Goal: Task Accomplishment & Management: Use online tool/utility

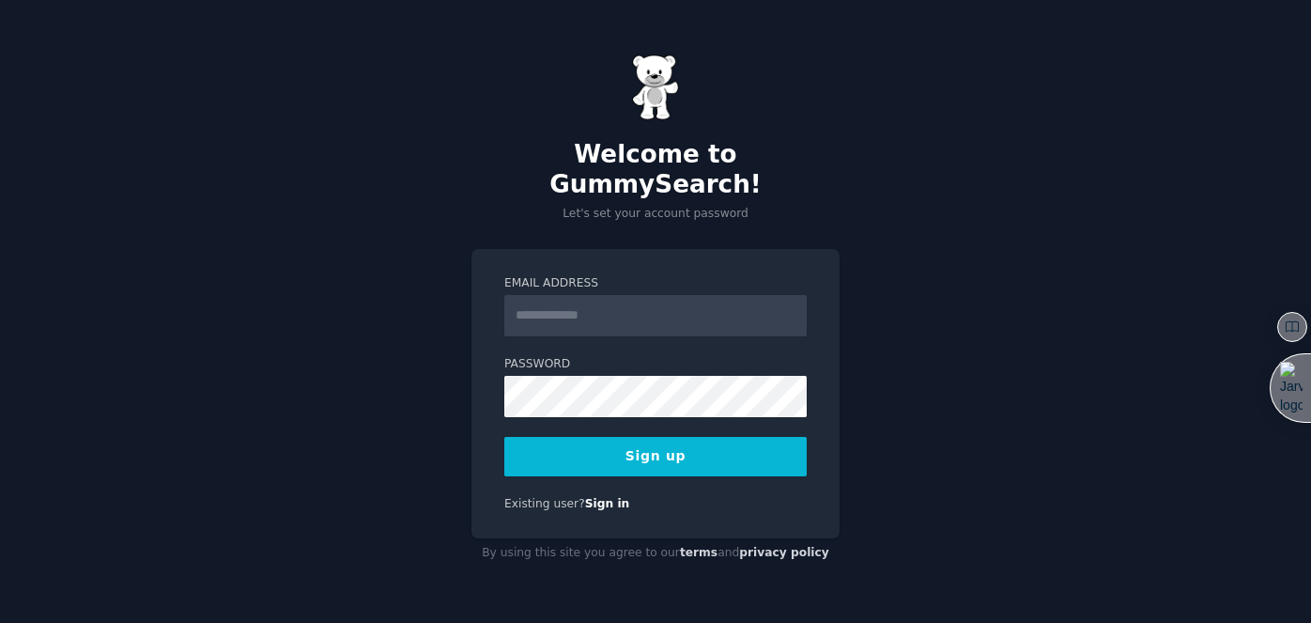
click at [619, 303] on input "Email Address" at bounding box center [655, 315] width 302 height 41
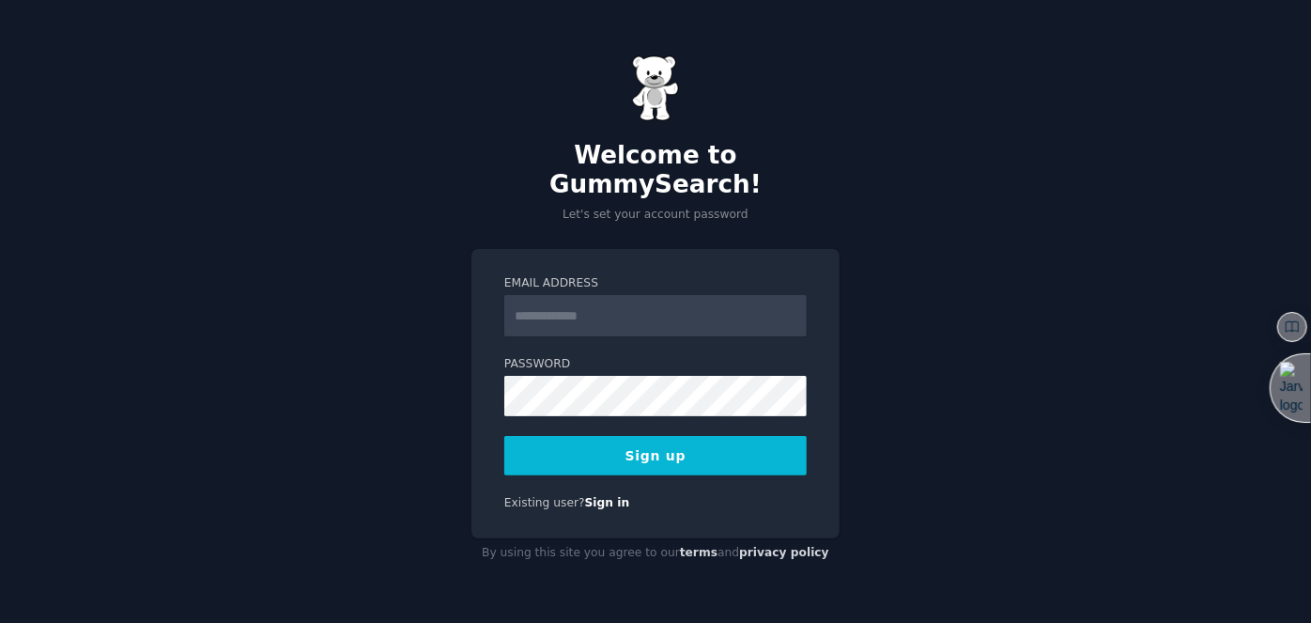
click at [619, 303] on input "Email Address" at bounding box center [655, 315] width 302 height 41
click at [534, 299] on input "Email Address" at bounding box center [655, 315] width 302 height 41
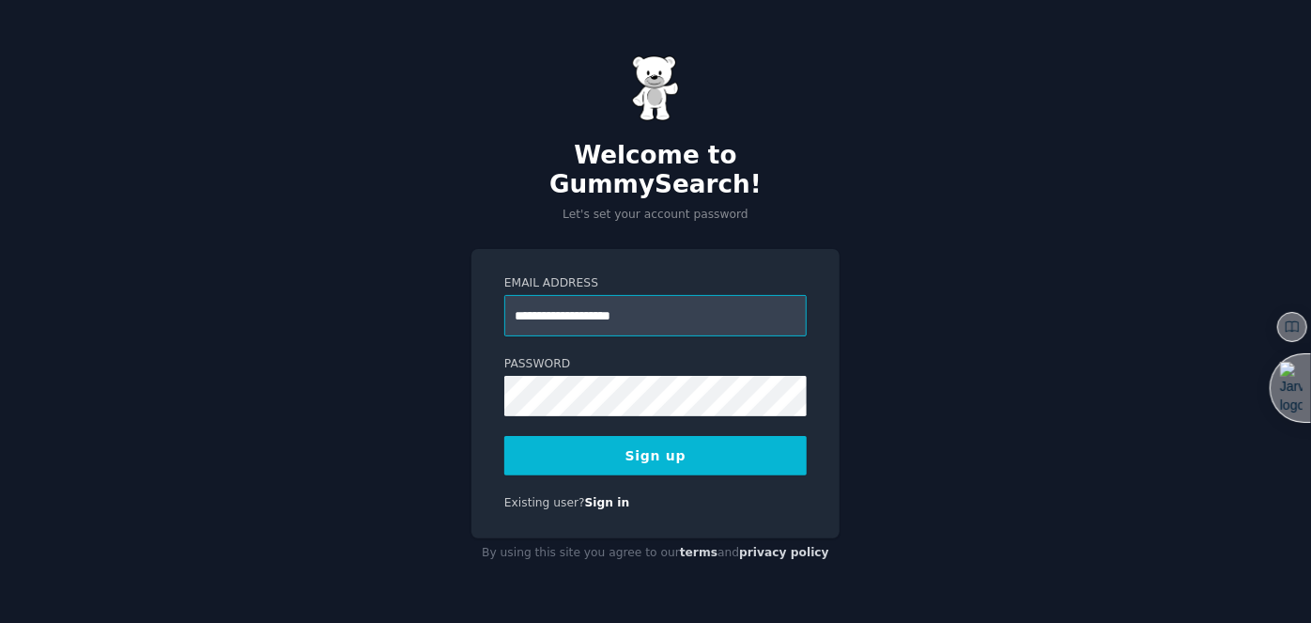
type input "**********"
click at [651, 443] on button "Sign up" at bounding box center [655, 455] width 302 height 39
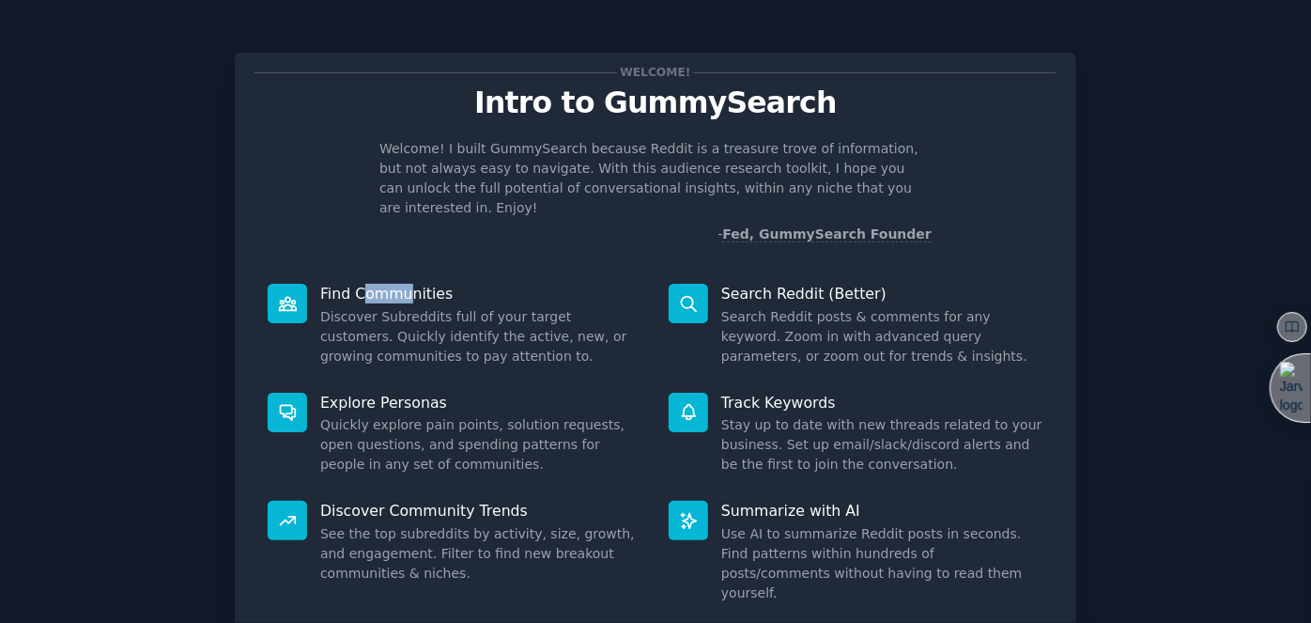
drag, startPoint x: 359, startPoint y: 272, endPoint x: 432, endPoint y: 281, distance: 73.7
click at [404, 284] on p "Find Communities" at bounding box center [481, 294] width 322 height 20
click at [441, 284] on div "Find Communities Discover Subreddits full of your target customers. Quickly ide…" at bounding box center [454, 324] width 401 height 109
drag, startPoint x: 733, startPoint y: 284, endPoint x: 822, endPoint y: 279, distance: 88.4
click at [815, 280] on div "Search Reddit (Better) Search Reddit posts & comments for any keyword. Zoom in …" at bounding box center [855, 324] width 401 height 109
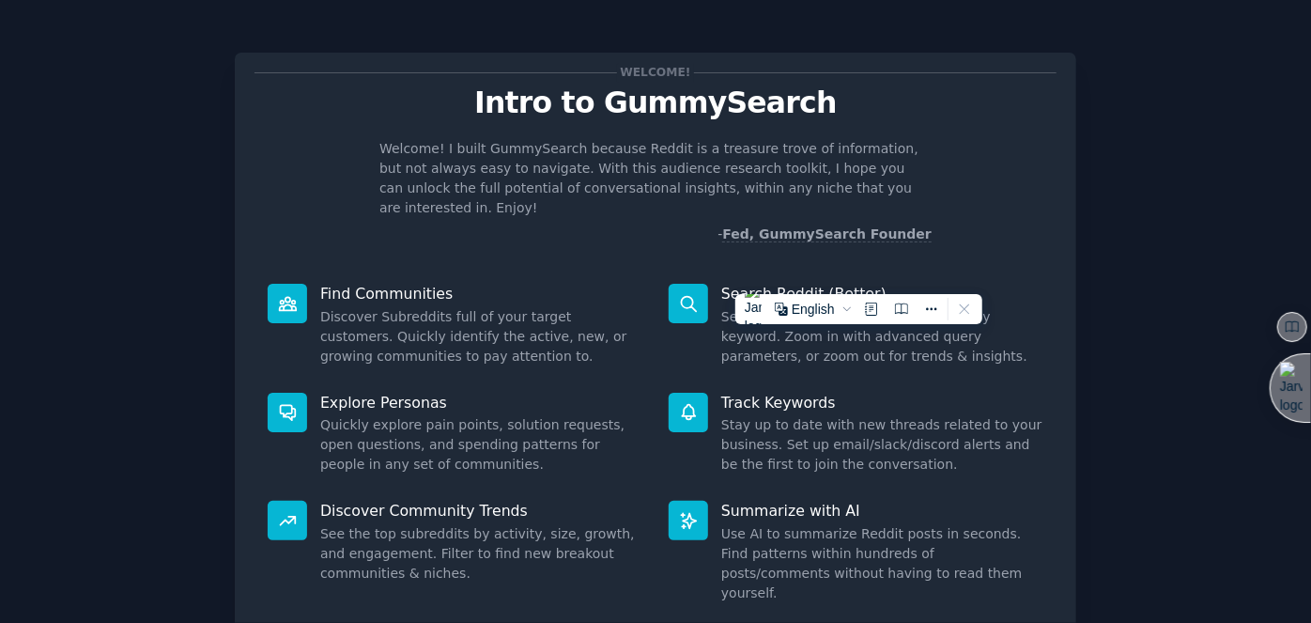
click at [867, 284] on p "Search Reddit (Better)" at bounding box center [882, 294] width 322 height 20
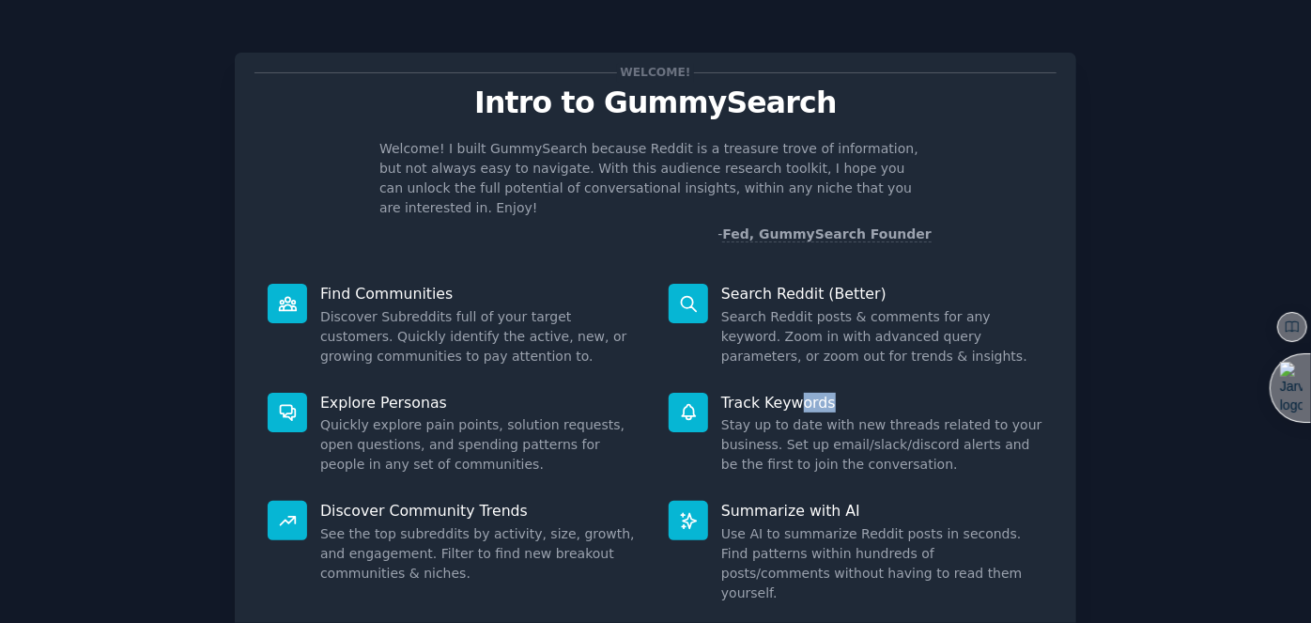
drag, startPoint x: 813, startPoint y: 382, endPoint x: 860, endPoint y: 382, distance: 46.9
click at [857, 392] on p "Track Keywords" at bounding box center [882, 402] width 322 height 20
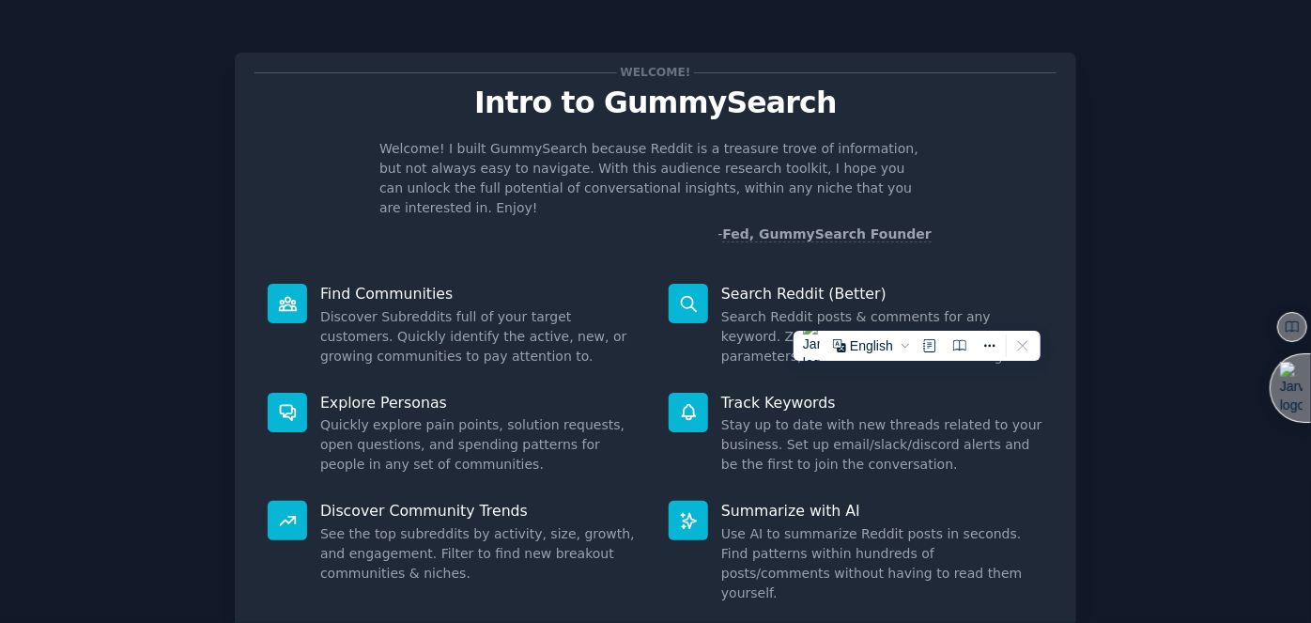
click at [889, 424] on dd "Stay up to date with new threads related to your business. Set up email/slack/d…" at bounding box center [882, 444] width 322 height 59
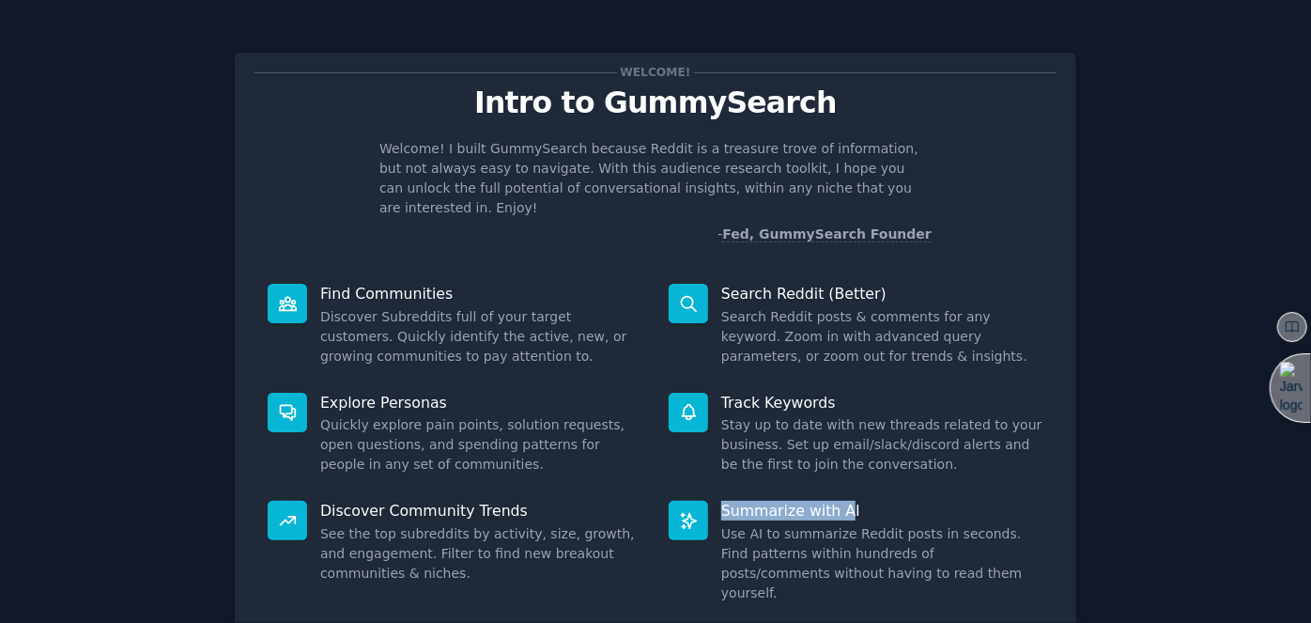
drag, startPoint x: 800, startPoint y: 491, endPoint x: 711, endPoint y: 484, distance: 89.5
click at [711, 500] on dt "Summarize with AI" at bounding box center [856, 510] width 375 height 20
click at [772, 415] on dd "Stay up to date with new threads related to your business. Set up email/slack/d…" at bounding box center [882, 444] width 322 height 59
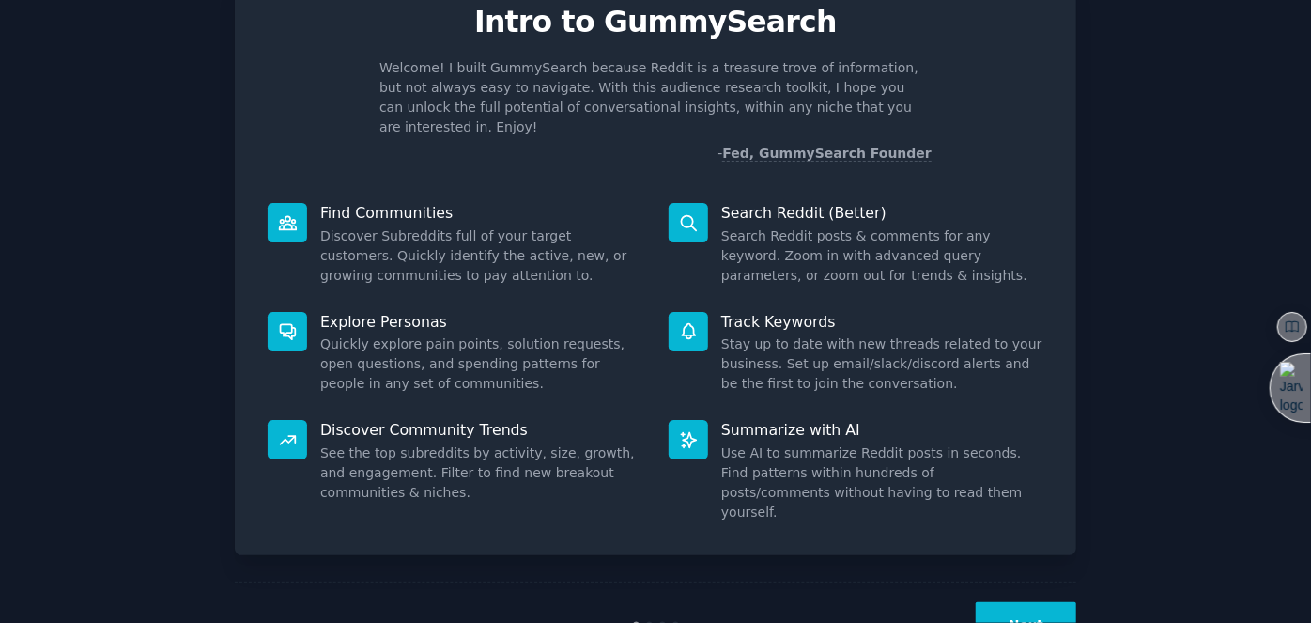
scroll to position [111, 0]
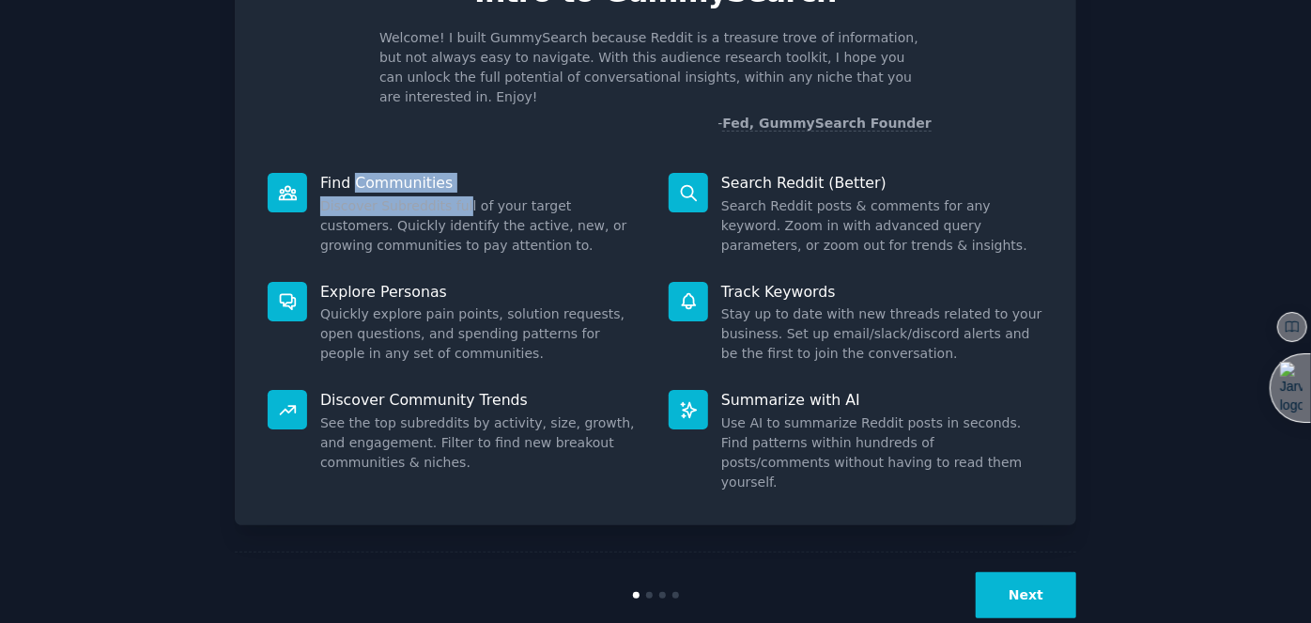
drag, startPoint x: 355, startPoint y: 161, endPoint x: 460, endPoint y: 182, distance: 107.4
click at [454, 181] on div "Find Communities Discover Subreddits full of your target customers. Quickly ide…" at bounding box center [454, 214] width 401 height 109
click at [471, 196] on dd "Discover Subreddits full of your target customers. Quickly identify the active,…" at bounding box center [481, 225] width 322 height 59
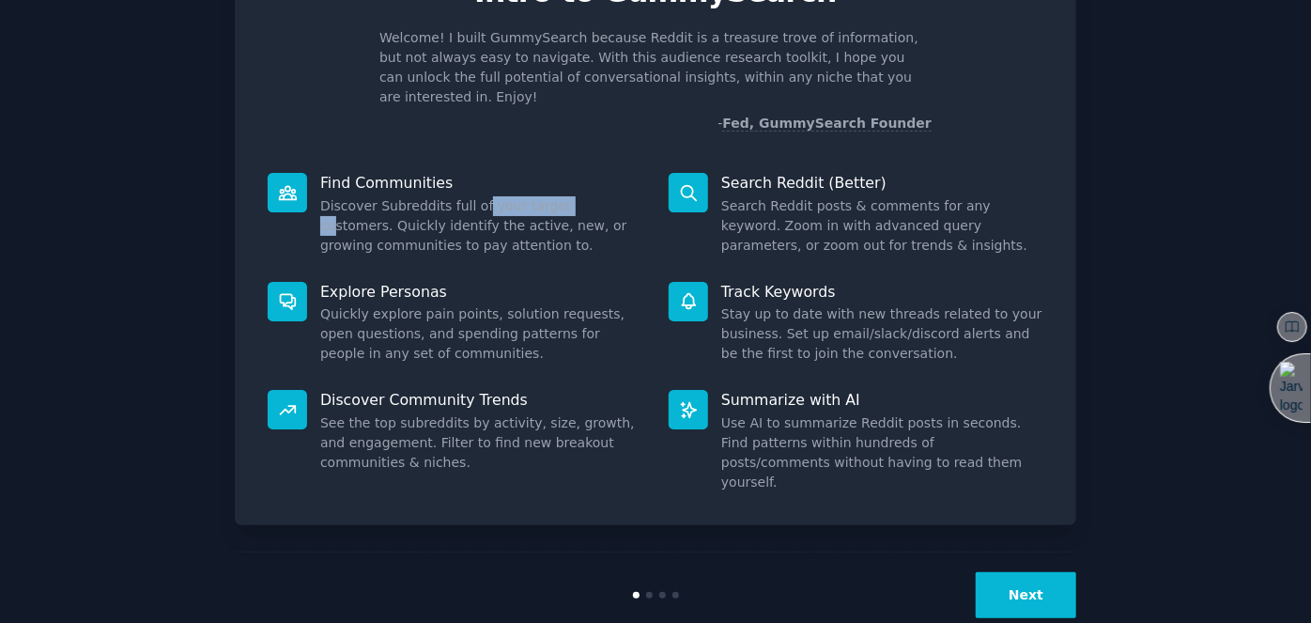
drag, startPoint x: 471, startPoint y: 188, endPoint x: 558, endPoint y: 190, distance: 86.4
click at [558, 196] on dd "Discover Subreddits full of your target customers. Quickly identify the active,…" at bounding box center [481, 225] width 322 height 59
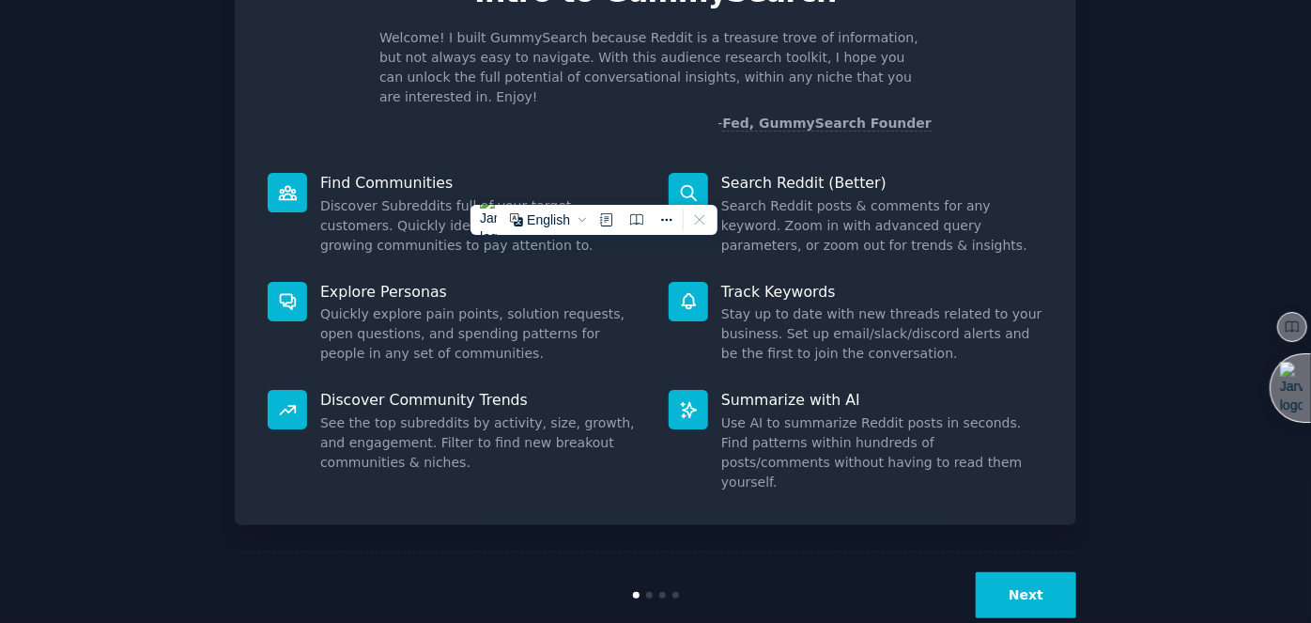
drag, startPoint x: 540, startPoint y: 168, endPoint x: 526, endPoint y: 173, distance: 14.8
click at [537, 173] on p "Find Communities" at bounding box center [481, 183] width 322 height 20
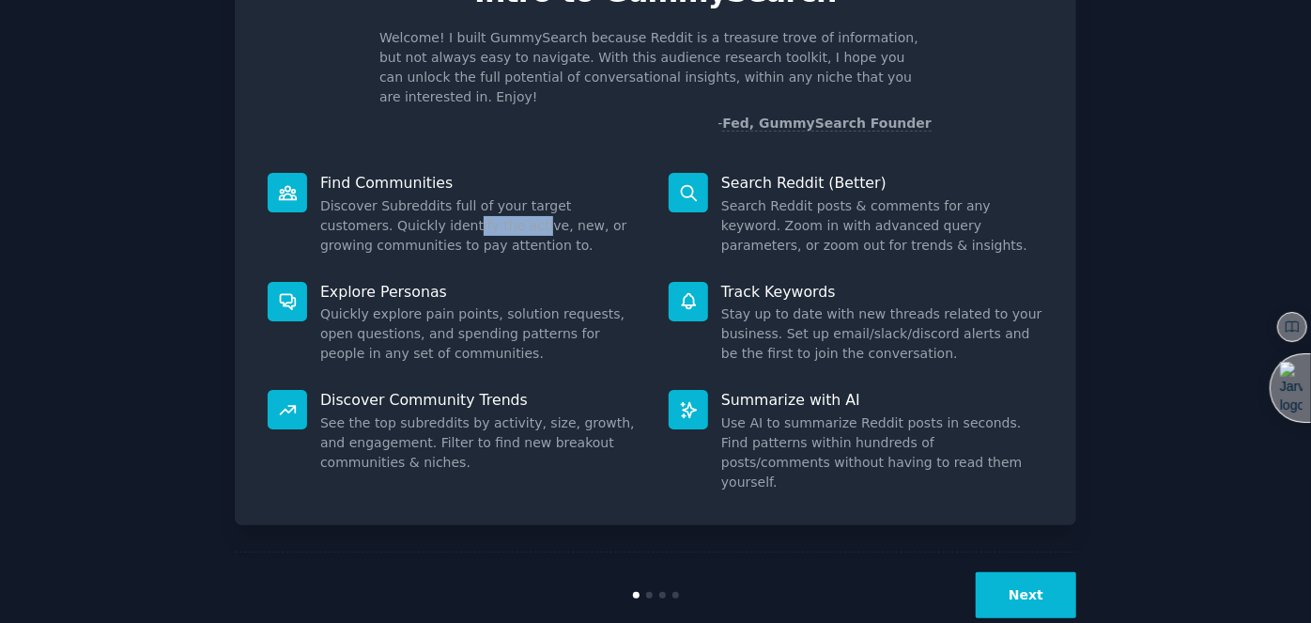
drag, startPoint x: 392, startPoint y: 196, endPoint x: 470, endPoint y: 208, distance: 78.7
click at [461, 208] on dd "Discover Subreddits full of your target customers. Quickly identify the active,…" at bounding box center [481, 225] width 322 height 59
click at [526, 202] on dd "Discover Subreddits full of your target customers. Quickly identify the active,…" at bounding box center [481, 225] width 322 height 59
drag, startPoint x: 460, startPoint y: 208, endPoint x: 522, endPoint y: 208, distance: 62.0
click at [518, 208] on dd "Discover Subreddits full of your target customers. Quickly identify the active,…" at bounding box center [481, 225] width 322 height 59
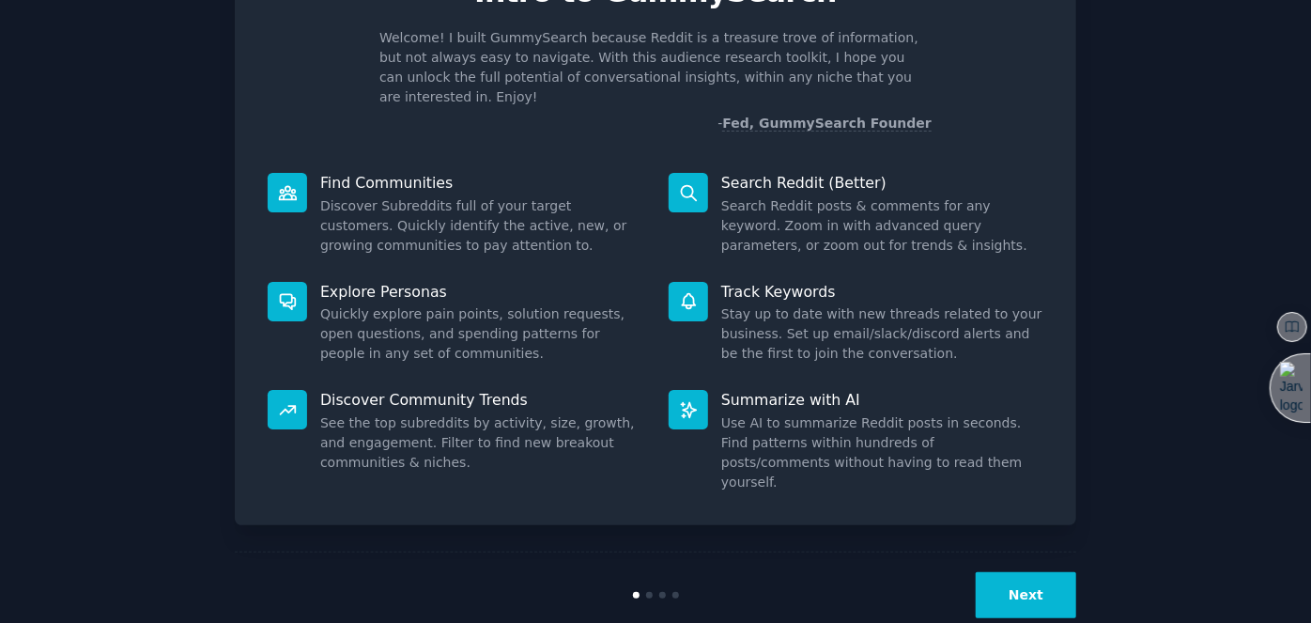
drag, startPoint x: 568, startPoint y: 206, endPoint x: 544, endPoint y: 203, distance: 24.6
click at [567, 206] on dd "Discover Subreddits full of your target customers. Quickly identify the active,…" at bounding box center [481, 225] width 322 height 59
drag, startPoint x: 350, startPoint y: 229, endPoint x: 445, endPoint y: 233, distance: 94.9
click at [445, 233] on dd "Discover Subreddits full of your target customers. Quickly identify the active,…" at bounding box center [481, 225] width 322 height 59
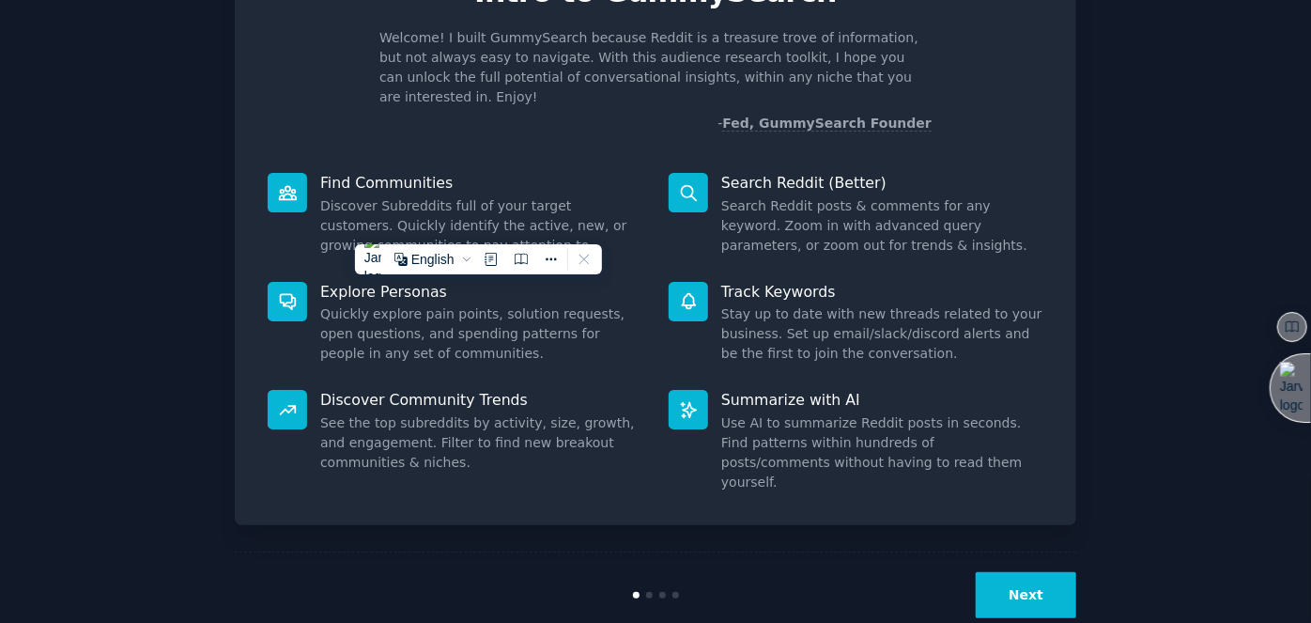
click at [470, 221] on dd "Discover Subreddits full of your target customers. Quickly identify the active,…" at bounding box center [481, 225] width 322 height 59
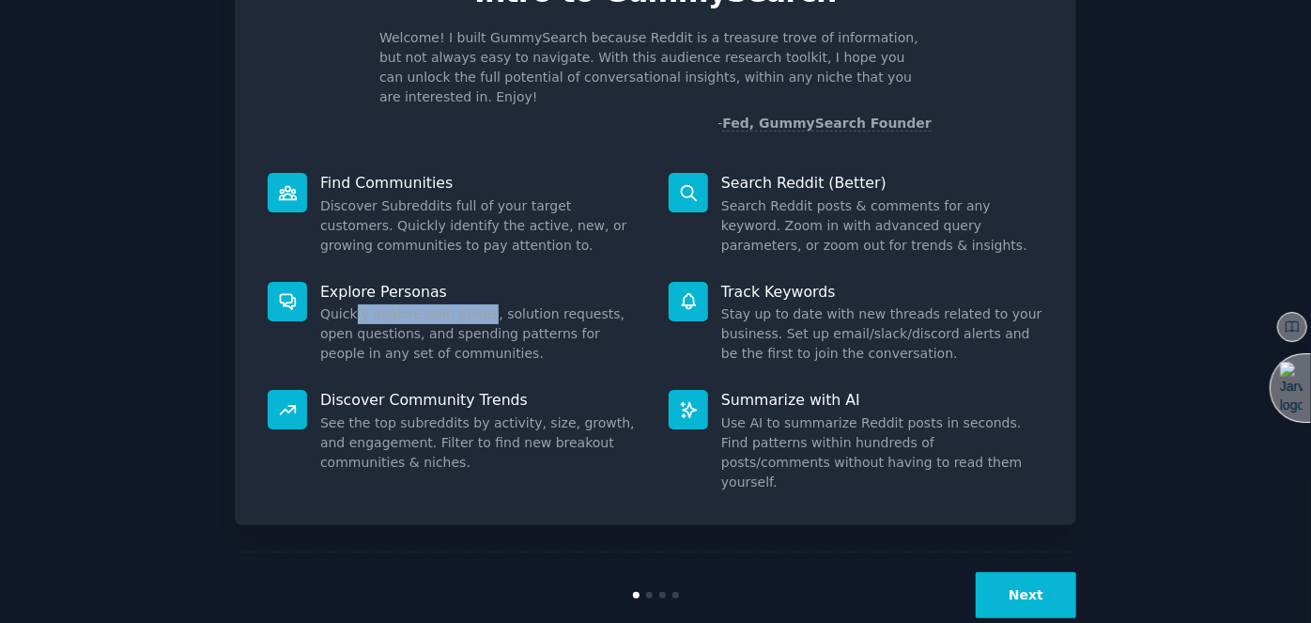
drag, startPoint x: 348, startPoint y: 291, endPoint x: 520, endPoint y: 291, distance: 171.8
click at [481, 304] on dd "Quickly explore pain points, solution requests, open questions, and spending pa…" at bounding box center [481, 333] width 322 height 59
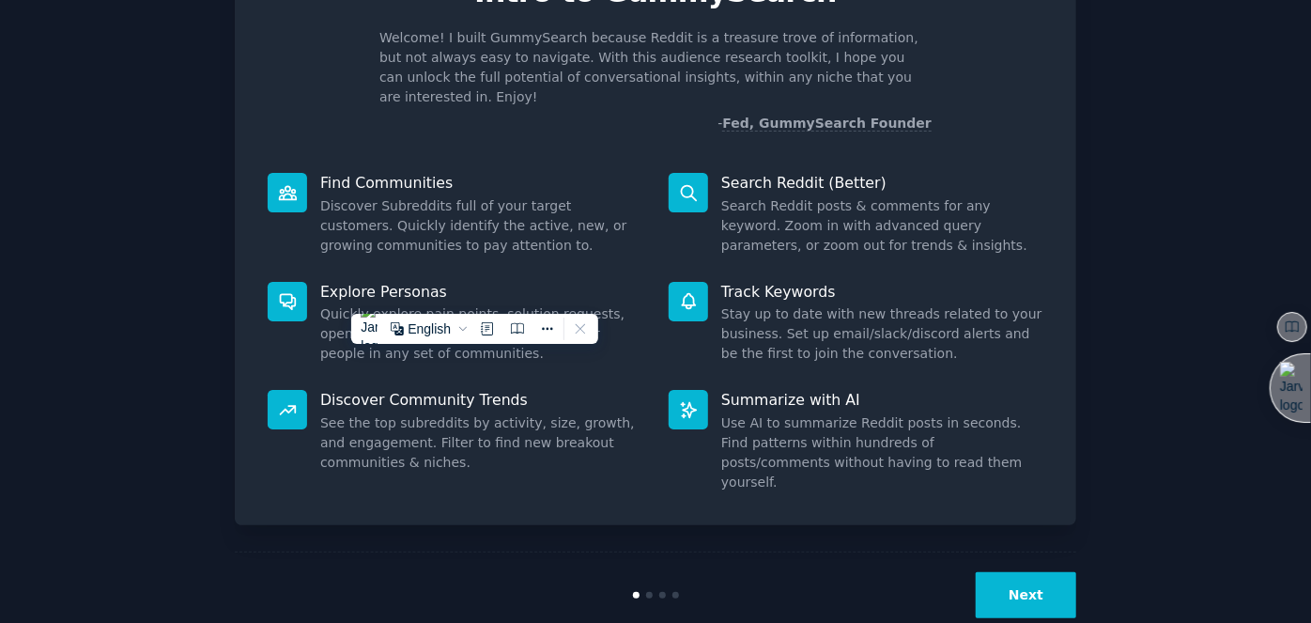
click at [526, 304] on dd "Quickly explore pain points, solution requests, open questions, and spending pa…" at bounding box center [481, 333] width 322 height 59
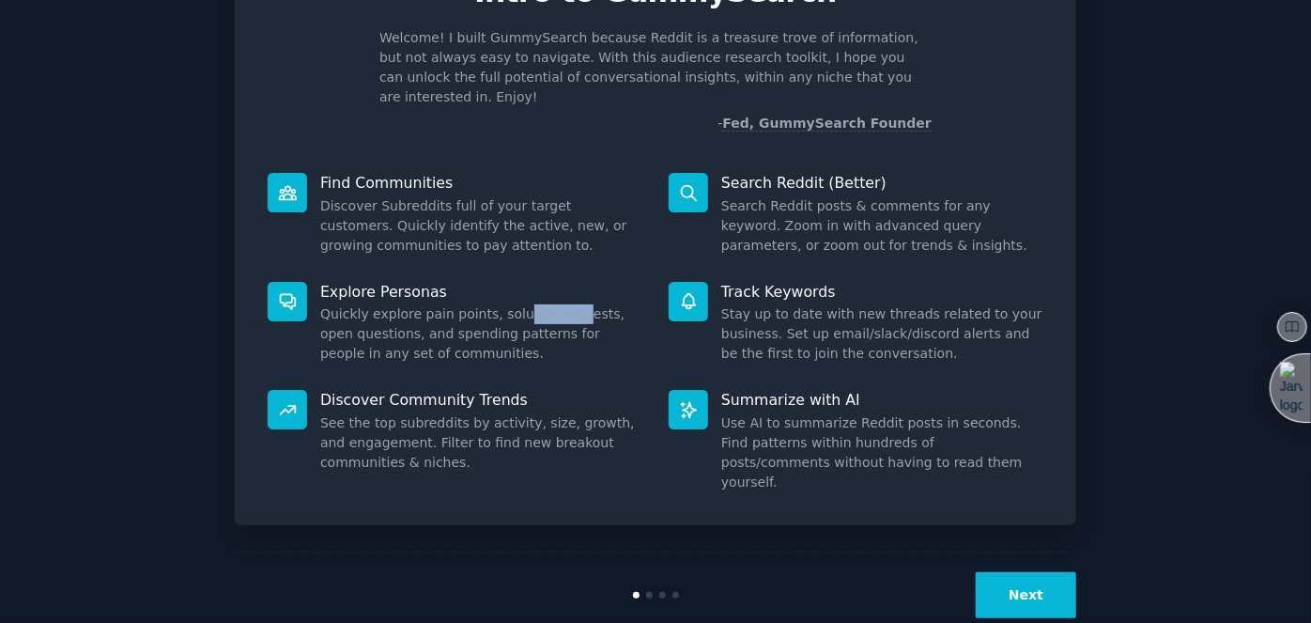
drag, startPoint x: 503, startPoint y: 296, endPoint x: 561, endPoint y: 293, distance: 57.3
click at [561, 304] on dd "Quickly explore pain points, solution requests, open questions, and spending pa…" at bounding box center [481, 333] width 322 height 59
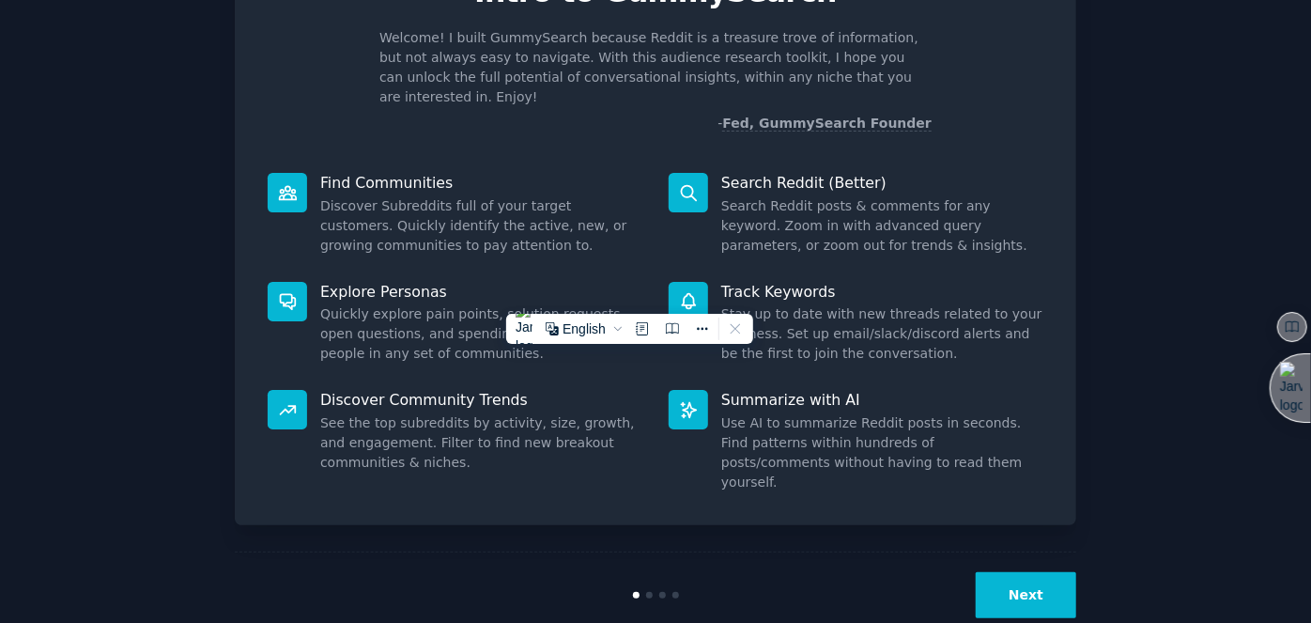
drag, startPoint x: 593, startPoint y: 300, endPoint x: 561, endPoint y: 303, distance: 33.0
click at [592, 304] on dd "Quickly explore pain points, solution requests, open questions, and spending pa…" at bounding box center [481, 333] width 322 height 59
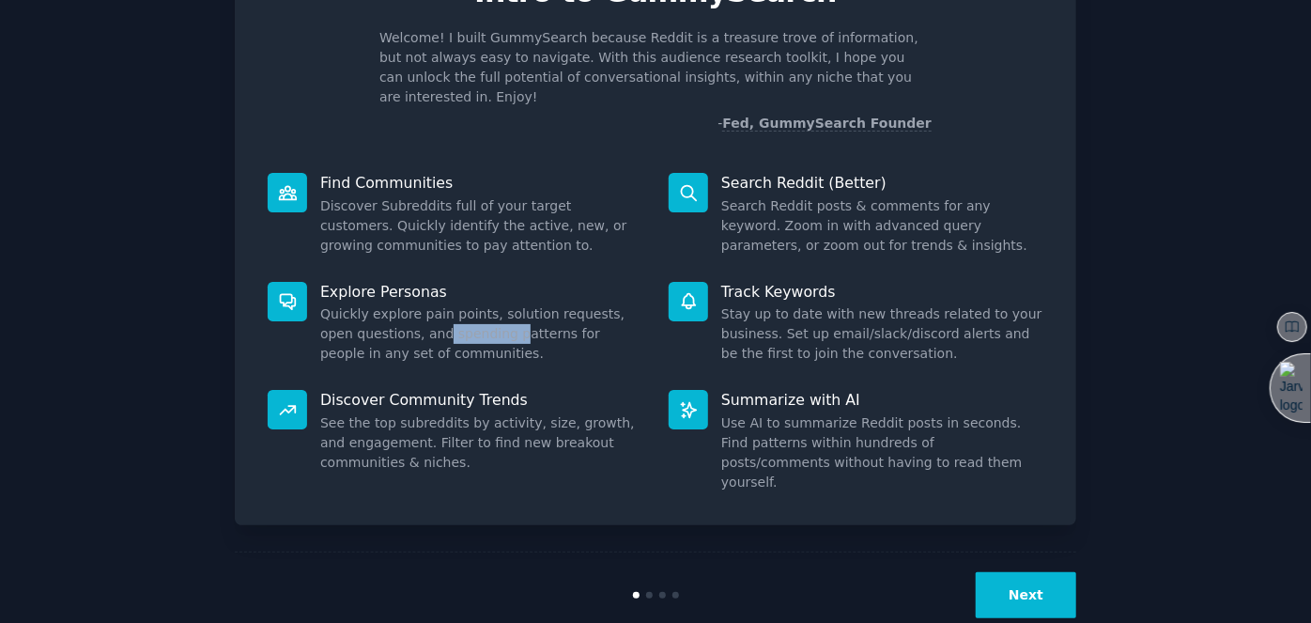
drag, startPoint x: 398, startPoint y: 312, endPoint x: 476, endPoint y: 312, distance: 77.9
click at [473, 312] on dd "Quickly explore pain points, solution requests, open questions, and spending pa…" at bounding box center [481, 333] width 322 height 59
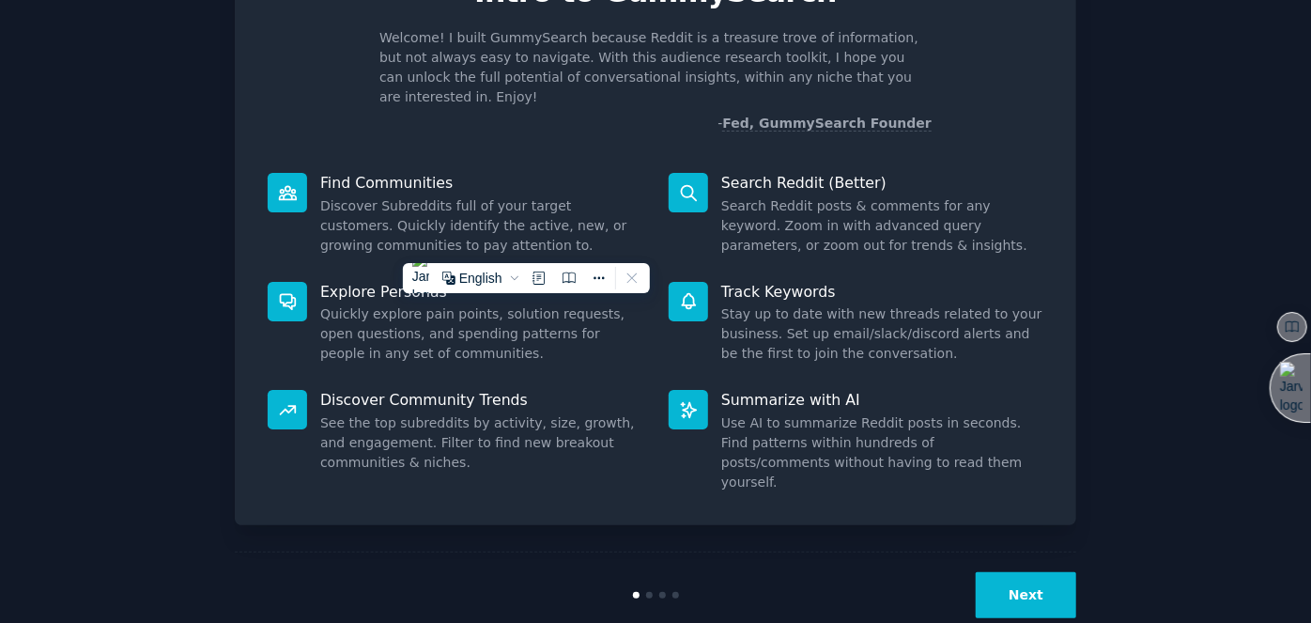
click at [499, 312] on dd "Quickly explore pain points, solution requests, open questions, and spending pa…" at bounding box center [481, 333] width 322 height 59
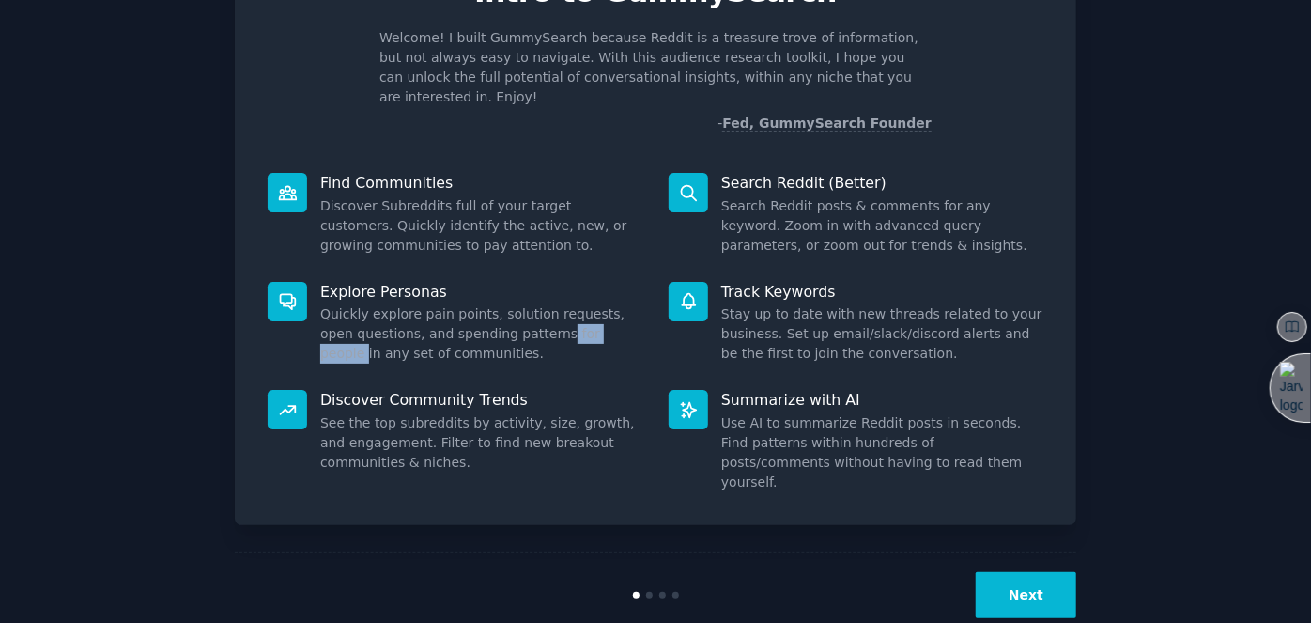
drag, startPoint x: 510, startPoint y: 315, endPoint x: 604, endPoint y: 314, distance: 93.9
click at [583, 315] on dd "Quickly explore pain points, solution requests, open questions, and spending pa…" at bounding box center [481, 333] width 322 height 59
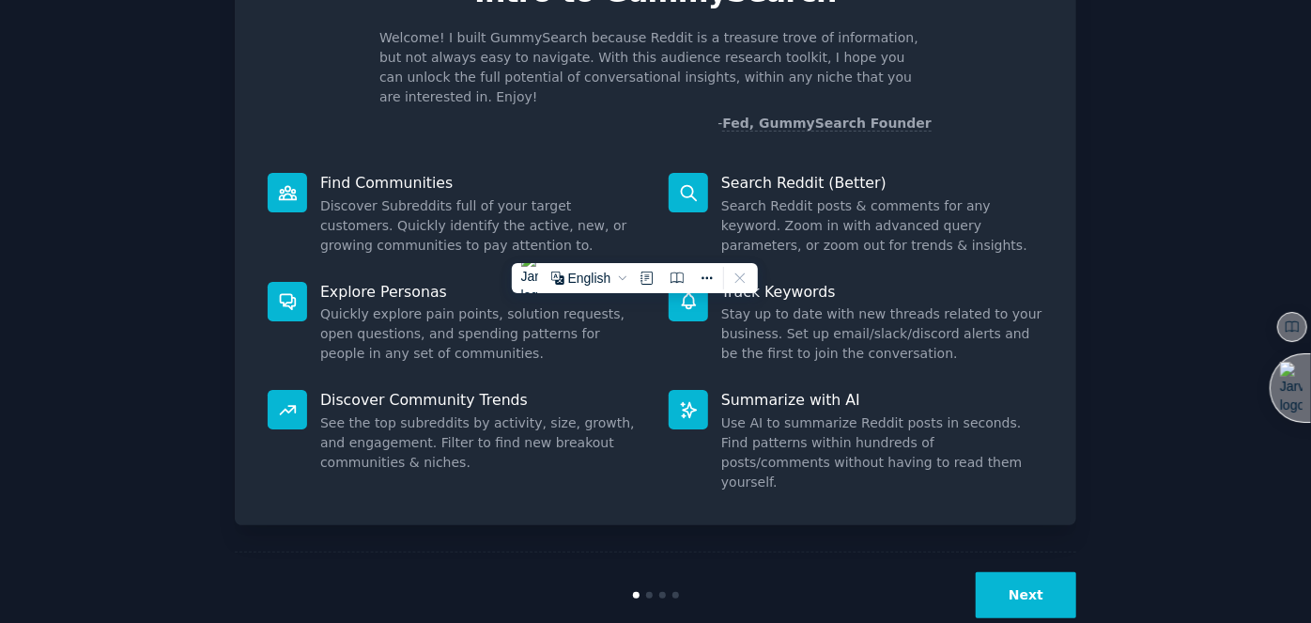
click at [606, 314] on dd "Quickly explore pain points, solution requests, open questions, and spending pa…" at bounding box center [481, 333] width 322 height 59
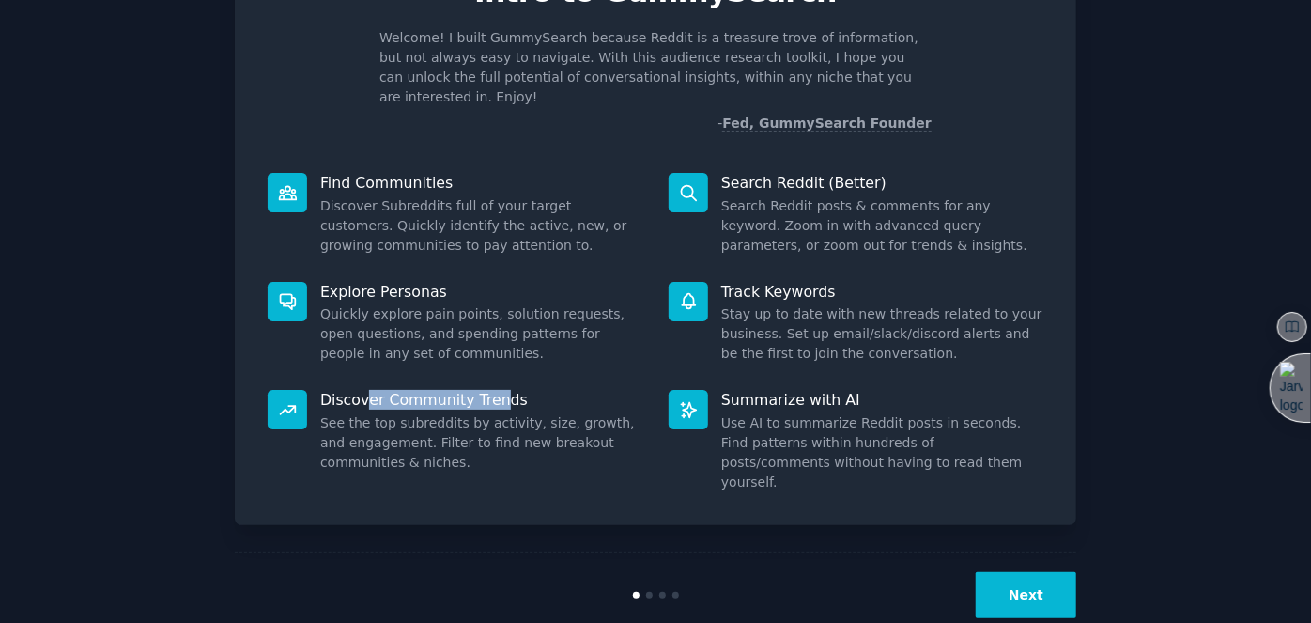
drag, startPoint x: 365, startPoint y: 373, endPoint x: 514, endPoint y: 374, distance: 148.4
click at [499, 390] on p "Discover Community Trends" at bounding box center [481, 400] width 322 height 20
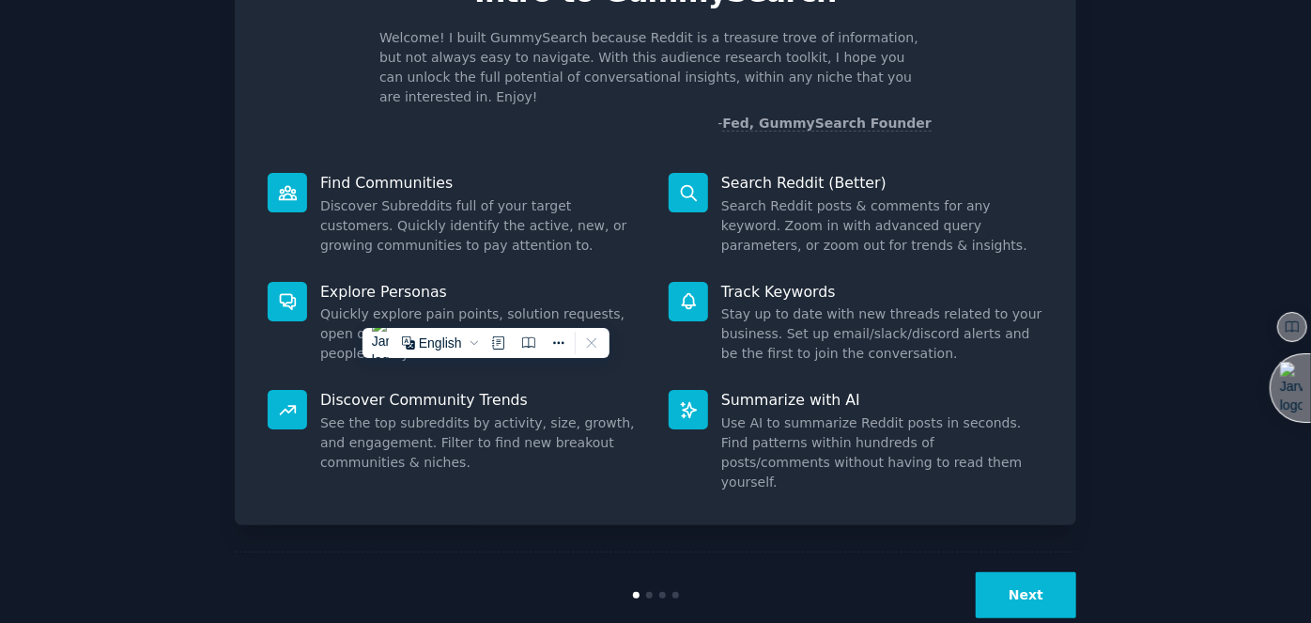
click at [527, 390] on p "Discover Community Trends" at bounding box center [481, 400] width 322 height 20
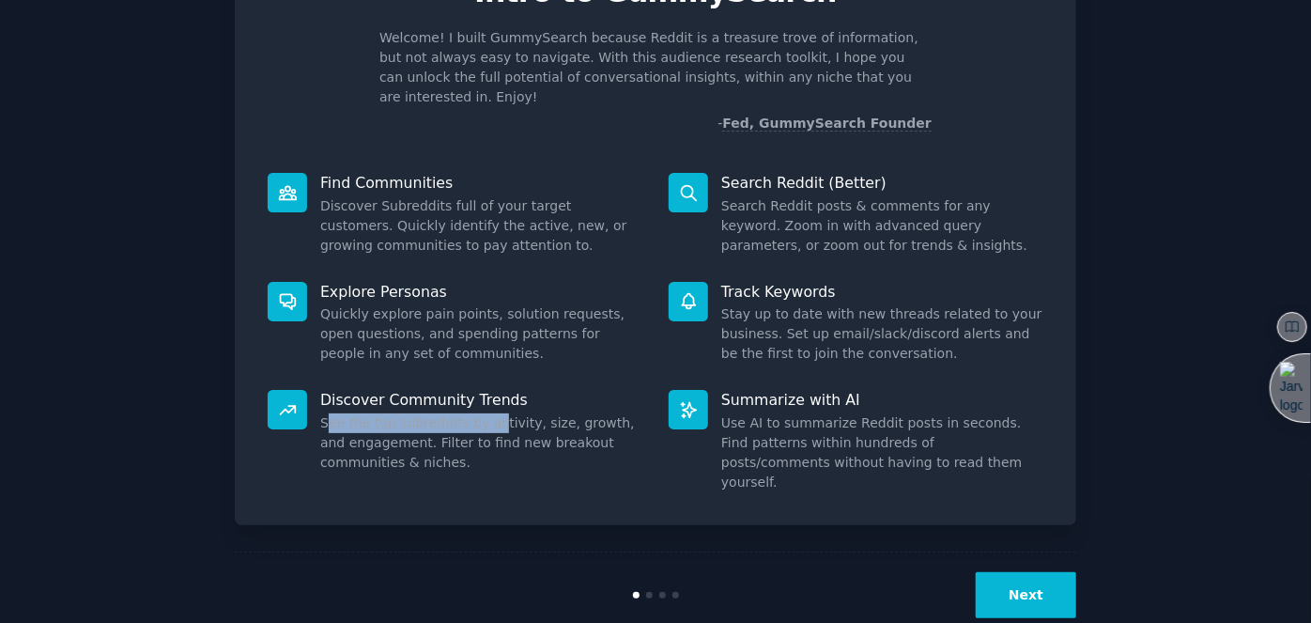
drag, startPoint x: 328, startPoint y: 405, endPoint x: 485, endPoint y: 408, distance: 157.8
click at [485, 413] on dd "See the top subreddits by activity, size, growth, and engagement. Filter to fin…" at bounding box center [481, 442] width 322 height 59
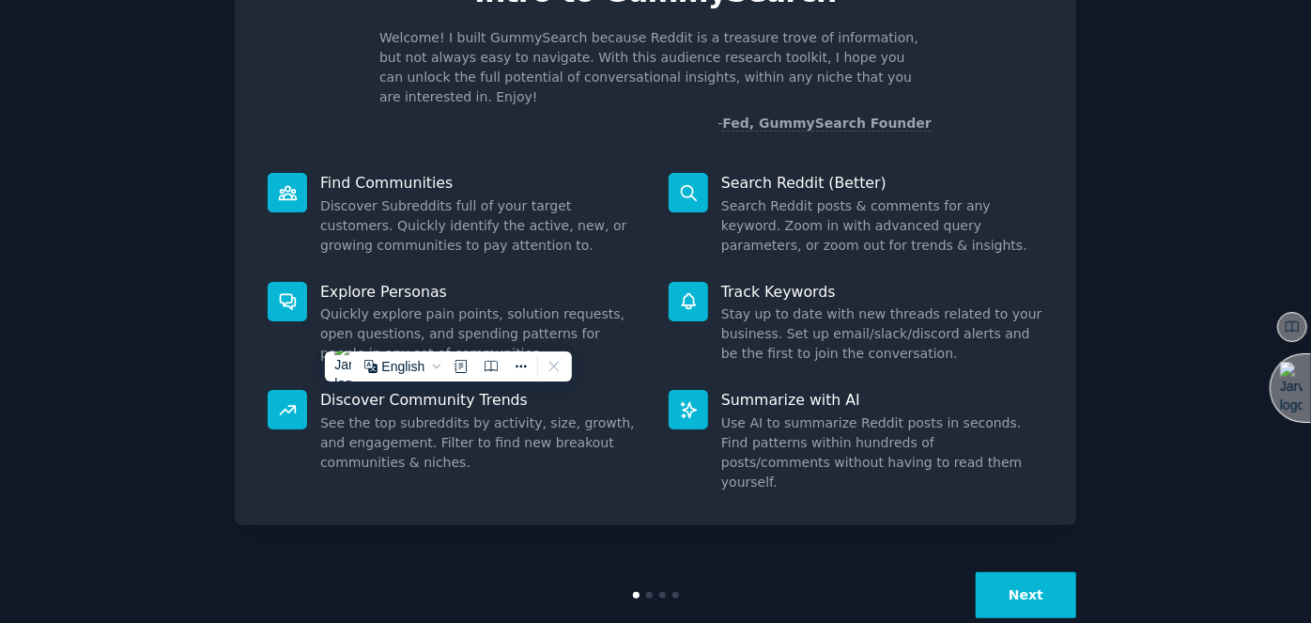
click at [517, 413] on dd "See the top subreddits by activity, size, growth, and engagement. Filter to fin…" at bounding box center [481, 442] width 322 height 59
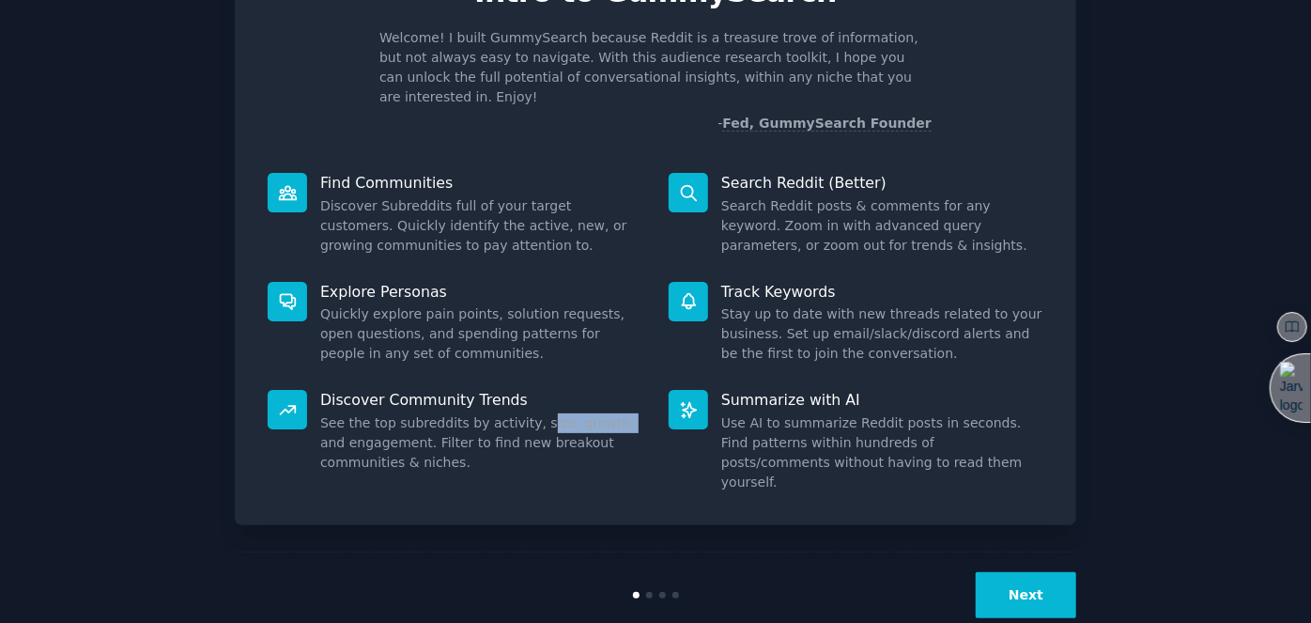
drag, startPoint x: 523, startPoint y: 401, endPoint x: 600, endPoint y: 405, distance: 77.1
click at [595, 413] on dd "See the top subreddits by activity, size, growth, and engagement. Filter to fin…" at bounding box center [481, 442] width 322 height 59
click at [600, 413] on dd "See the top subreddits by activity, size, growth, and engagement. Filter to fin…" at bounding box center [481, 442] width 322 height 59
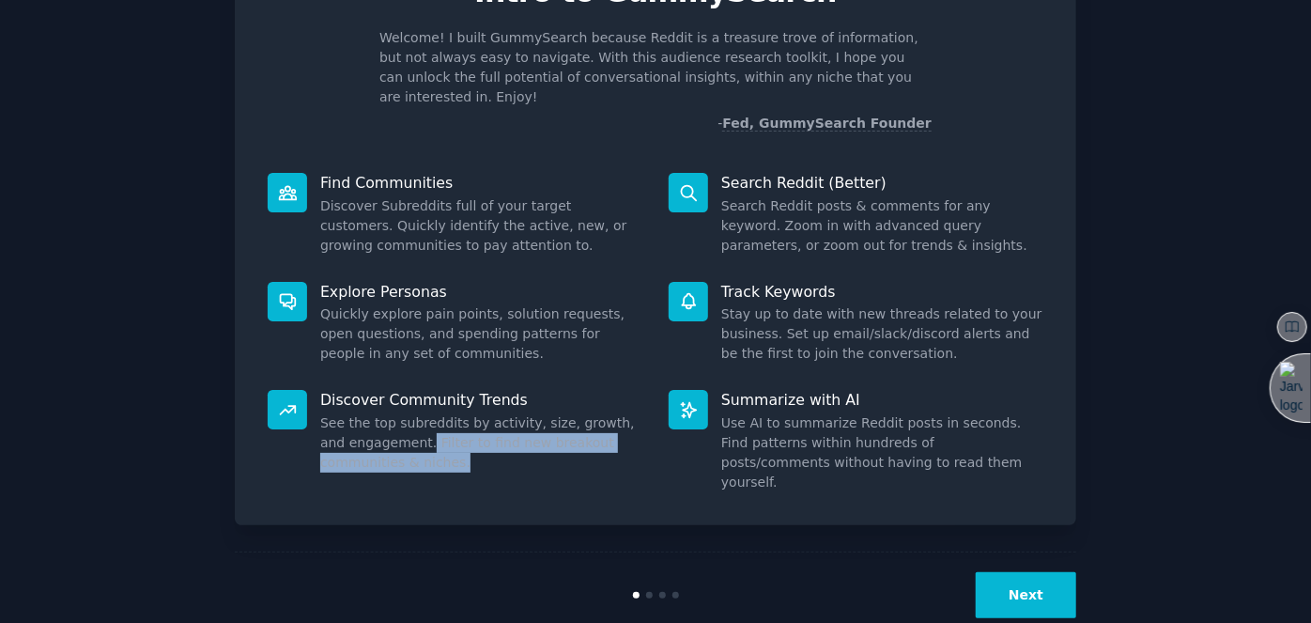
drag, startPoint x: 393, startPoint y: 417, endPoint x: 505, endPoint y: 436, distance: 113.3
click at [490, 436] on dd "See the top subreddits by activity, size, growth, and engagement. Filter to fin…" at bounding box center [481, 442] width 322 height 59
click at [543, 427] on dd "See the top subreddits by activity, size, growth, and engagement. Filter to fin…" at bounding box center [481, 442] width 322 height 59
drag, startPoint x: 546, startPoint y: 425, endPoint x: 617, endPoint y: 419, distance: 70.7
click at [588, 419] on dd "See the top subreddits by activity, size, growth, and engagement. Filter to fin…" at bounding box center [481, 442] width 322 height 59
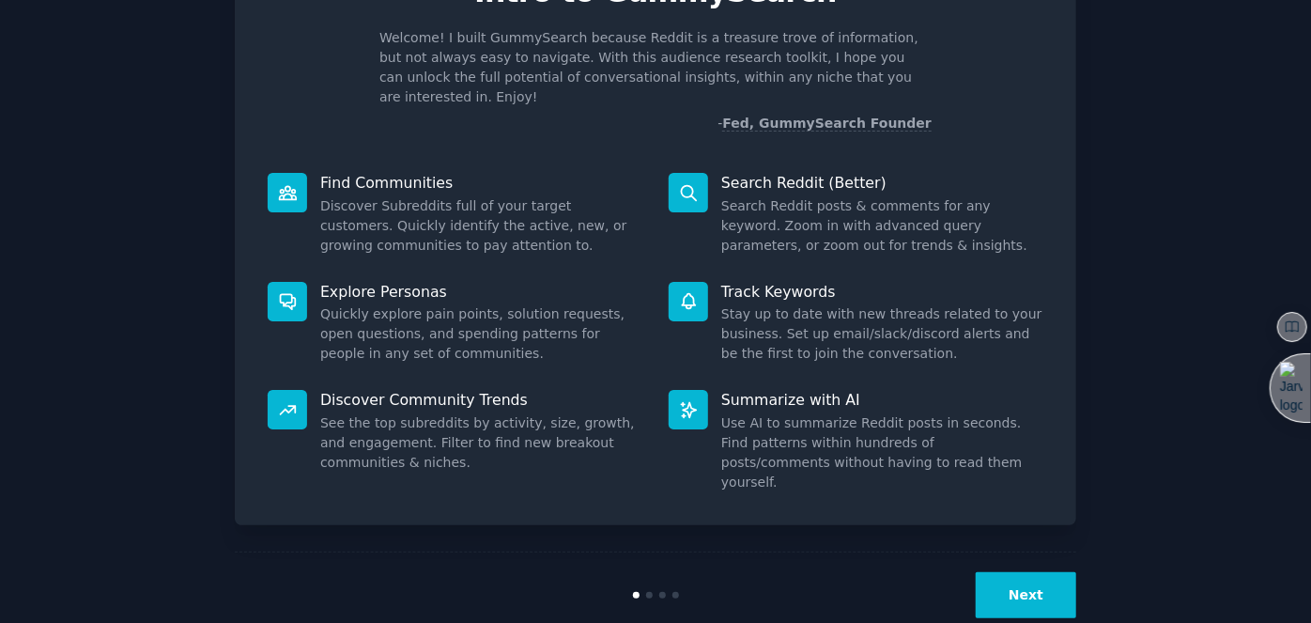
drag, startPoint x: 628, startPoint y: 419, endPoint x: 732, endPoint y: 348, distance: 125.8
click at [629, 419] on dd "See the top subreddits by activity, size, growth, and engagement. Filter to fin…" at bounding box center [481, 442] width 322 height 59
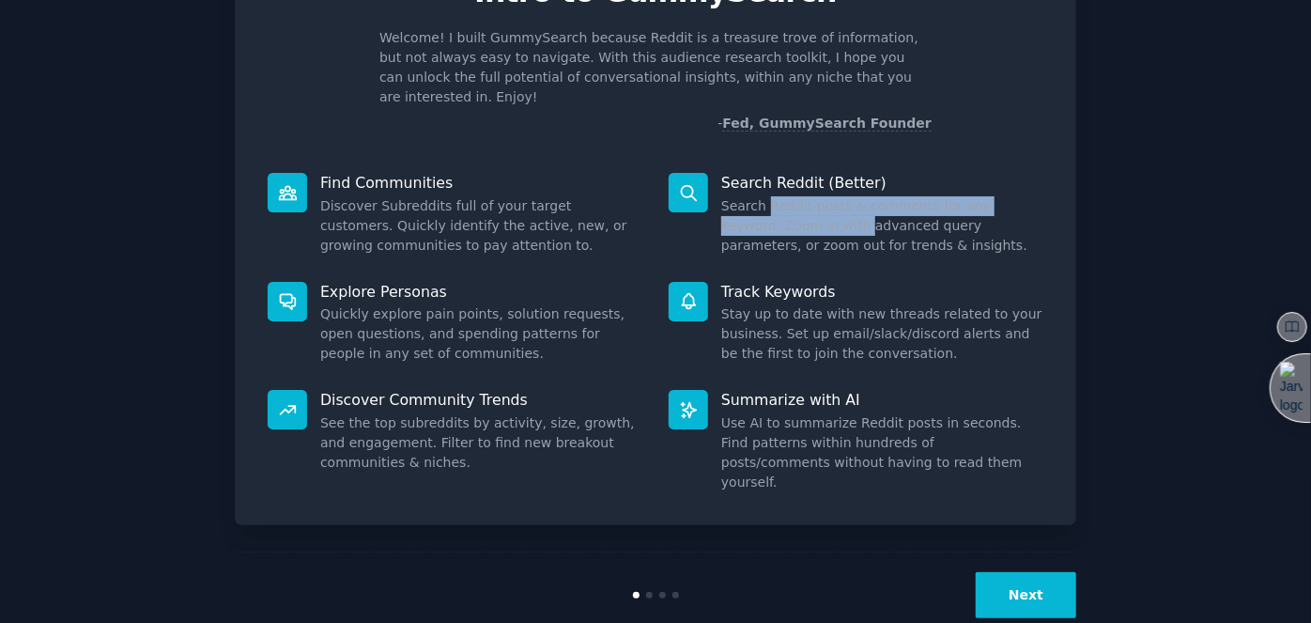
drag, startPoint x: 766, startPoint y: 192, endPoint x: 802, endPoint y: 201, distance: 36.9
click at [802, 201] on dd "Search Reddit posts & comments for any keyword. Zoom in with advanced query par…" at bounding box center [882, 225] width 322 height 59
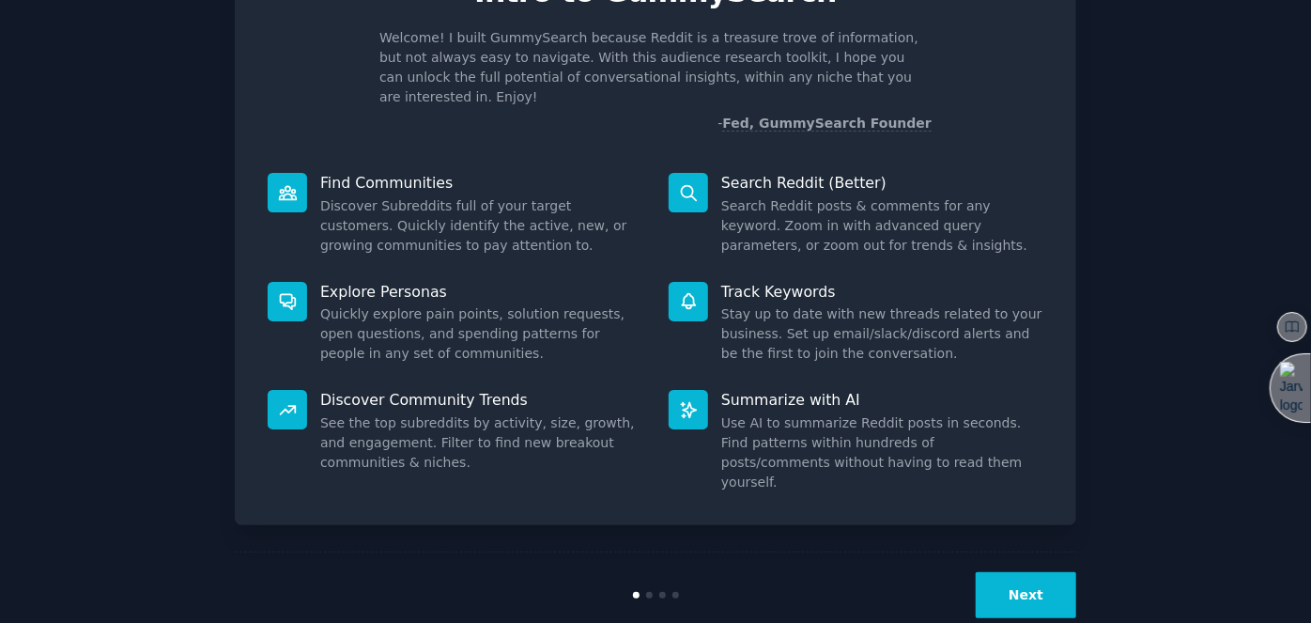
click at [876, 208] on dd "Search Reddit posts & comments for any keyword. Zoom in with advanced query par…" at bounding box center [882, 225] width 322 height 59
drag, startPoint x: 939, startPoint y: 201, endPoint x: 979, endPoint y: 203, distance: 40.4
click at [974, 203] on dd "Search Reddit posts & comments for any keyword. Zoom in with advanced query par…" at bounding box center [882, 225] width 322 height 59
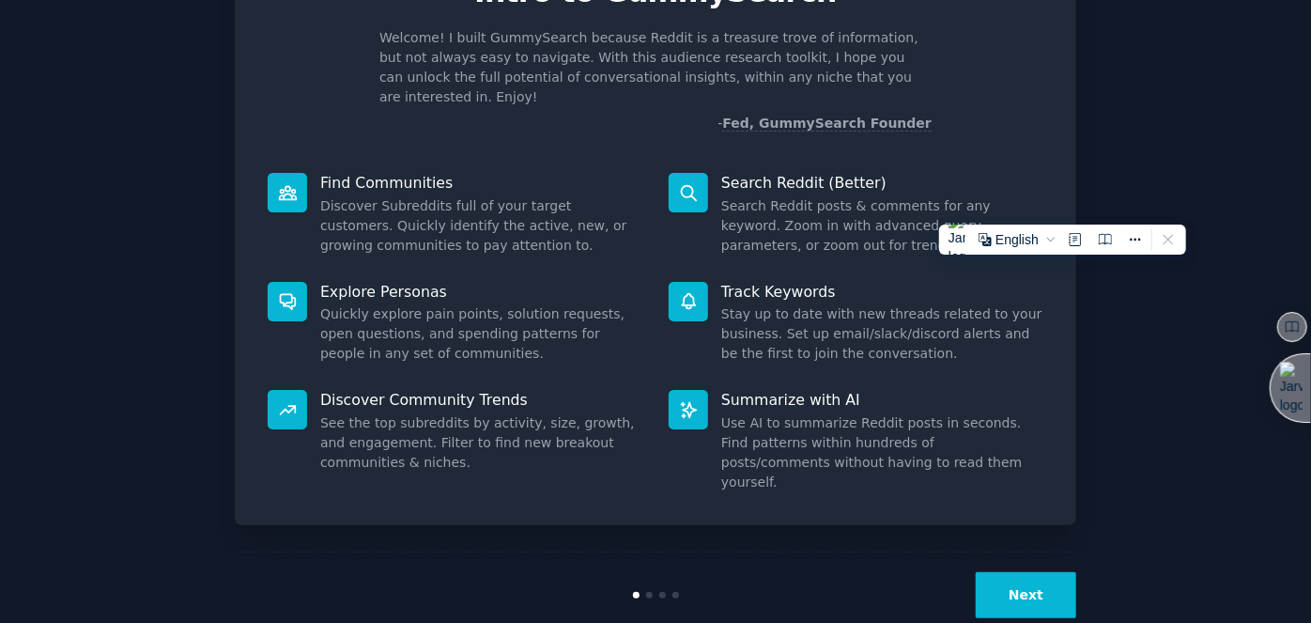
click at [999, 203] on dd "Search Reddit posts & comments for any keyword. Zoom in with advanced query par…" at bounding box center [882, 225] width 322 height 59
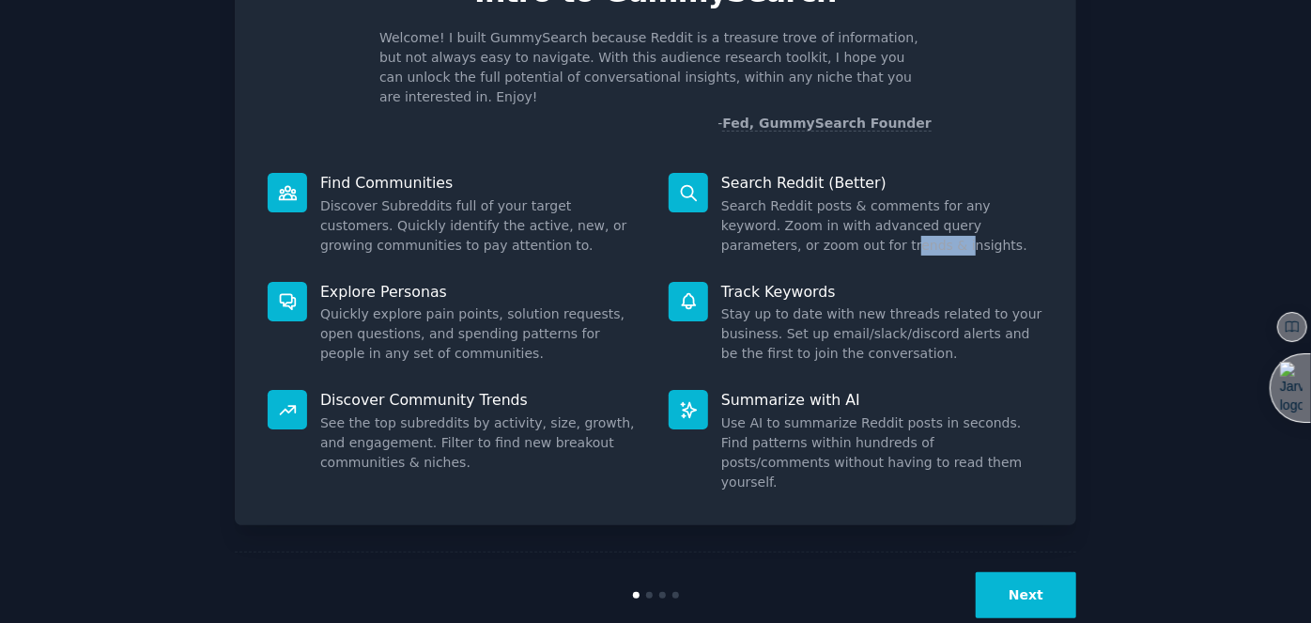
drag, startPoint x: 748, startPoint y: 229, endPoint x: 841, endPoint y: 227, distance: 93.0
click at [823, 230] on dd "Search Reddit posts & comments for any keyword. Zoom in with advanced query par…" at bounding box center [882, 225] width 322 height 59
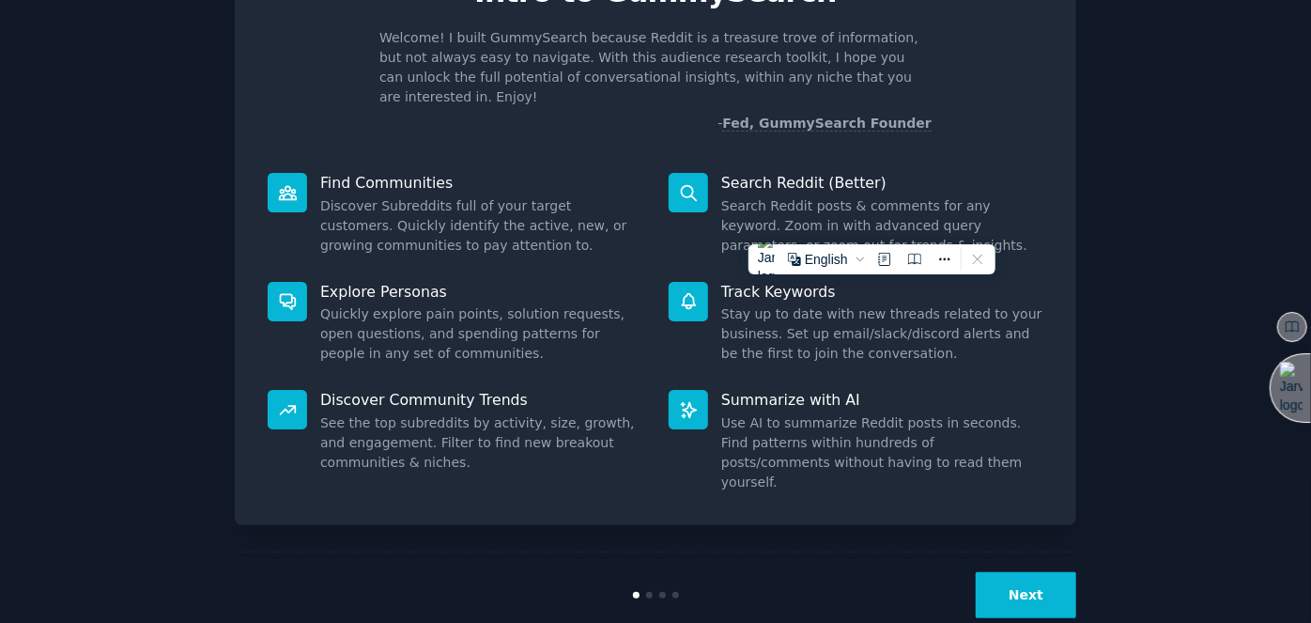
click at [841, 227] on dd "Search Reddit posts & comments for any keyword. Zoom in with advanced query par…" at bounding box center [882, 225] width 322 height 59
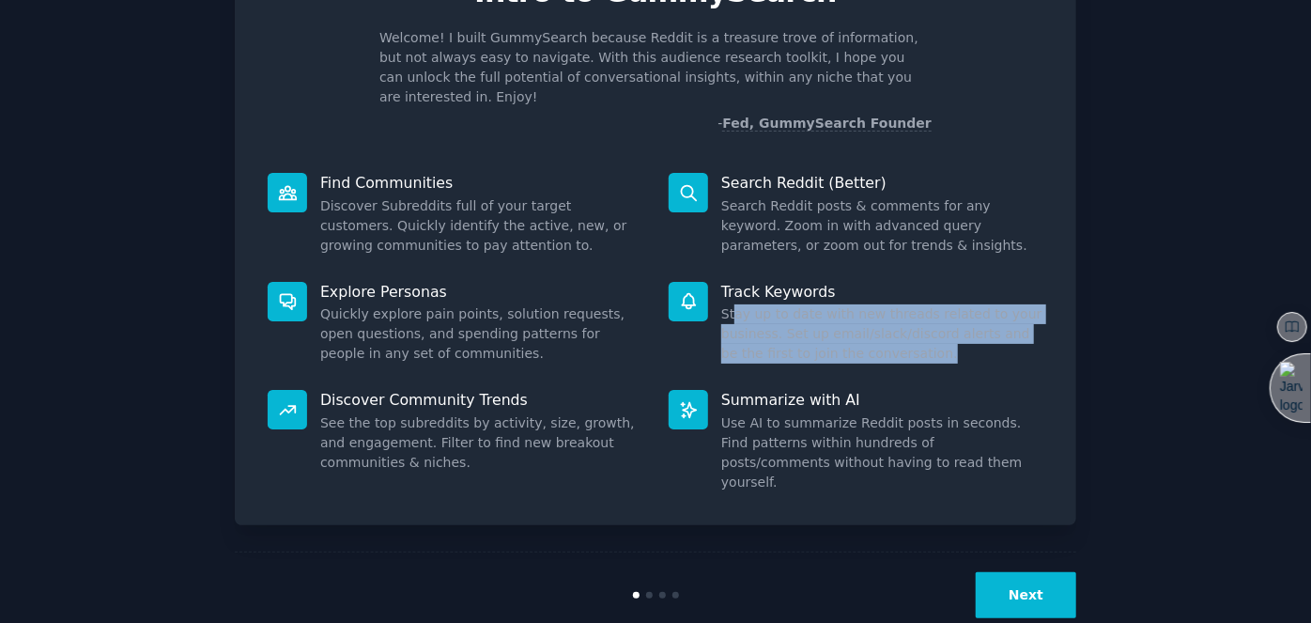
drag, startPoint x: 734, startPoint y: 300, endPoint x: 921, endPoint y: 335, distance: 190.2
click at [921, 335] on dd "Stay up to date with new threads related to your business. Set up email/slack/d…" at bounding box center [882, 333] width 322 height 59
click at [850, 331] on dd "Stay up to date with new threads related to your business. Set up email/slack/d…" at bounding box center [882, 333] width 322 height 59
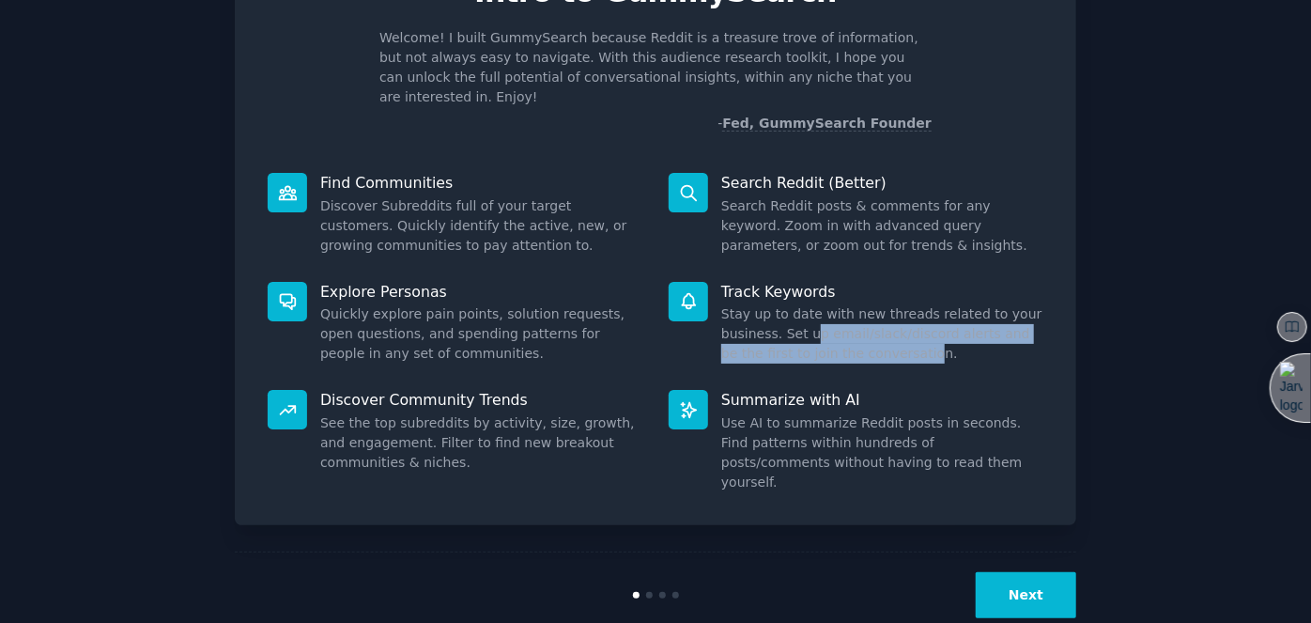
drag, startPoint x: 806, startPoint y: 315, endPoint x: 894, endPoint y: 340, distance: 91.8
click at [888, 337] on dd "Stay up to date with new threads related to your business. Set up email/slack/d…" at bounding box center [882, 333] width 322 height 59
click at [897, 341] on dd "Stay up to date with new threads related to your business. Set up email/slack/d…" at bounding box center [882, 333] width 322 height 59
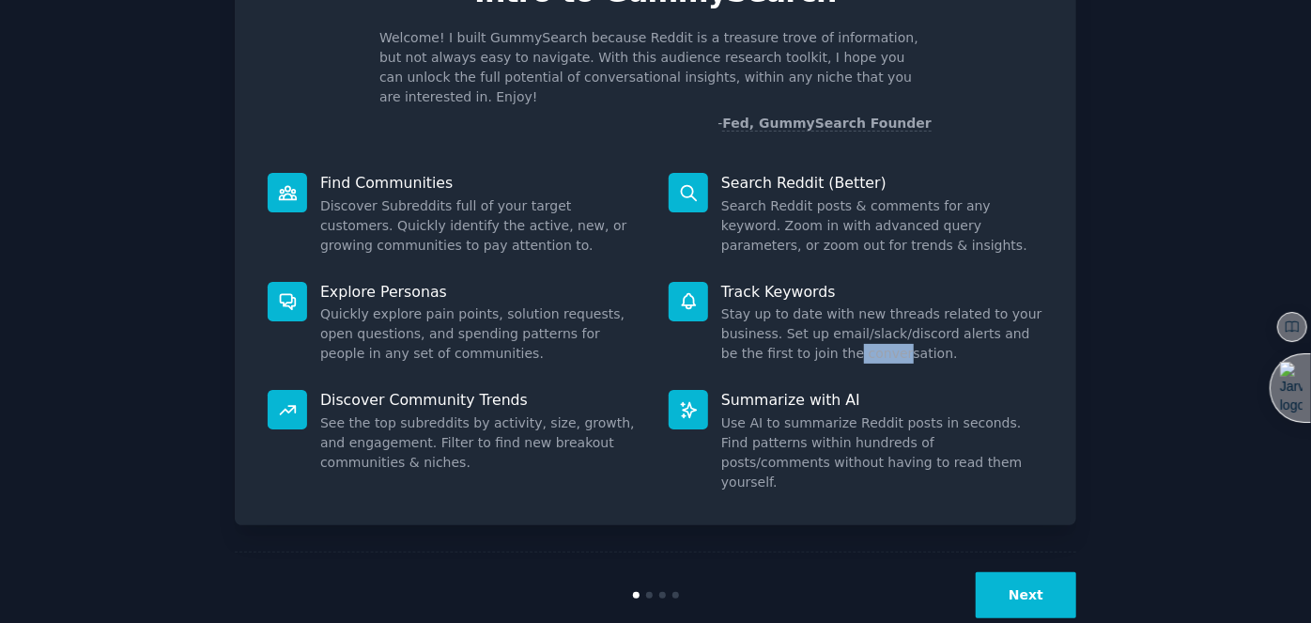
drag, startPoint x: 804, startPoint y: 331, endPoint x: 856, endPoint y: 340, distance: 53.3
click at [856, 340] on dd "Stay up to date with new threads related to your business. Set up email/slack/d…" at bounding box center [882, 333] width 322 height 59
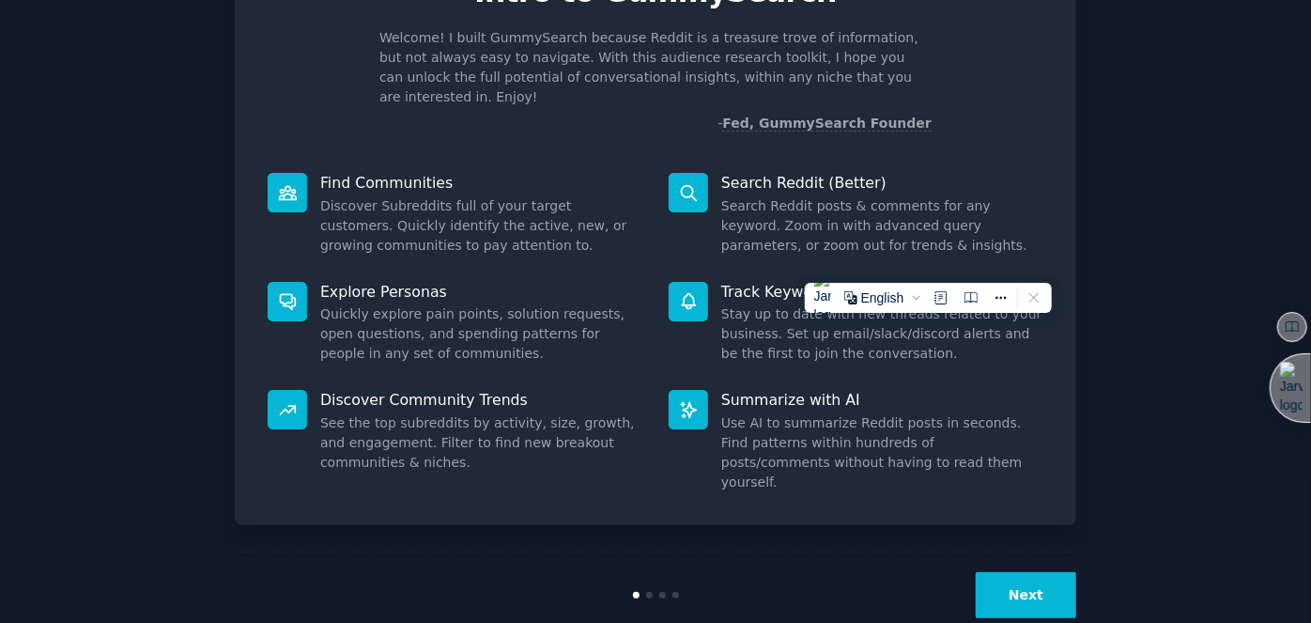
click at [869, 377] on div "Summarize with AI Use AI to summarize Reddit posts in seconds. Find patterns wi…" at bounding box center [855, 441] width 401 height 129
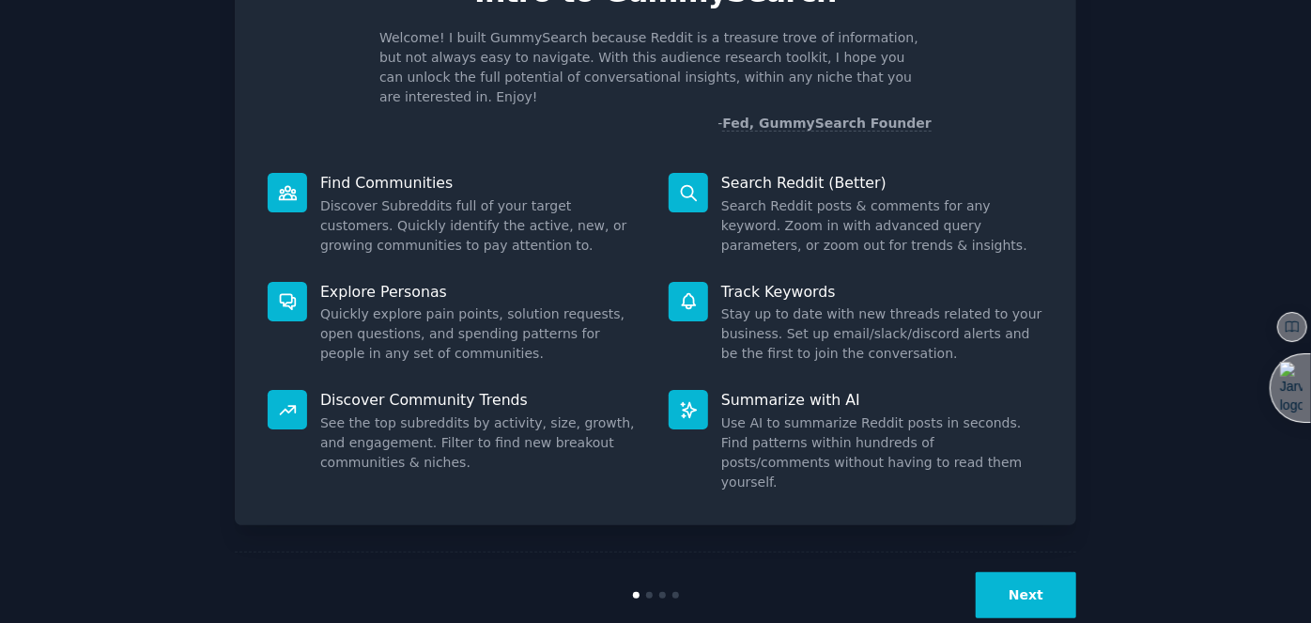
click at [1035, 572] on button "Next" at bounding box center [1026, 595] width 100 height 46
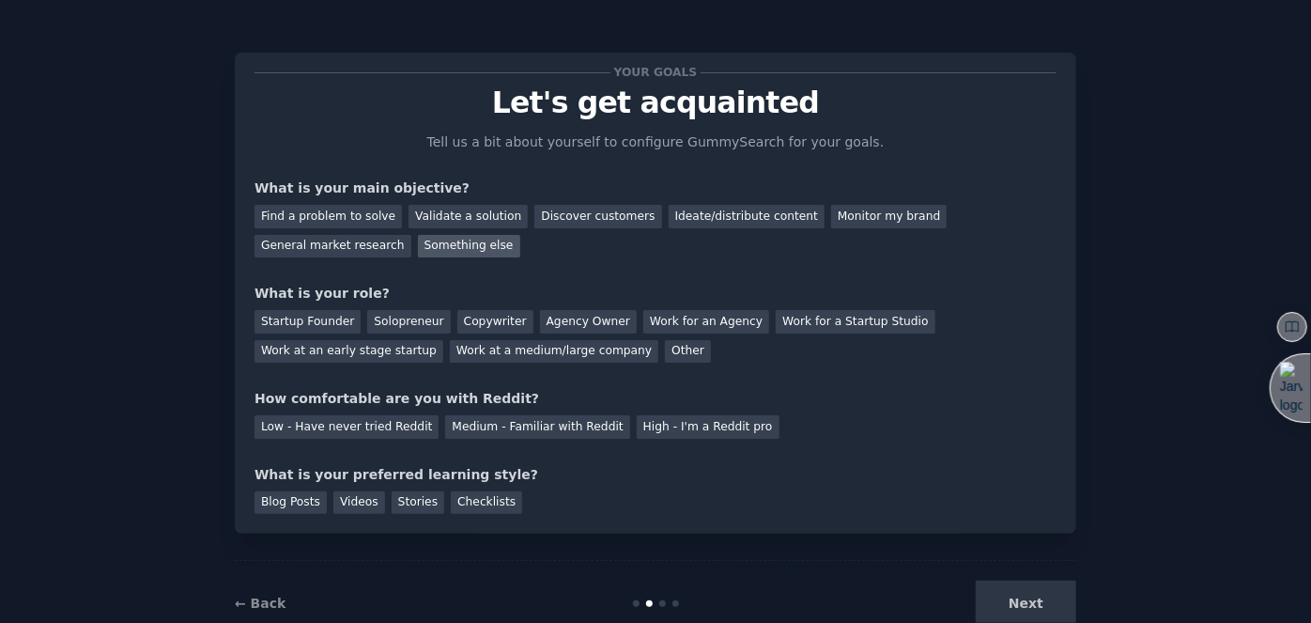
click at [418, 248] on div "Something else" at bounding box center [469, 246] width 102 height 23
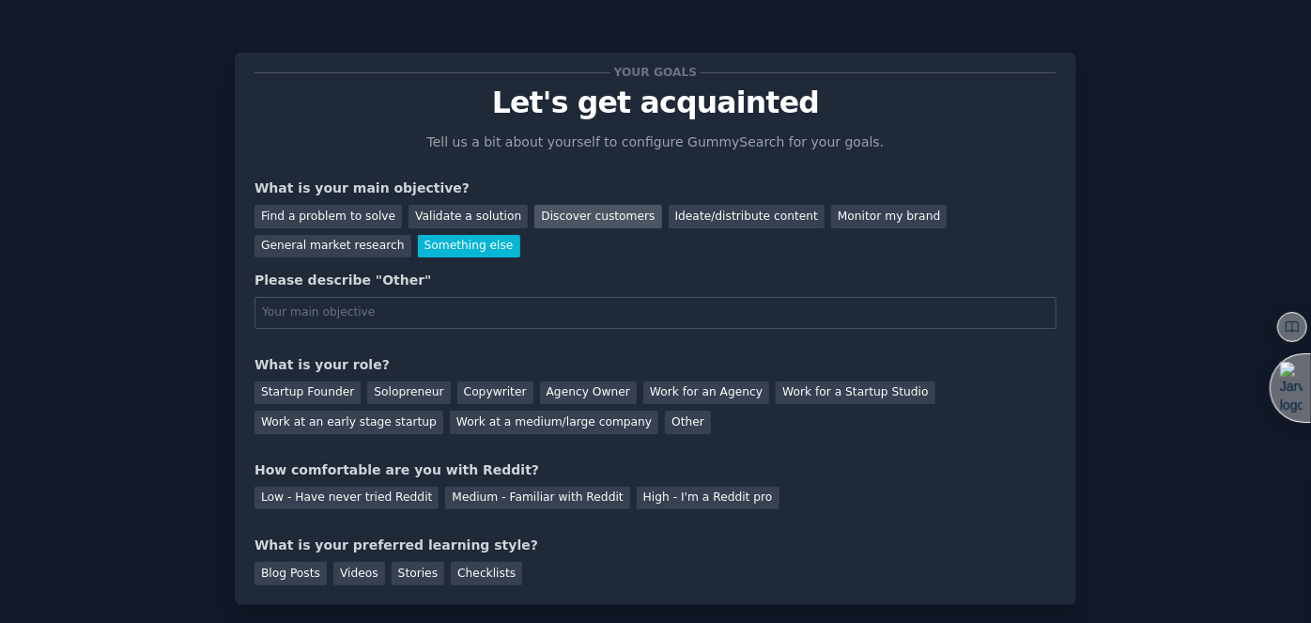
click at [586, 218] on div "Discover customers" at bounding box center [597, 216] width 127 height 23
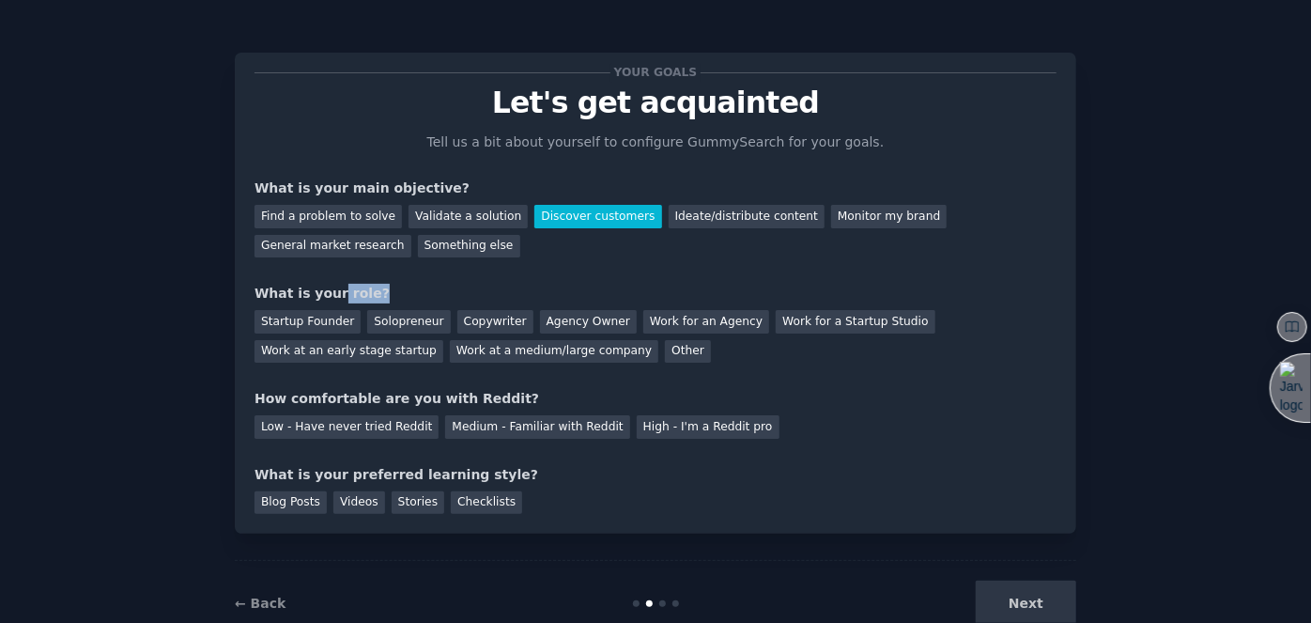
drag, startPoint x: 326, startPoint y: 299, endPoint x: 525, endPoint y: 270, distance: 201.0
click at [400, 292] on div "What is your role?" at bounding box center [655, 294] width 802 height 20
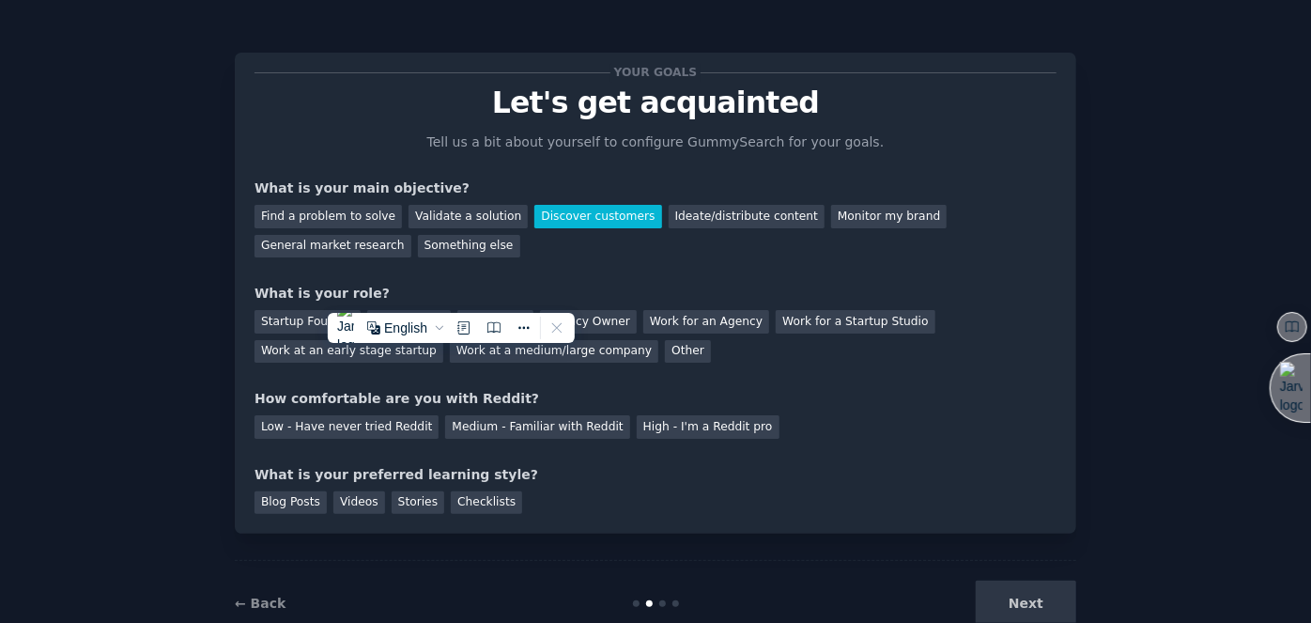
click at [783, 238] on div "Find a problem to solve Validate a solution Discover customers Ideate/distribut…" at bounding box center [655, 227] width 802 height 59
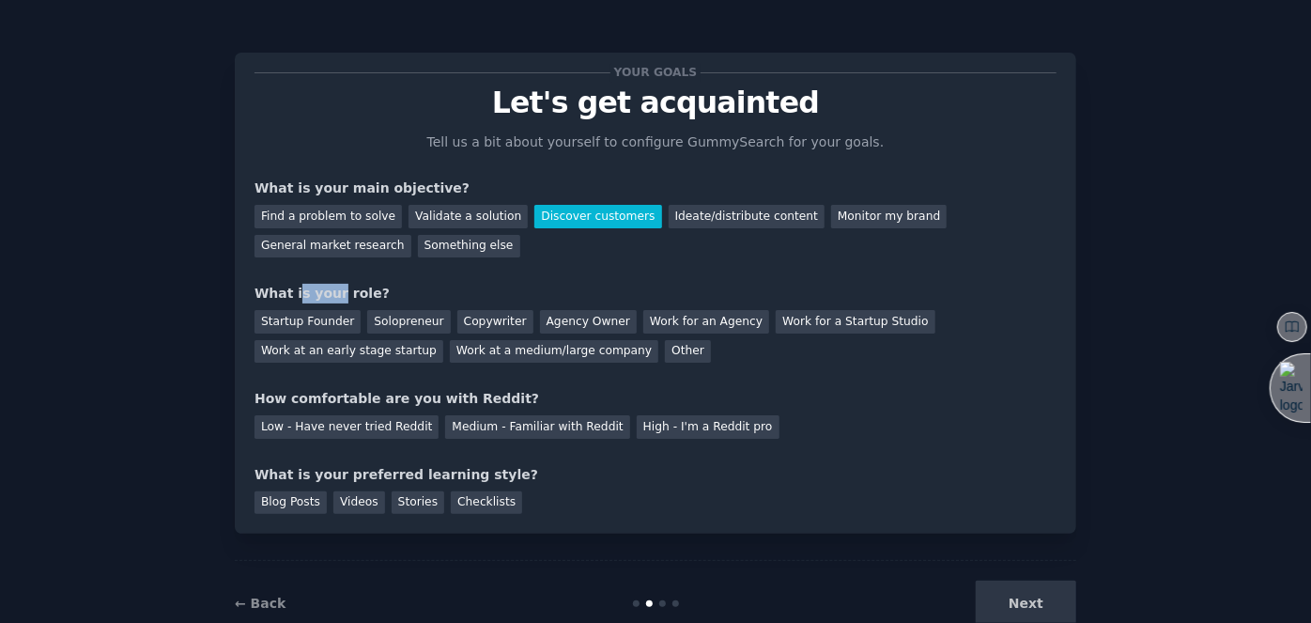
drag, startPoint x: 305, startPoint y: 291, endPoint x: 340, endPoint y: 293, distance: 34.8
click at [338, 292] on div "What is your role?" at bounding box center [655, 294] width 802 height 20
click at [397, 285] on div "What is your role?" at bounding box center [655, 294] width 802 height 20
click at [297, 321] on div "Startup Founder" at bounding box center [307, 321] width 106 height 23
drag, startPoint x: 331, startPoint y: 397, endPoint x: 456, endPoint y: 406, distance: 126.1
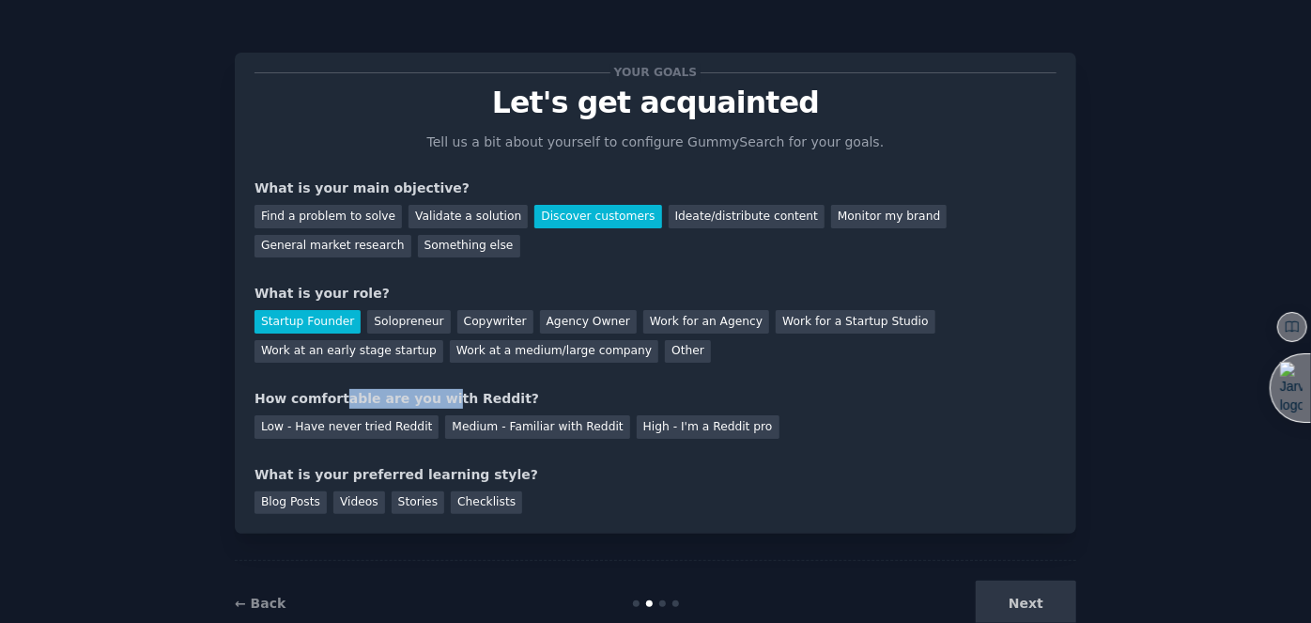
click at [435, 400] on div "How comfortable are you with Reddit?" at bounding box center [655, 399] width 802 height 20
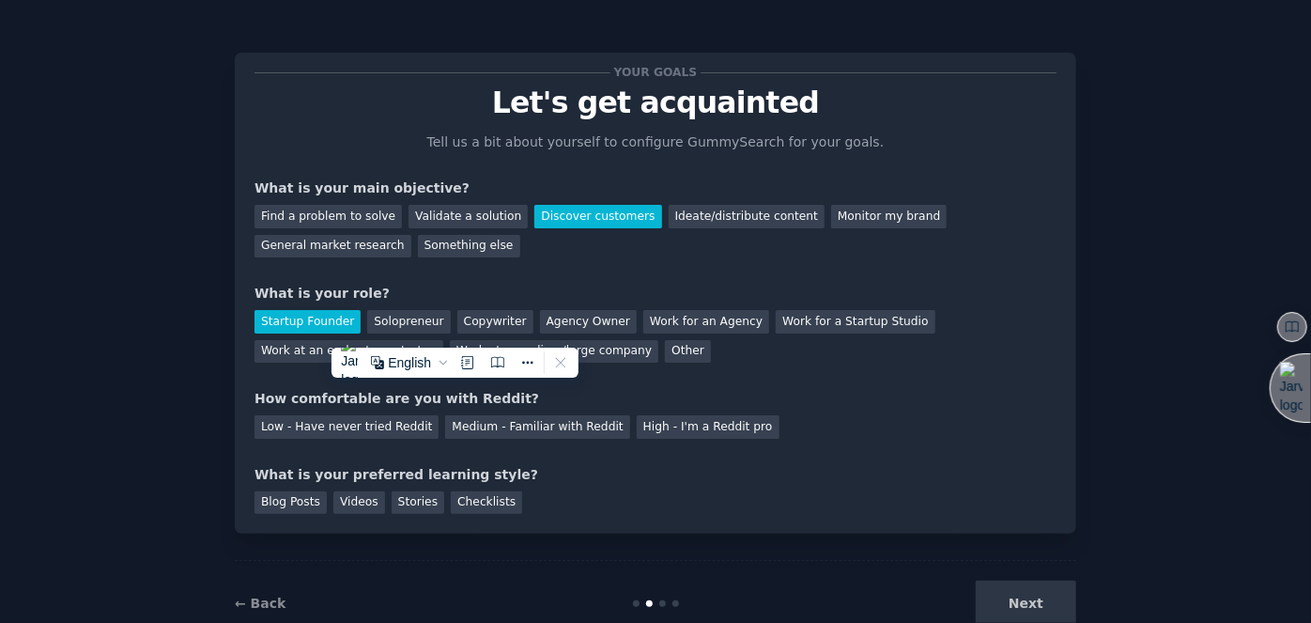
click at [481, 401] on div "How comfortable are you with Reddit?" at bounding box center [655, 399] width 802 height 20
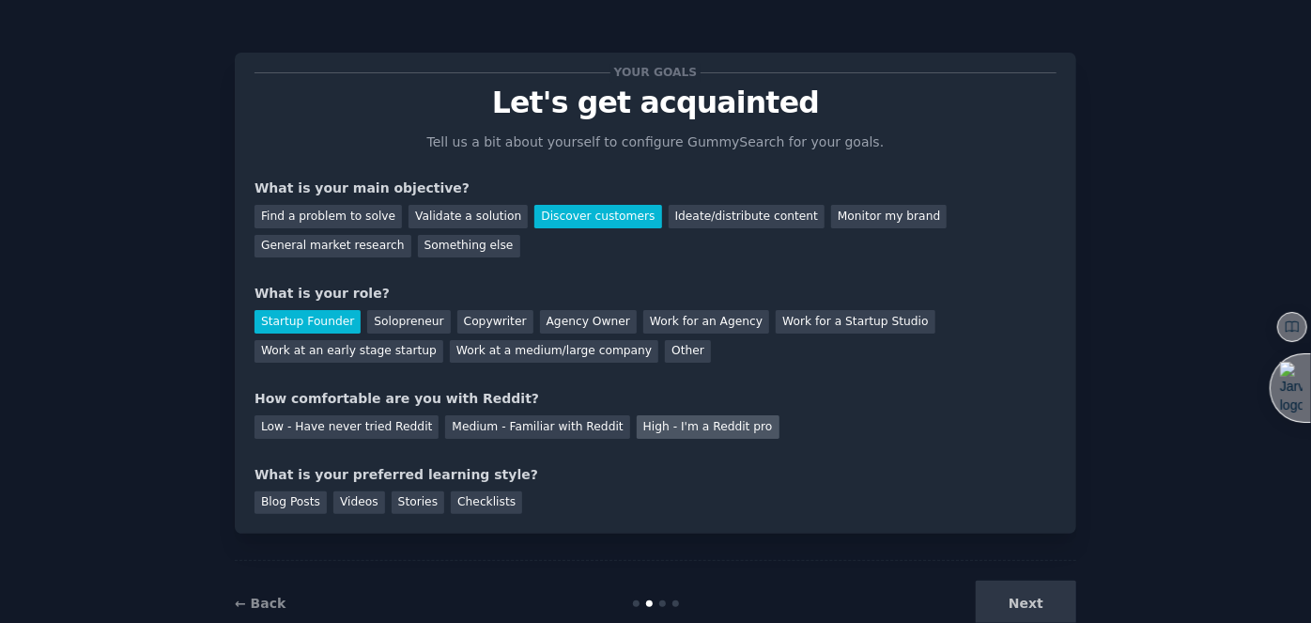
click at [653, 423] on div "High - I'm a Reddit pro" at bounding box center [708, 426] width 143 height 23
drag, startPoint x: 331, startPoint y: 471, endPoint x: 433, endPoint y: 476, distance: 101.5
click at [417, 479] on div "What is your preferred learning style?" at bounding box center [655, 475] width 802 height 20
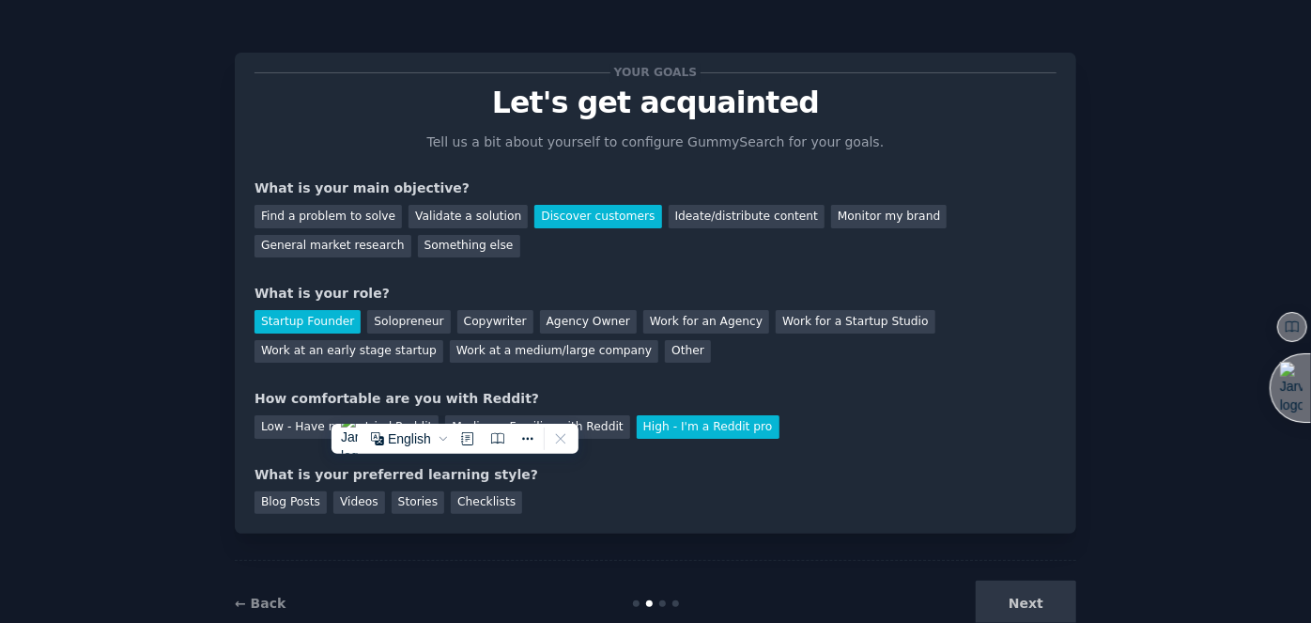
click at [448, 476] on div "What is your preferred learning style?" at bounding box center [655, 475] width 802 height 20
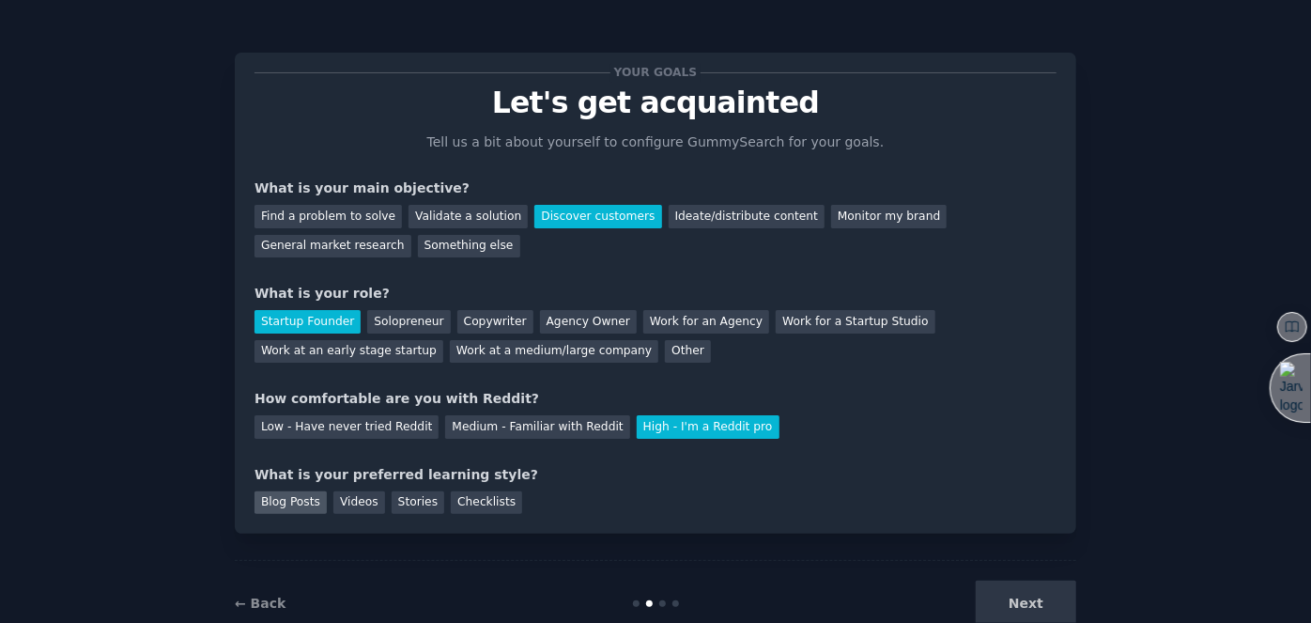
click at [290, 498] on div "Blog Posts" at bounding box center [290, 502] width 72 height 23
click at [1023, 609] on button "Next" at bounding box center [1026, 603] width 100 height 46
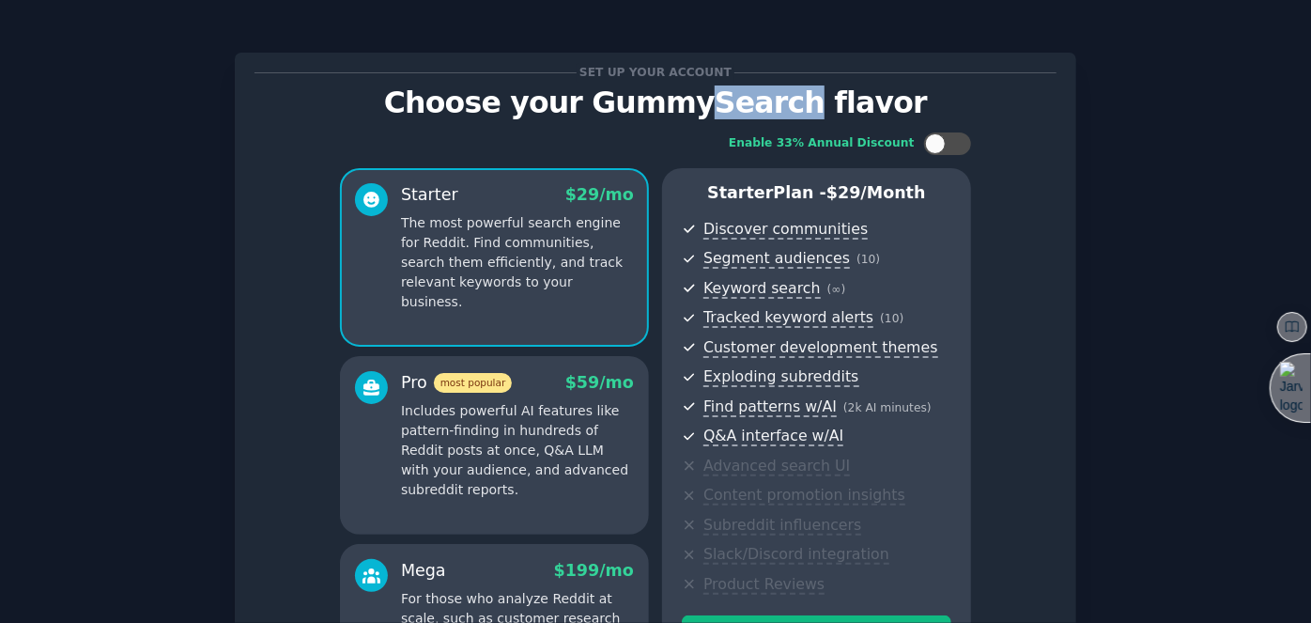
drag, startPoint x: 724, startPoint y: 108, endPoint x: 816, endPoint y: 108, distance: 92.0
click at [814, 108] on p "Choose your GummySearch flavor" at bounding box center [655, 102] width 802 height 33
click at [857, 108] on p "Choose your GummySearch flavor" at bounding box center [655, 102] width 802 height 33
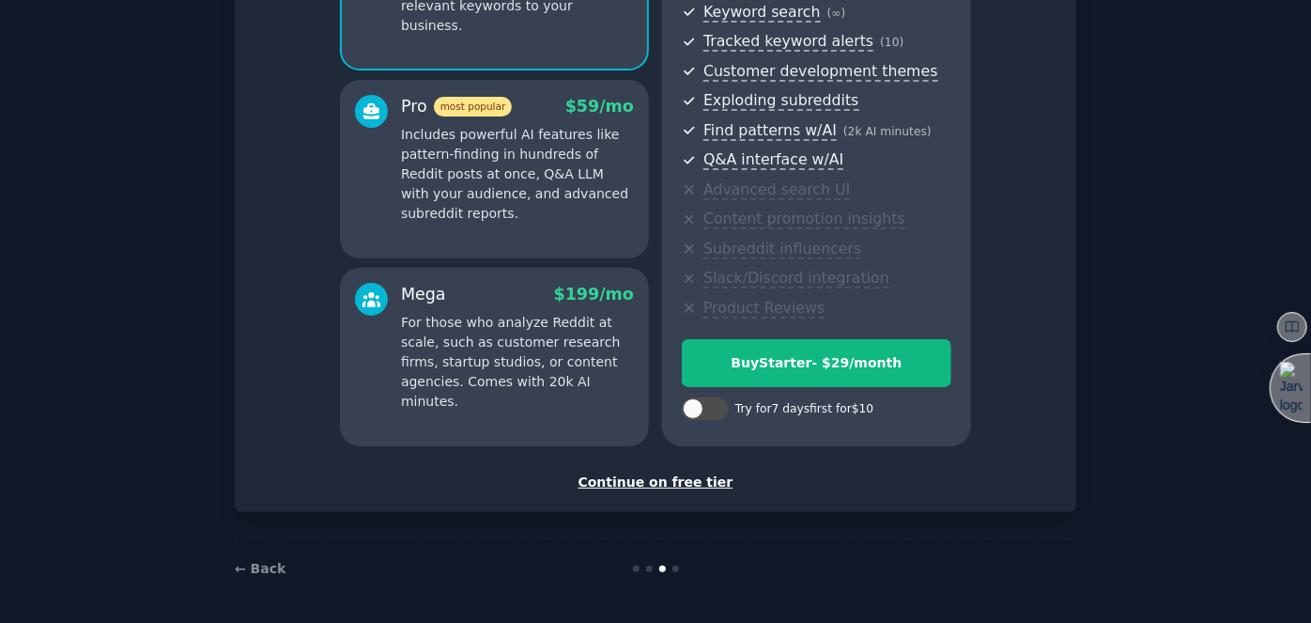
click at [646, 484] on div "Continue on free tier" at bounding box center [655, 482] width 802 height 20
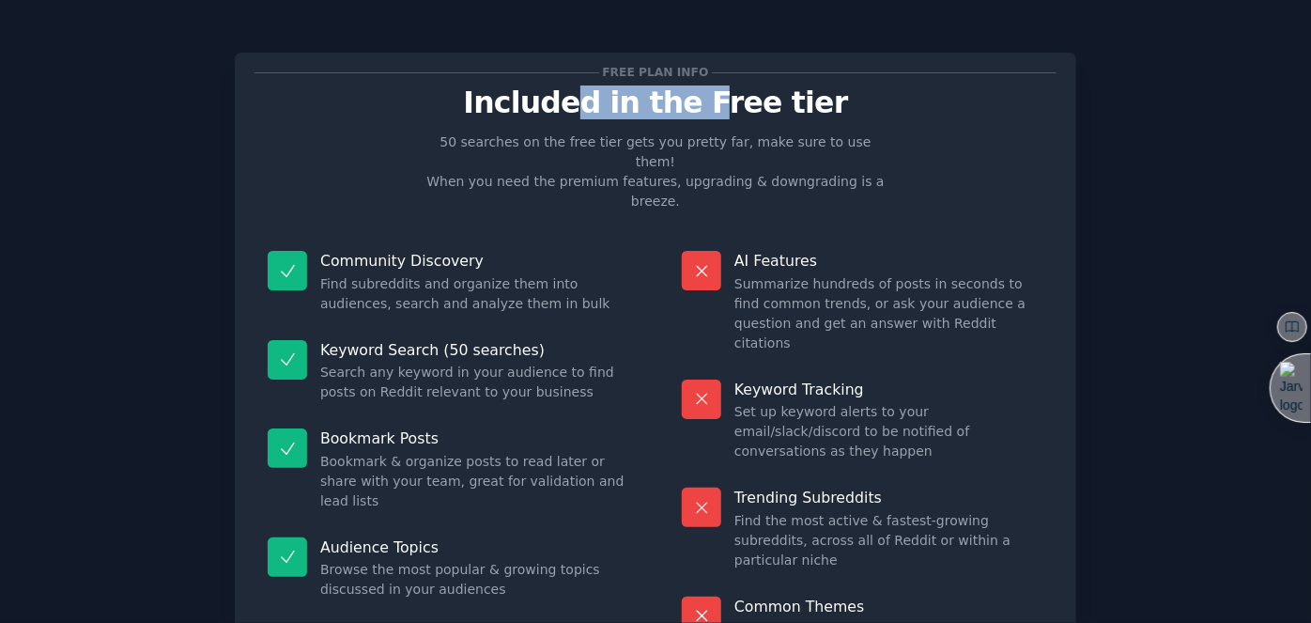
drag, startPoint x: 584, startPoint y: 105, endPoint x: 772, endPoint y: 110, distance: 187.8
click at [739, 110] on p "Included in the Free tier" at bounding box center [655, 102] width 802 height 33
click at [778, 110] on p "Included in the Free tier" at bounding box center [655, 102] width 802 height 33
drag, startPoint x: 792, startPoint y: 330, endPoint x: 849, endPoint y: 332, distance: 57.3
click at [843, 379] on p "Keyword Tracking" at bounding box center [888, 389] width 309 height 20
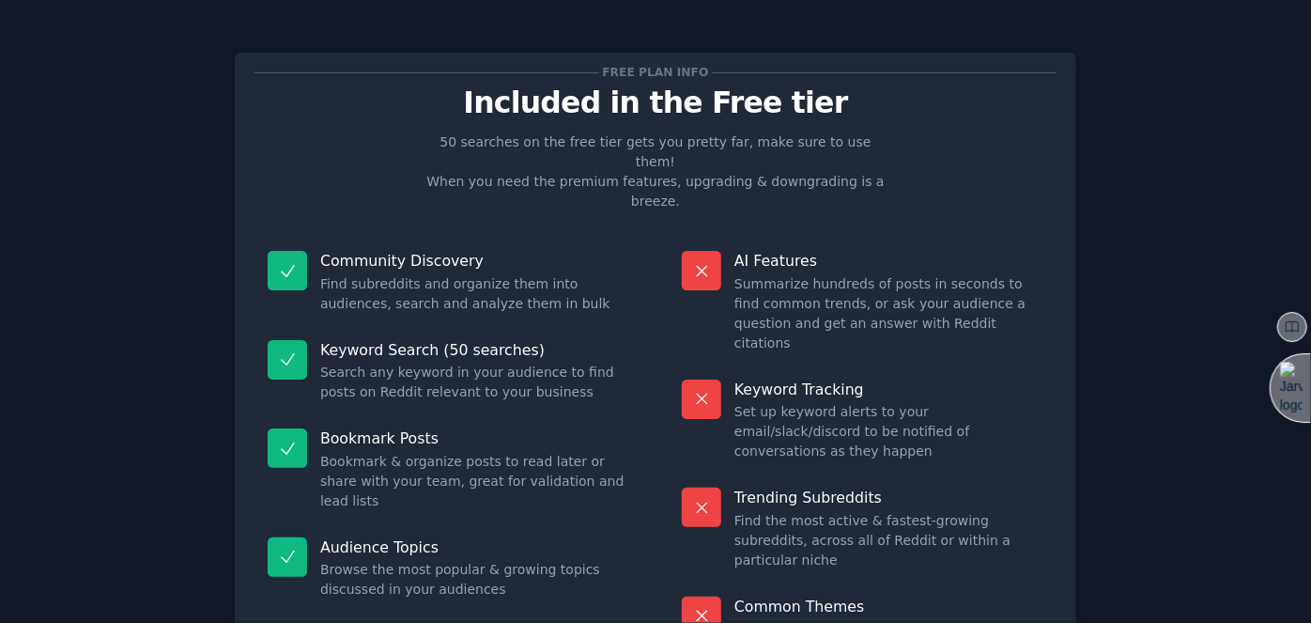
click at [858, 379] on p "Keyword Tracking" at bounding box center [888, 389] width 309 height 20
drag, startPoint x: 790, startPoint y: 362, endPoint x: 889, endPoint y: 363, distance: 99.5
click at [889, 402] on dd "Set up keyword alerts to your email/slack/discord to be notified of conversatio…" at bounding box center [888, 431] width 309 height 59
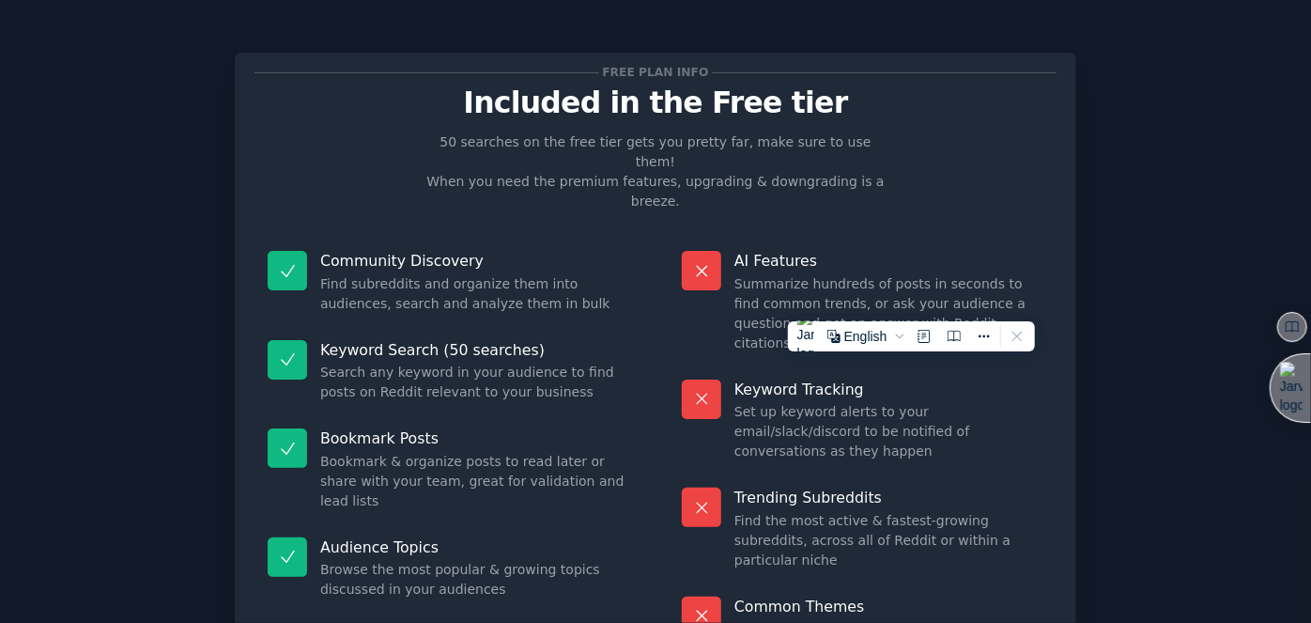
click at [945, 402] on dd "Set up keyword alerts to your email/slack/discord to be notified of conversatio…" at bounding box center [888, 431] width 309 height 59
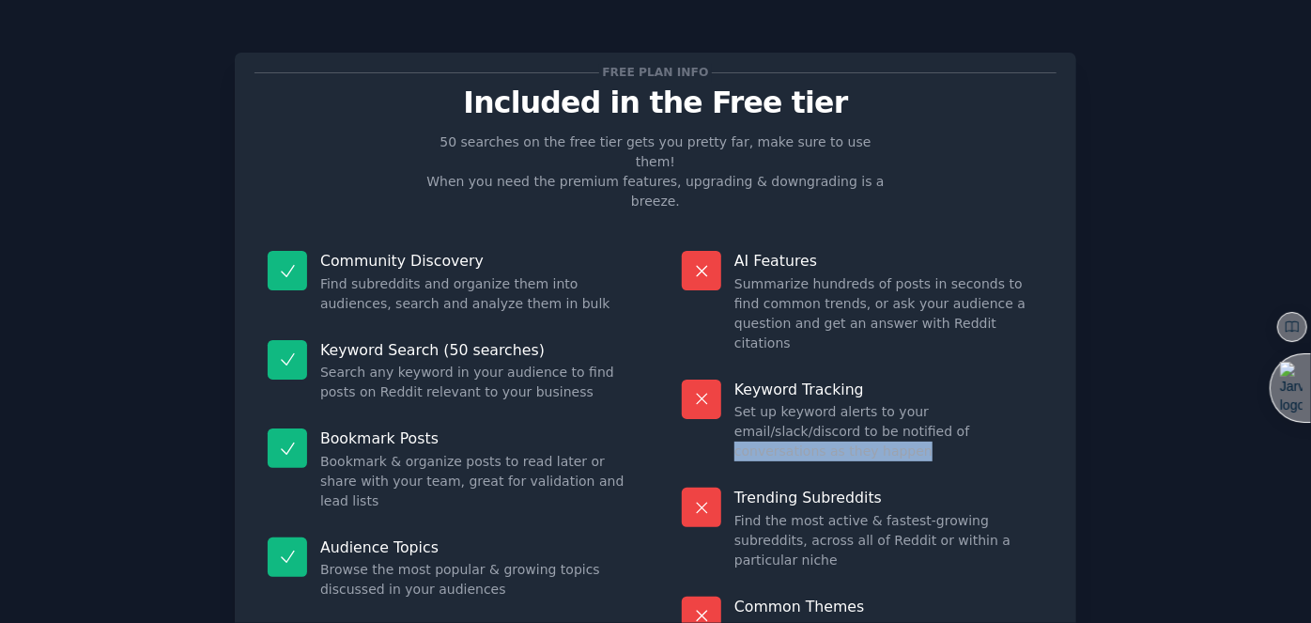
drag, startPoint x: 1001, startPoint y: 376, endPoint x: 811, endPoint y: 372, distance: 189.7
click at [811, 402] on dd "Set up keyword alerts to your email/slack/discord to be notified of conversatio…" at bounding box center [888, 431] width 309 height 59
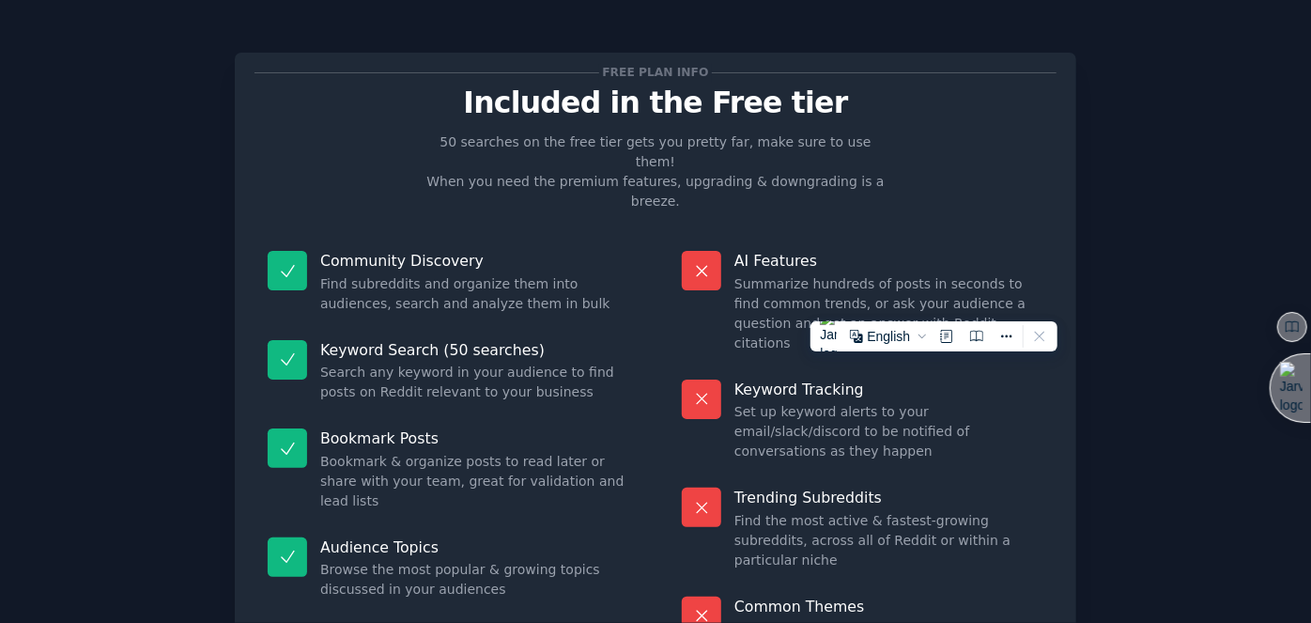
click at [777, 392] on div "Keyword Tracking Set up keyword alerts to your email/slack/discord to be notifi…" at bounding box center [863, 420] width 388 height 109
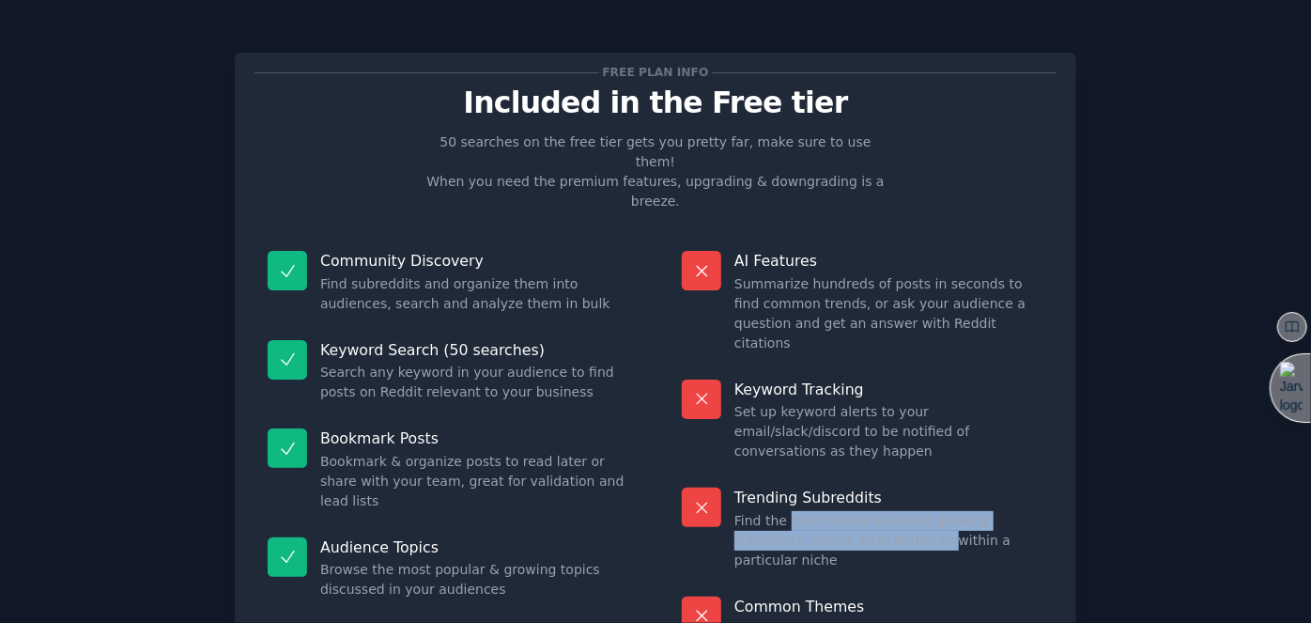
drag, startPoint x: 781, startPoint y: 441, endPoint x: 915, endPoint y: 465, distance: 135.4
click at [881, 511] on dd "Find the most active & fastest-growing subreddits, across all of Reddit or with…" at bounding box center [888, 540] width 309 height 59
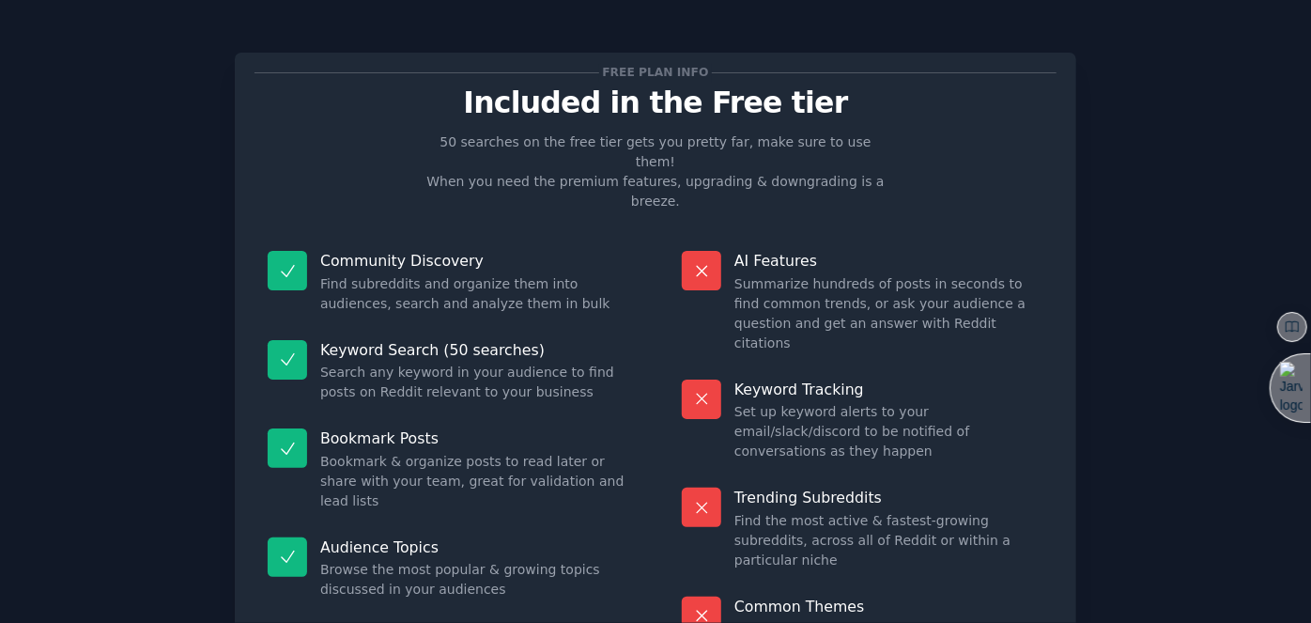
click at [954, 474] on div "Trending Subreddits Find the most active & fastest-growing subreddits, across a…" at bounding box center [863, 528] width 388 height 109
drag, startPoint x: 1001, startPoint y: 469, endPoint x: 811, endPoint y: 458, distance: 189.9
click at [811, 511] on dd "Find the most active & fastest-growing subreddits, across all of Reddit or with…" at bounding box center [888, 540] width 309 height 59
click at [775, 511] on dd "Find the most active & fastest-growing subreddits, across all of Reddit or with…" at bounding box center [888, 540] width 309 height 59
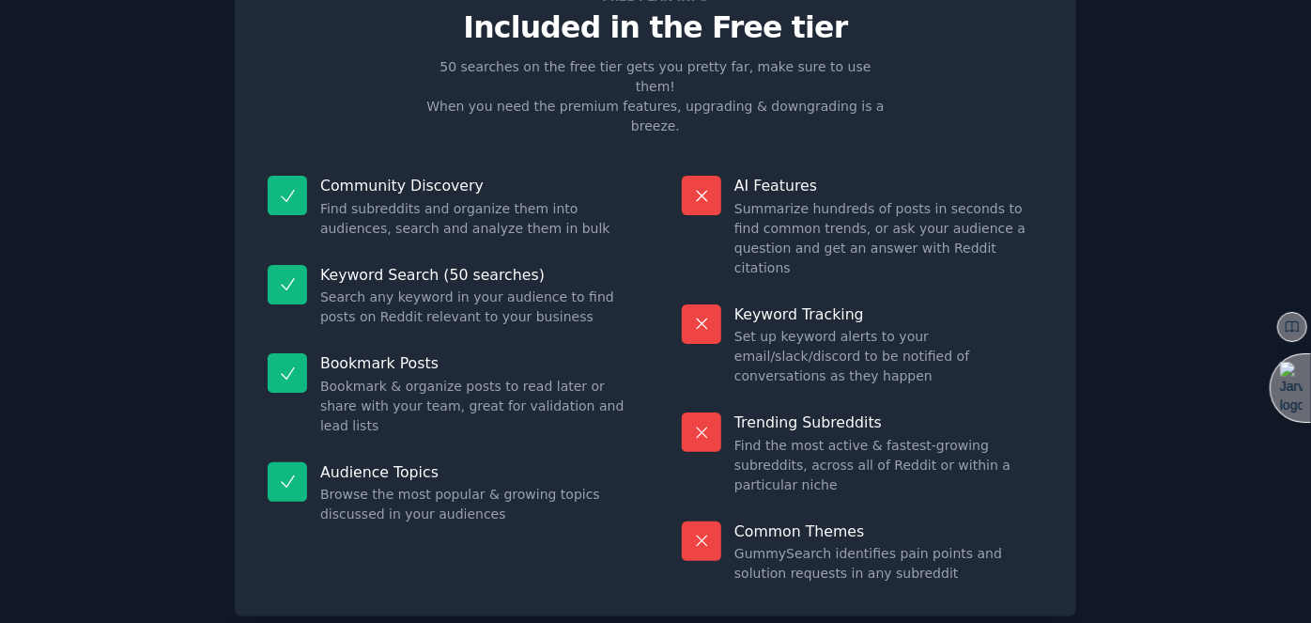
scroll to position [107, 0]
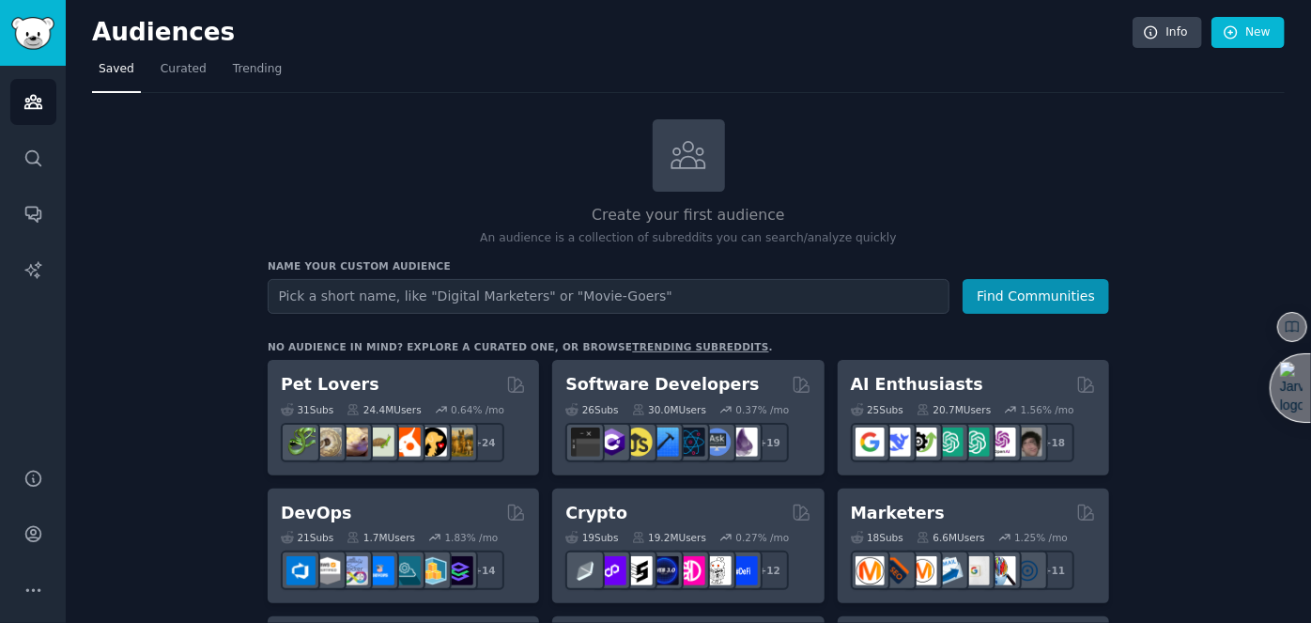
click at [378, 299] on input "text" at bounding box center [609, 296] width 682 height 35
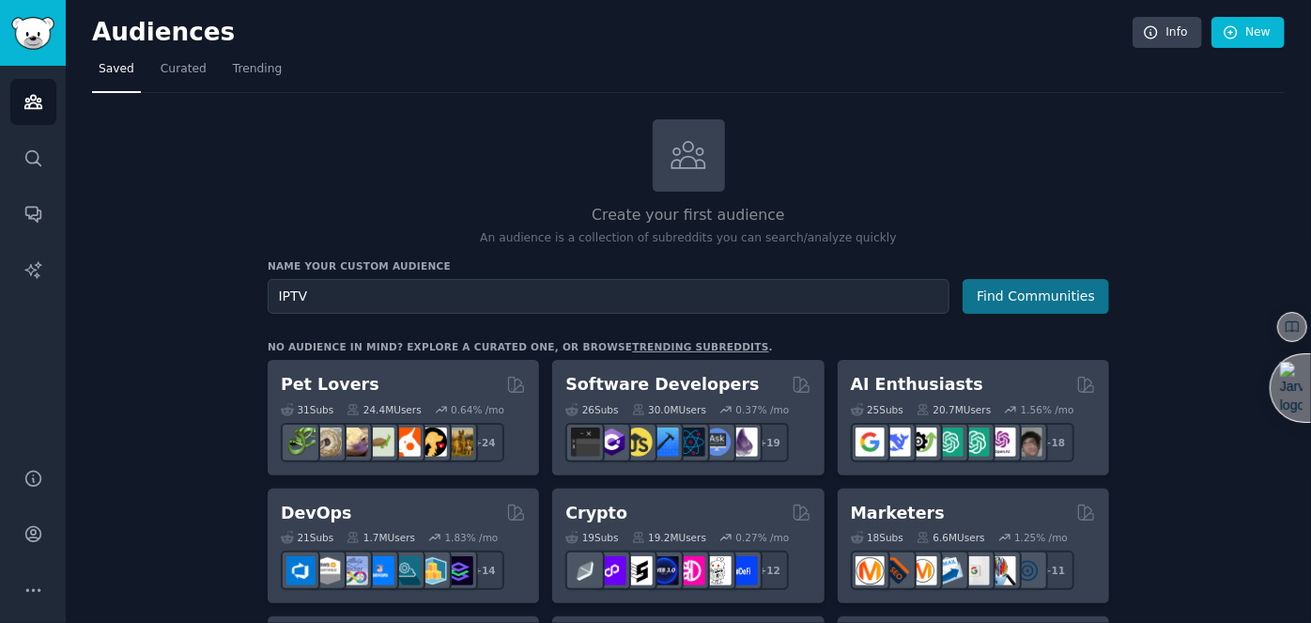
type input "IPTV"
click at [1014, 298] on button "Find Communities" at bounding box center [1035, 296] width 146 height 35
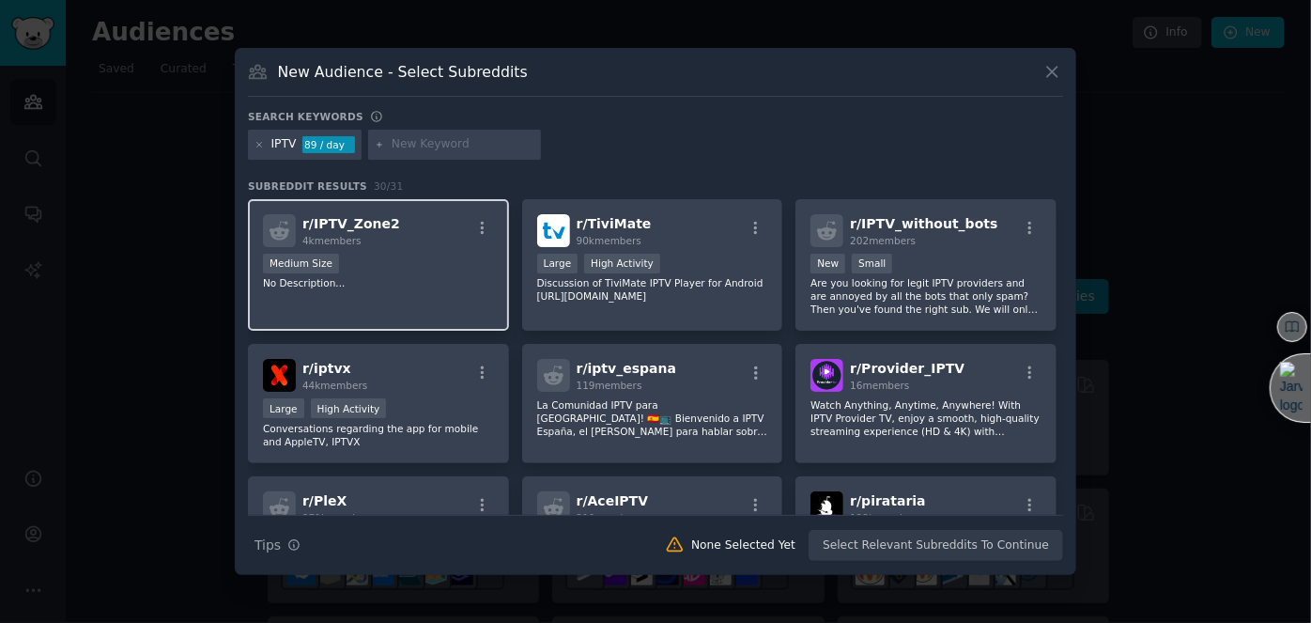
click at [408, 238] on div "r/ IPTV_Zone2 4k members" at bounding box center [378, 230] width 231 height 33
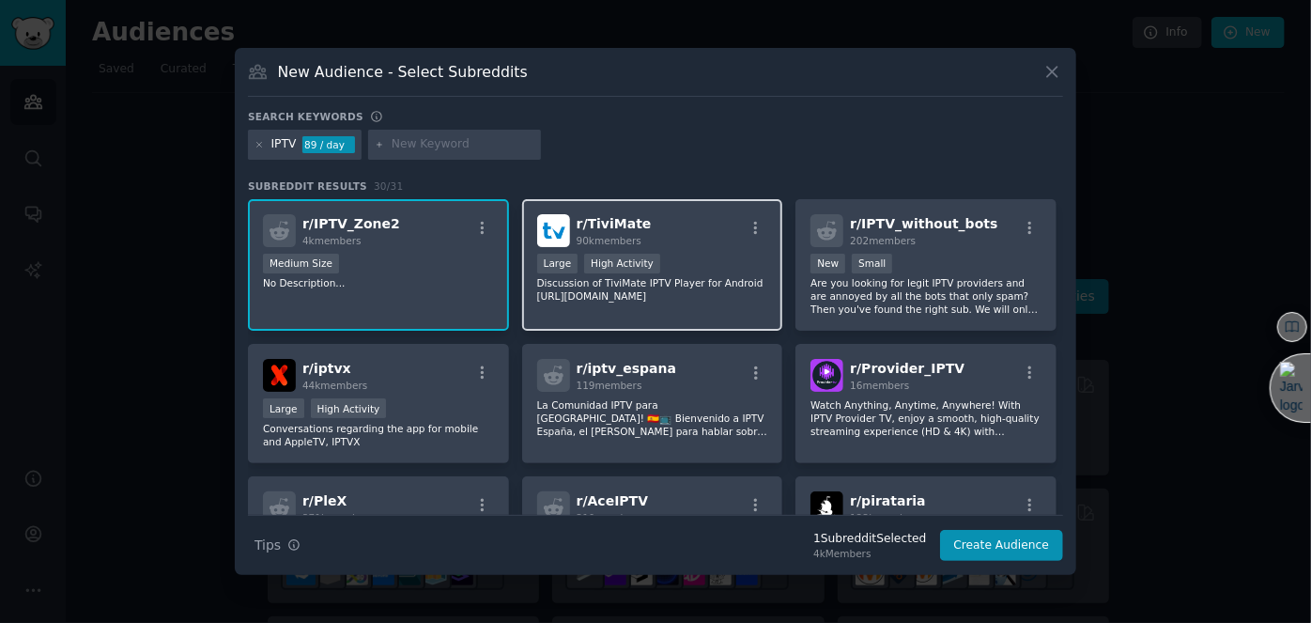
click at [736, 219] on div "r/ TiviMate 90k members" at bounding box center [652, 230] width 231 height 33
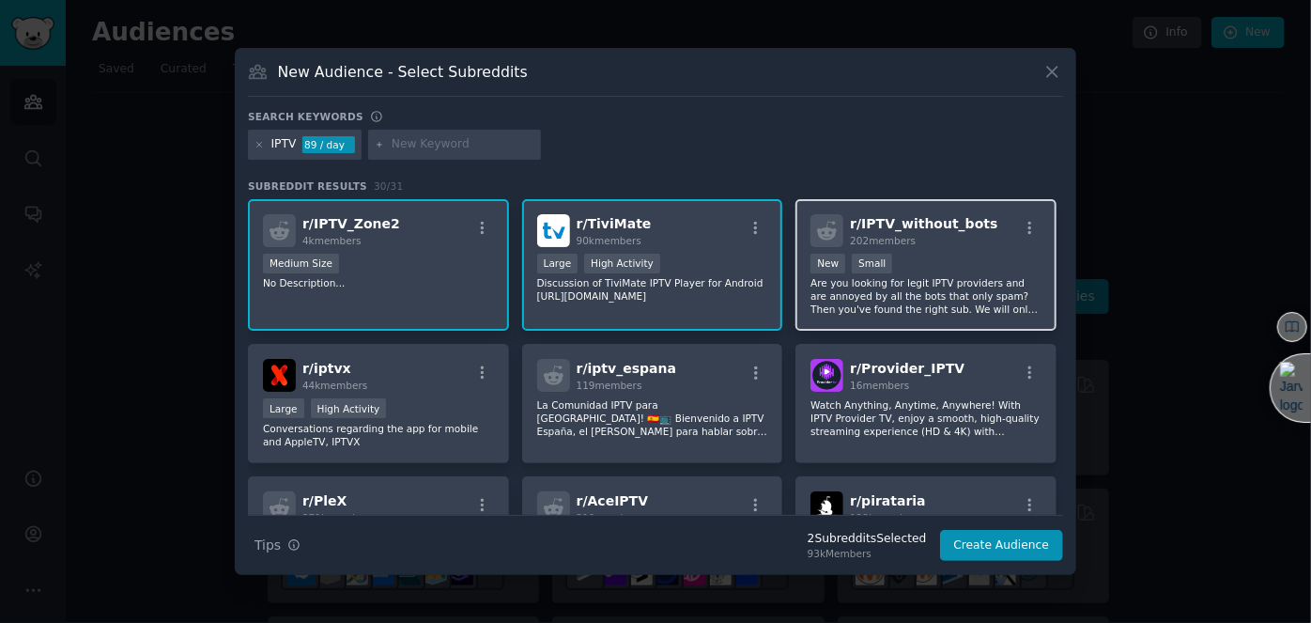
click at [961, 228] on span "r/ IPTV_without_bots" at bounding box center [923, 223] width 147 height 15
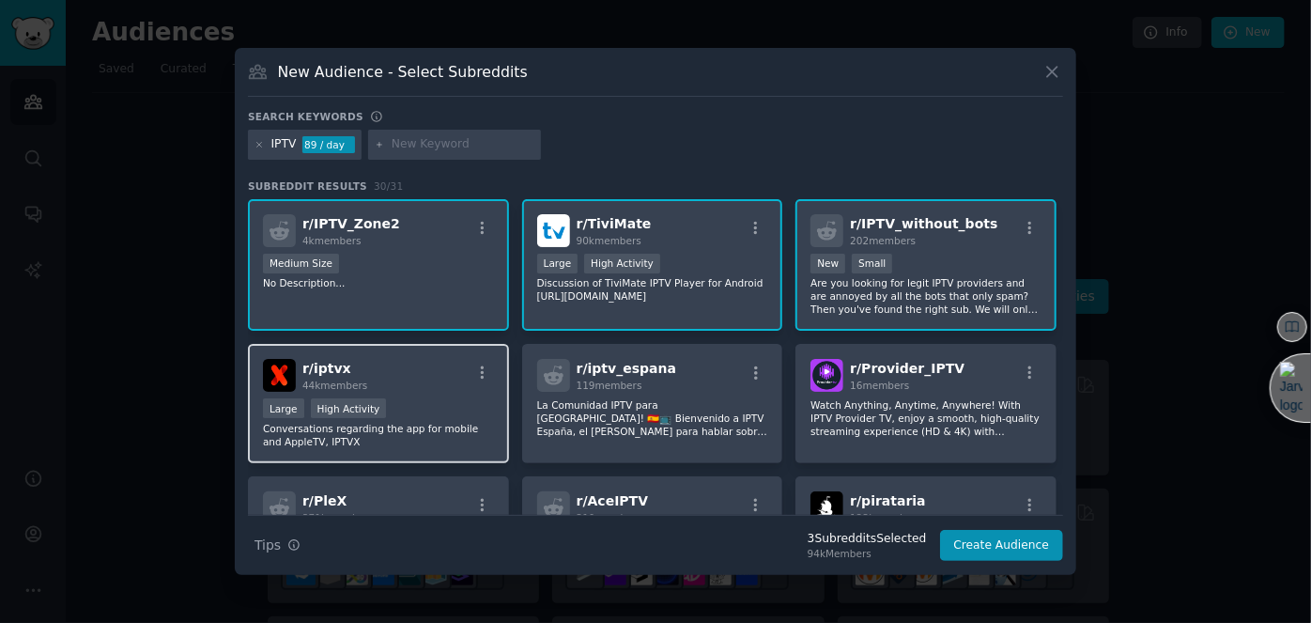
click at [393, 372] on div "r/ iptvx 44k members" at bounding box center [378, 375] width 231 height 33
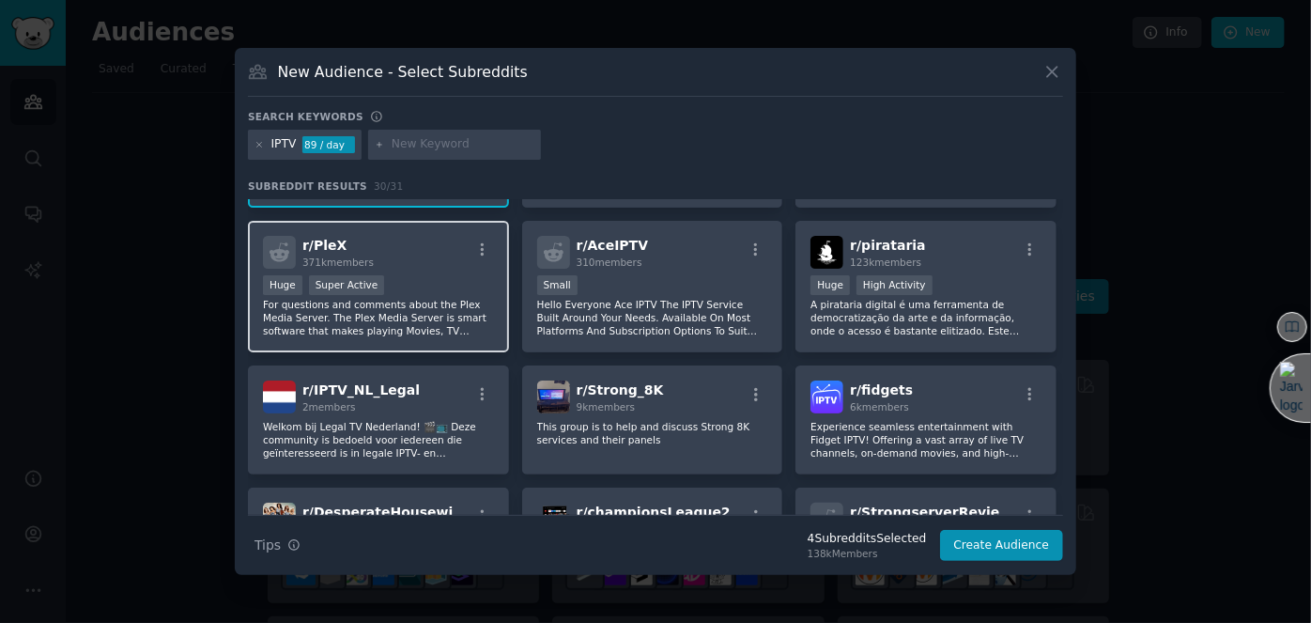
click at [406, 253] on div "r/ PleX 371k members" at bounding box center [378, 252] width 231 height 33
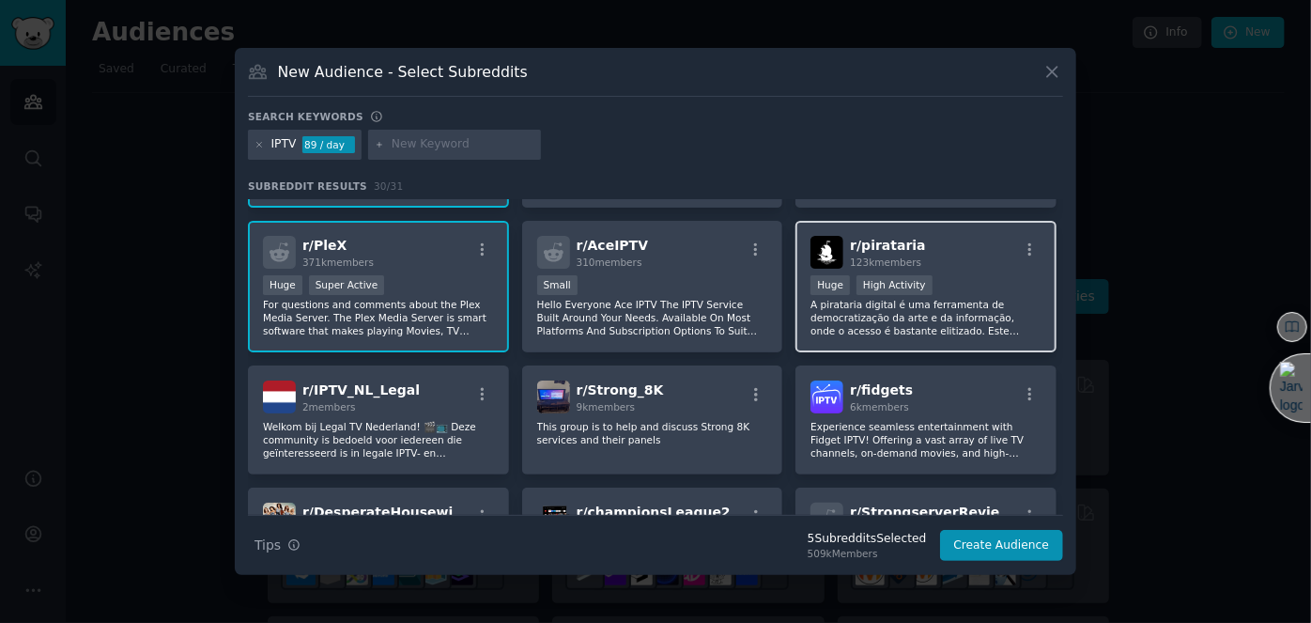
click at [954, 282] on div ">= 80th percentile for submissions / day Huge High Activity" at bounding box center [925, 286] width 231 height 23
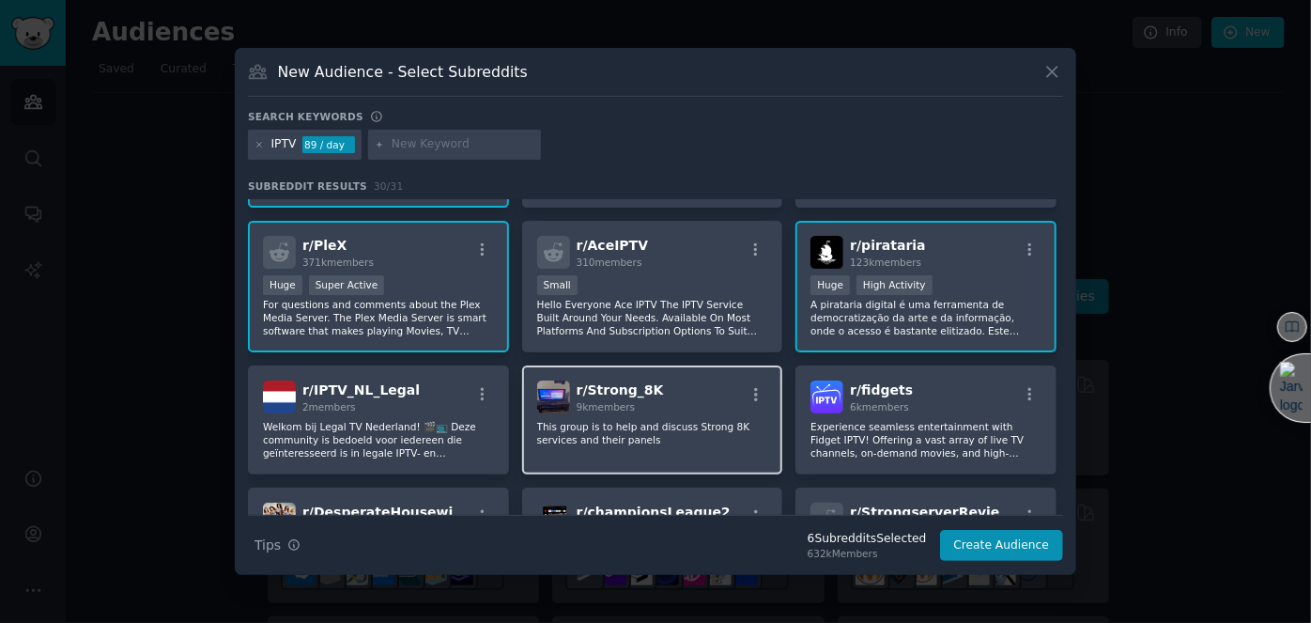
click at [689, 414] on div "r/ Strong_8K 9k members This group is to help and discuss Strong 8K services an…" at bounding box center [652, 419] width 261 height 109
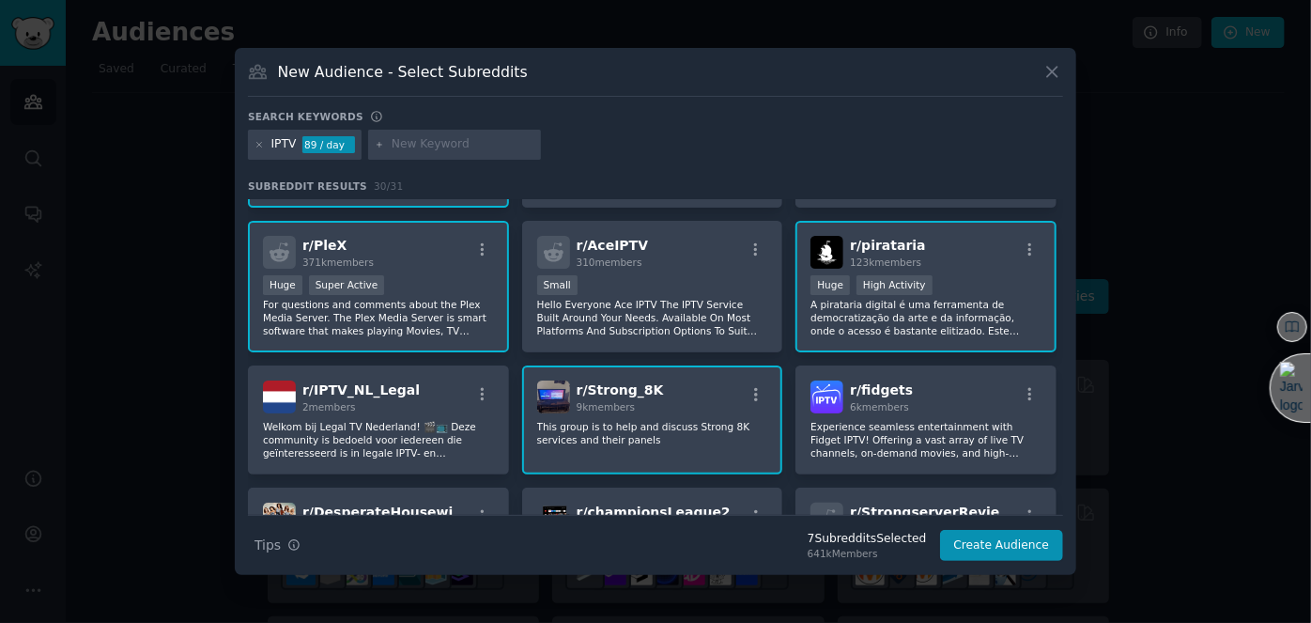
scroll to position [512, 0]
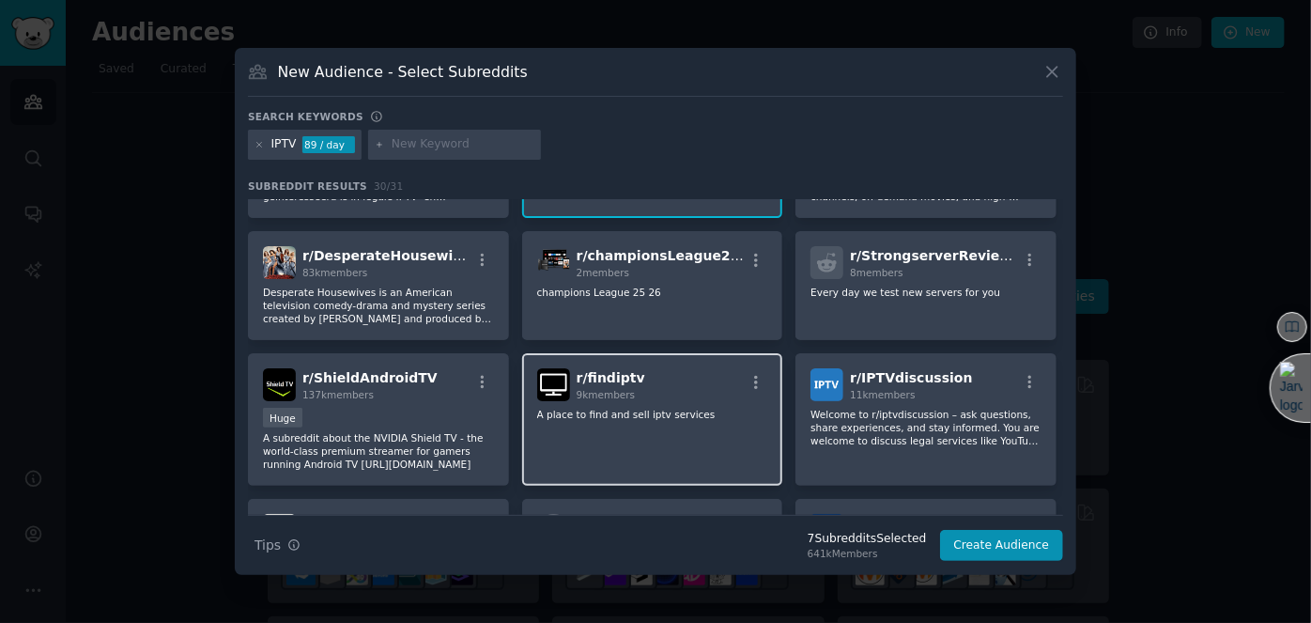
click at [605, 419] on div "r/ findiptv 9k members A place to find and sell iptv services" at bounding box center [652, 419] width 261 height 132
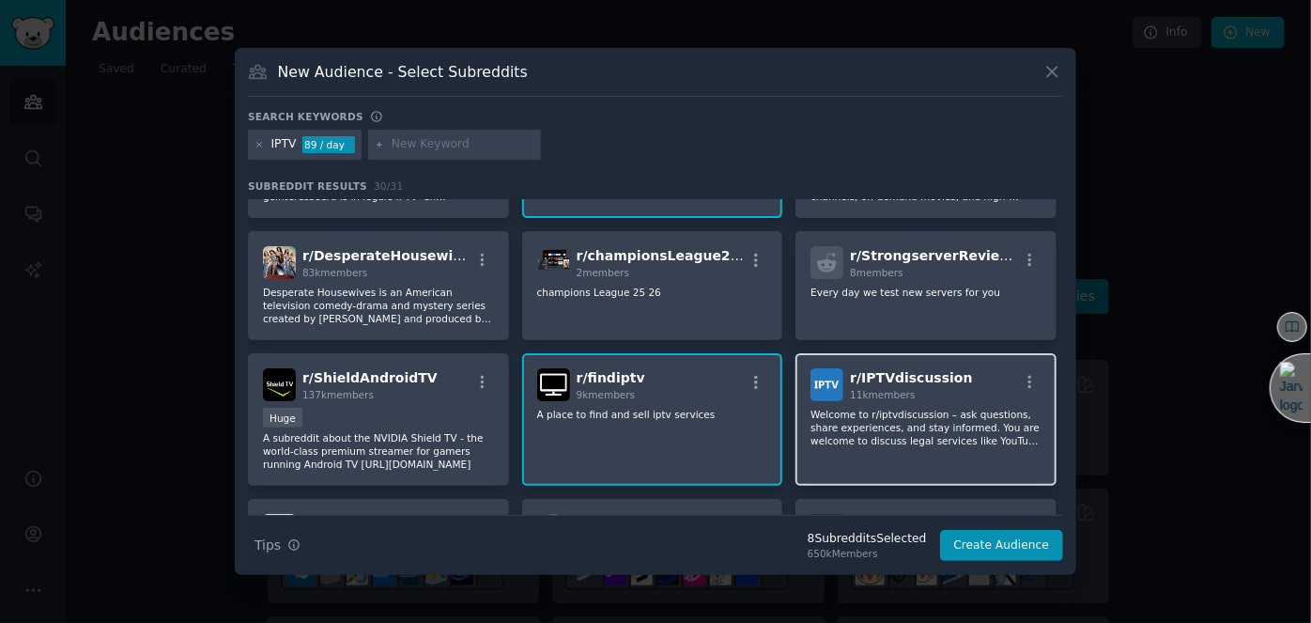
click at [884, 414] on p "Welcome to r/iptvdiscussion – ask questions, share experiences, and stay inform…" at bounding box center [925, 427] width 231 height 39
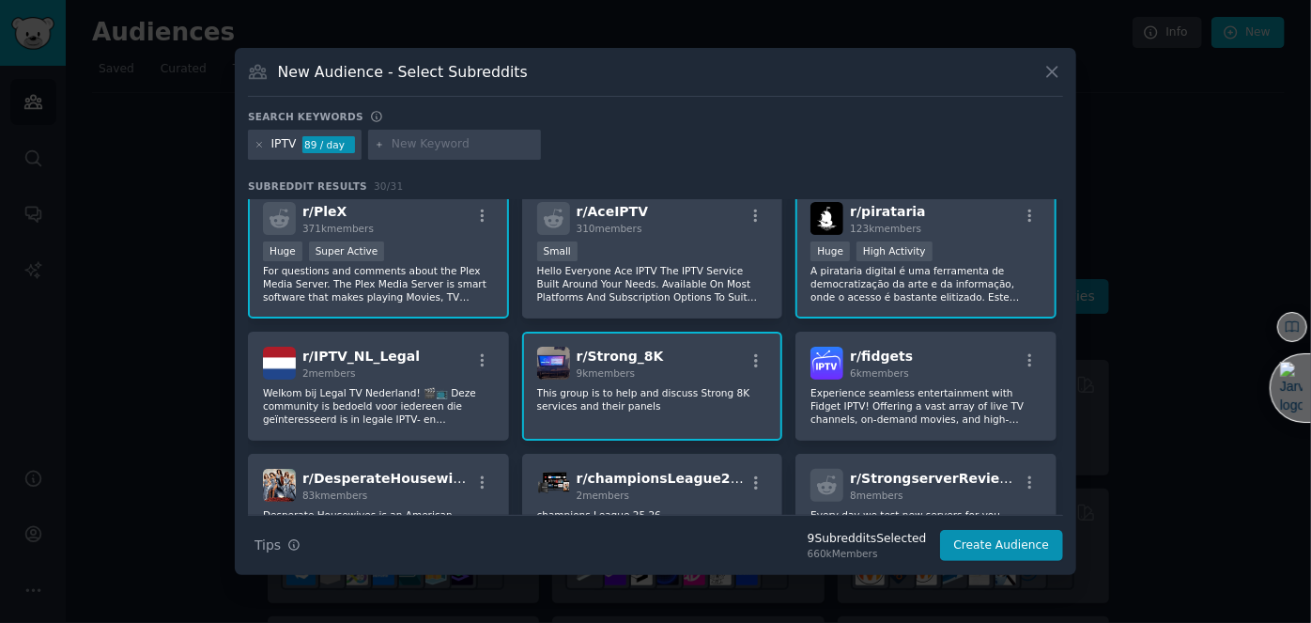
scroll to position [255, 0]
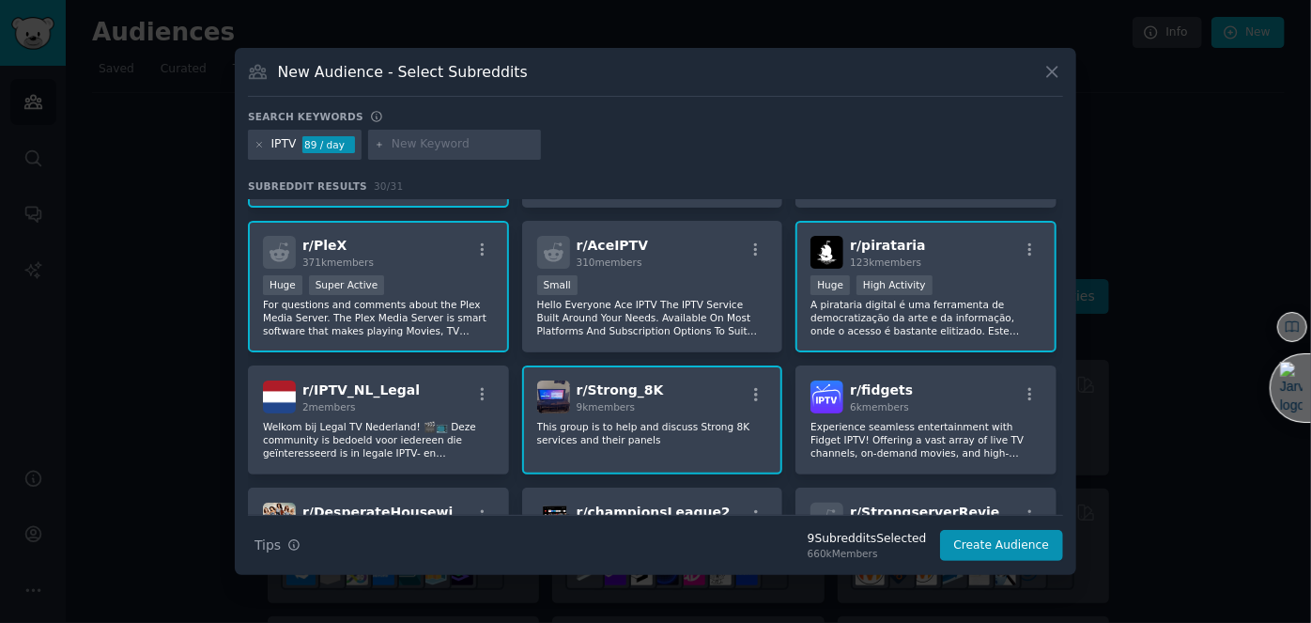
click at [608, 420] on p "This group is to help and discuss Strong 8K services and their panels" at bounding box center [652, 433] width 231 height 26
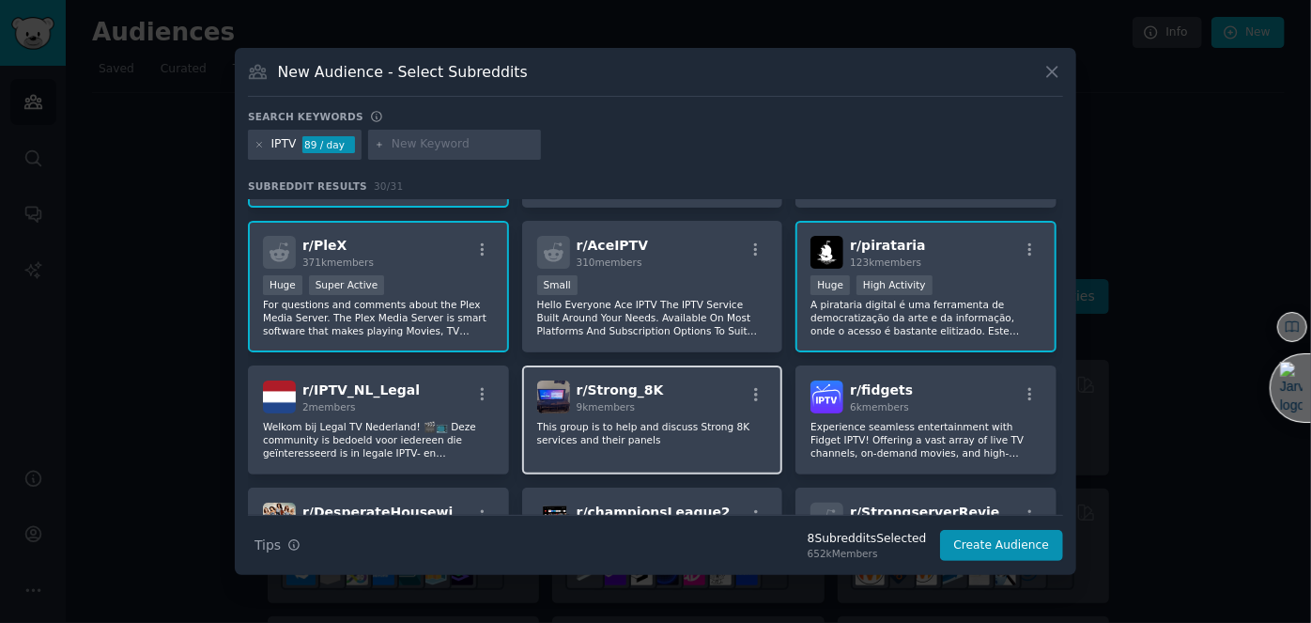
click at [721, 389] on div "r/ Strong_8K 9k members" at bounding box center [652, 396] width 231 height 33
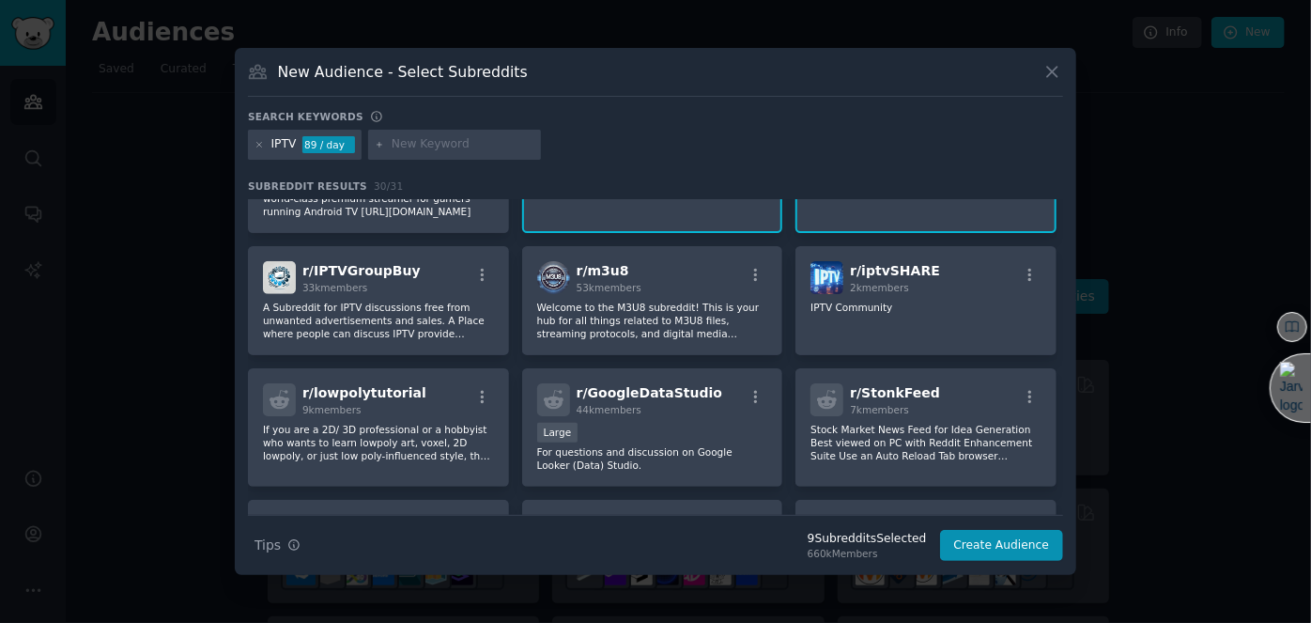
scroll to position [768, 0]
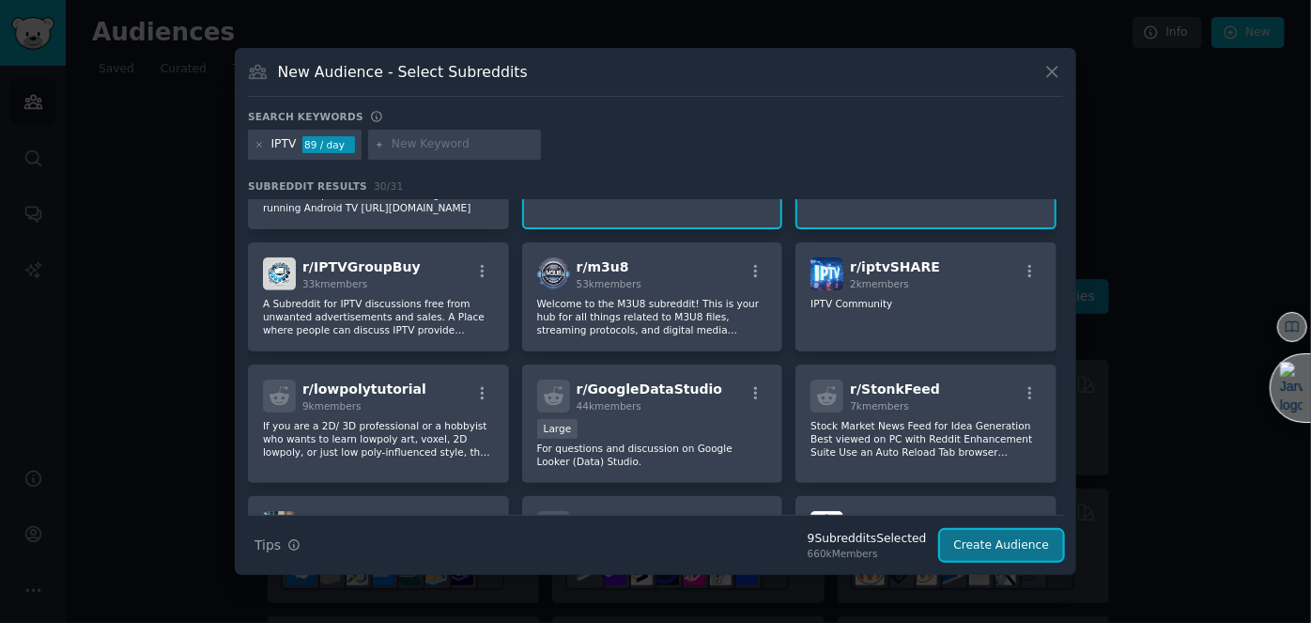
click at [1004, 534] on button "Create Audience" at bounding box center [1002, 546] width 124 height 32
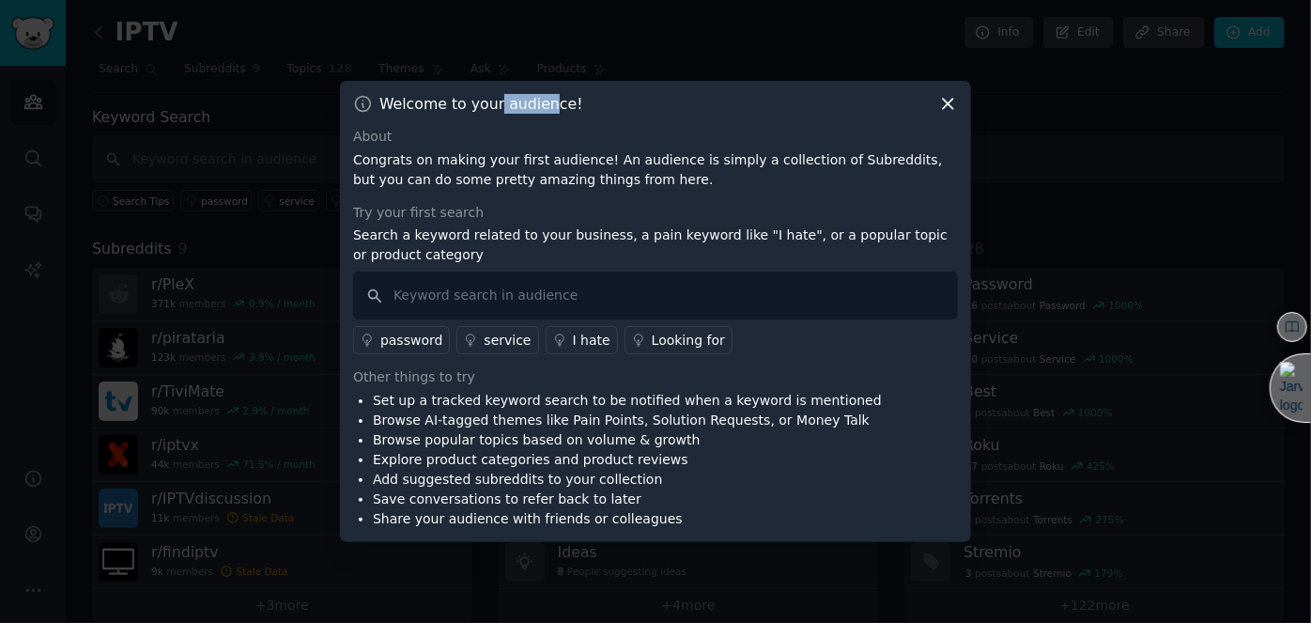
drag, startPoint x: 494, startPoint y: 108, endPoint x: 551, endPoint y: 107, distance: 57.3
click at [547, 106] on h3 "Welcome to your audience!" at bounding box center [481, 104] width 204 height 20
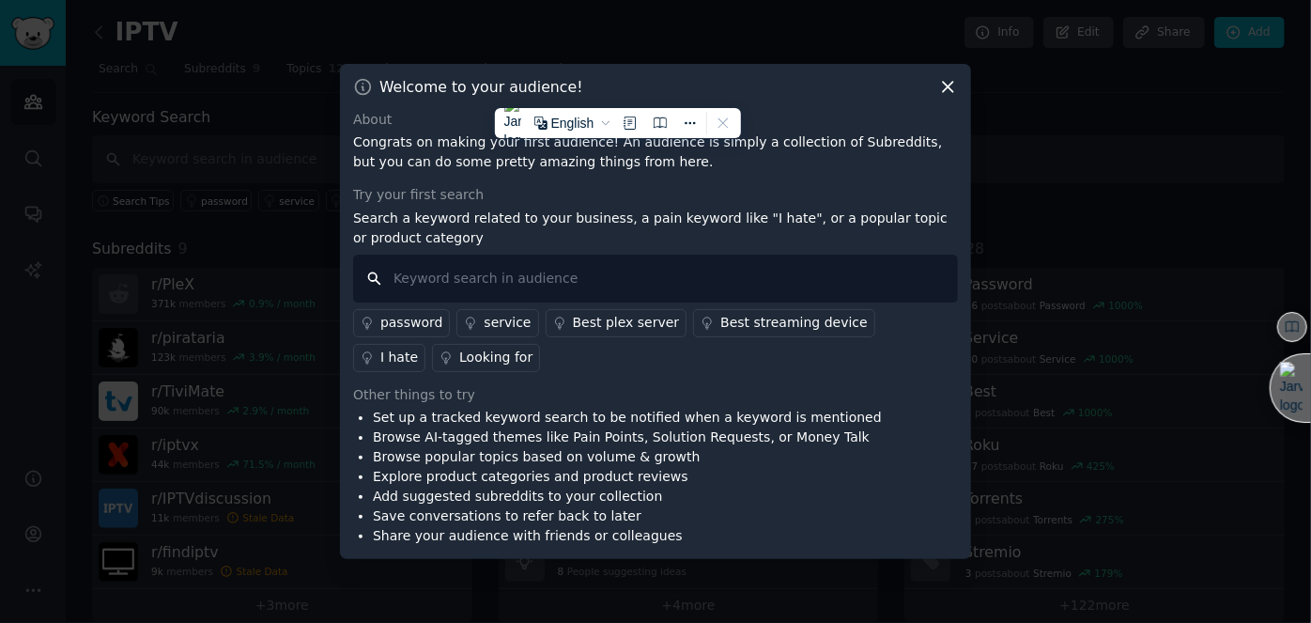
click at [479, 284] on input "text" at bounding box center [655, 278] width 605 height 48
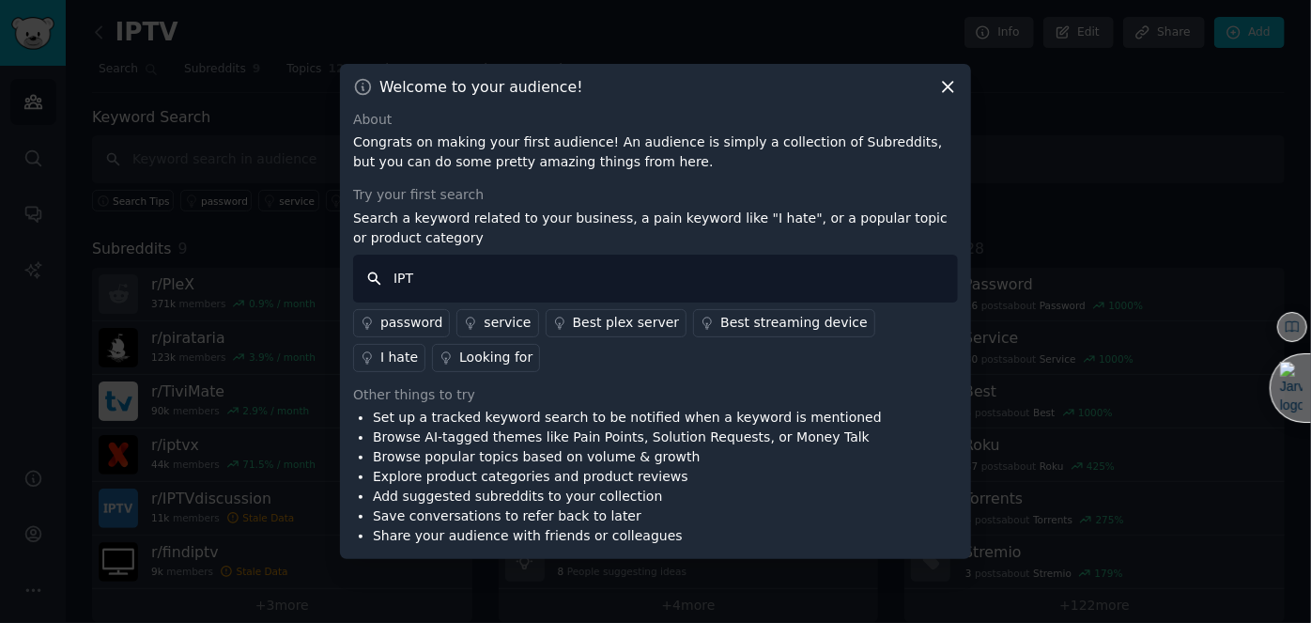
type input "IPTV"
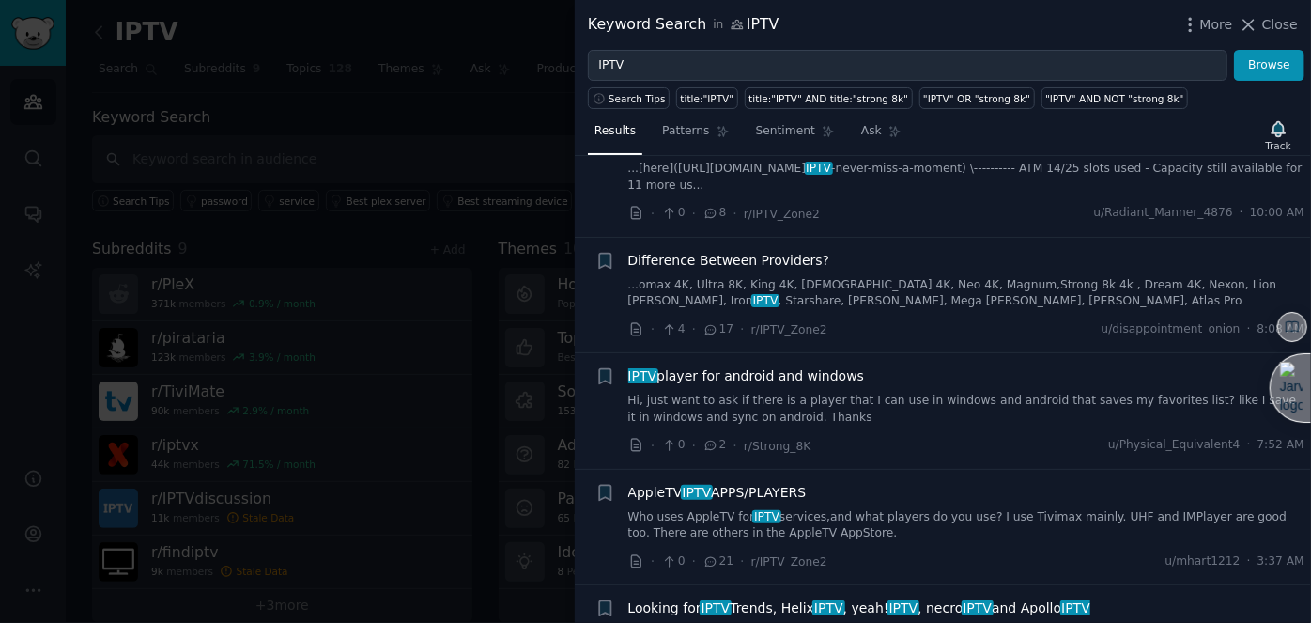
scroll to position [768, 0]
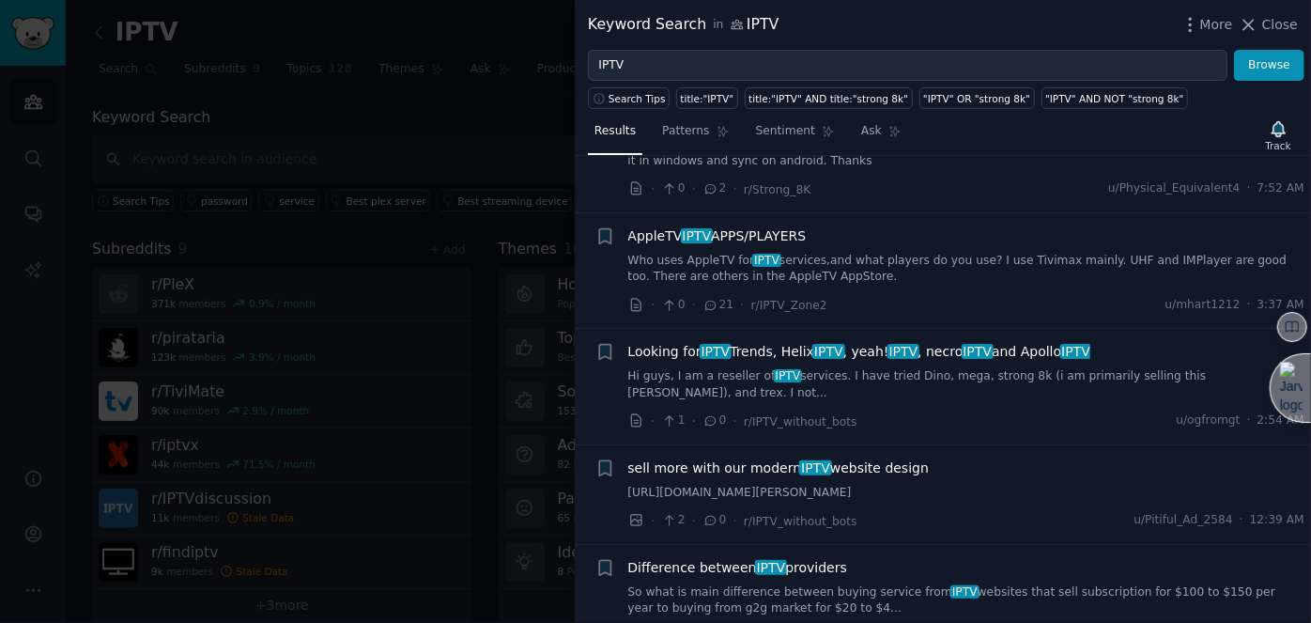
click at [515, 124] on div at bounding box center [655, 311] width 1311 height 623
